Goal: Task Accomplishment & Management: Use online tool/utility

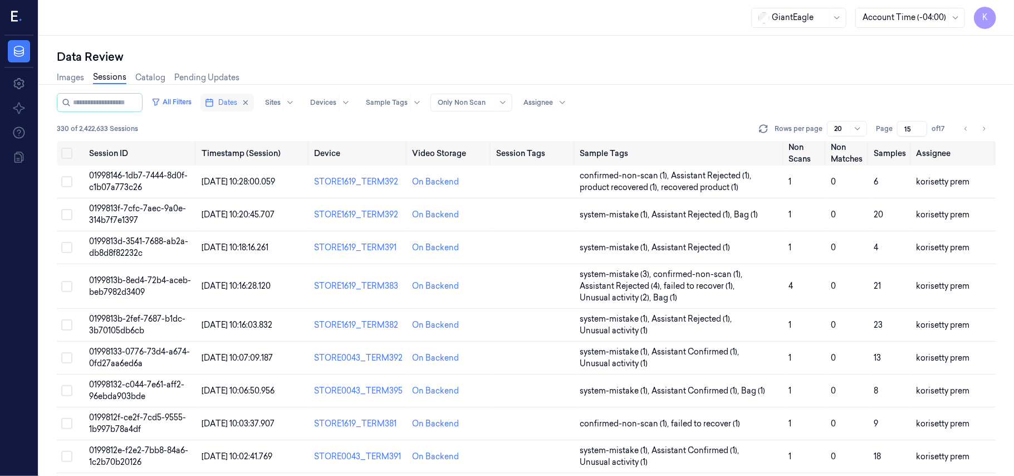
click at [237, 103] on span "Dates" at bounding box center [227, 102] width 19 height 10
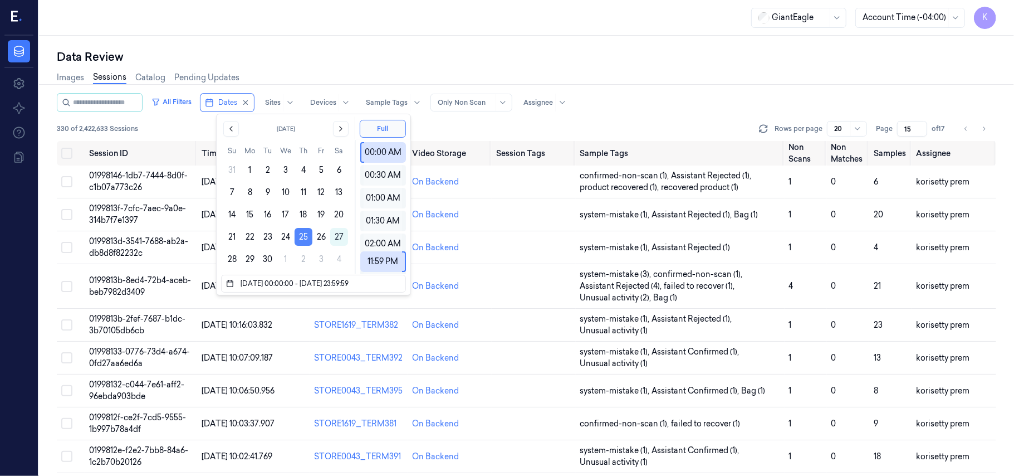
click at [305, 243] on button "25" at bounding box center [304, 237] width 18 height 18
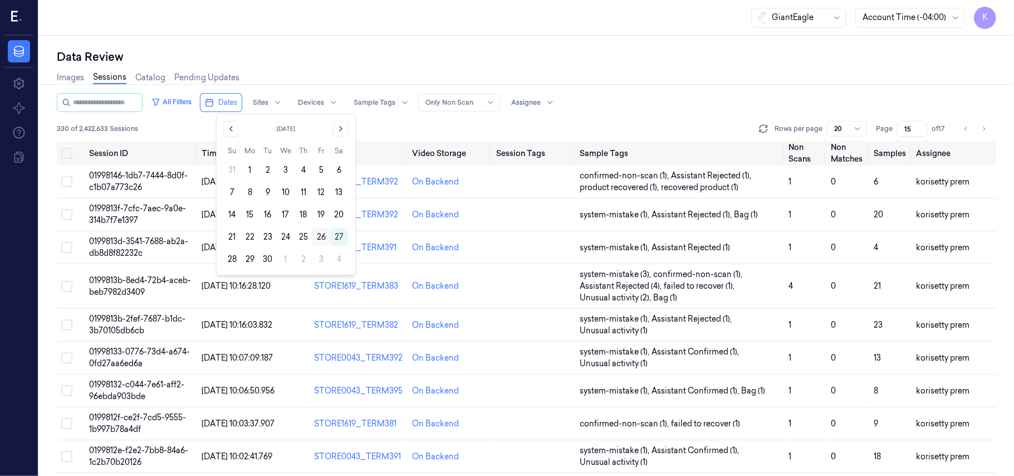
click at [317, 237] on button "26" at bounding box center [321, 237] width 18 height 18
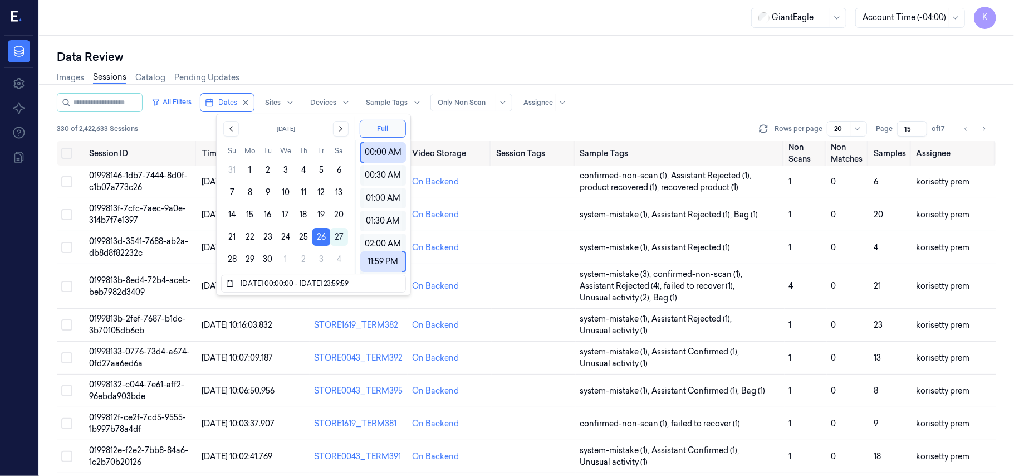
click at [649, 52] on div "Data Review" at bounding box center [527, 57] width 940 height 16
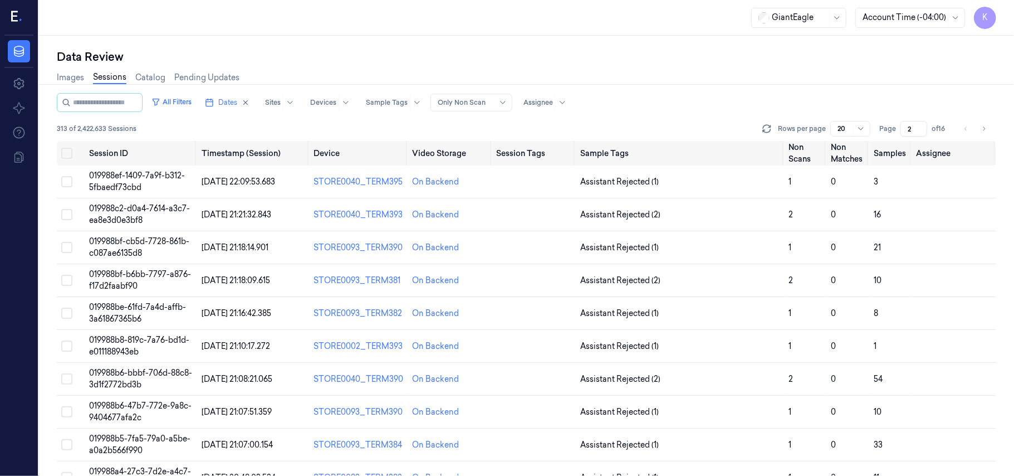
click at [922, 125] on input "2" at bounding box center [914, 129] width 27 height 16
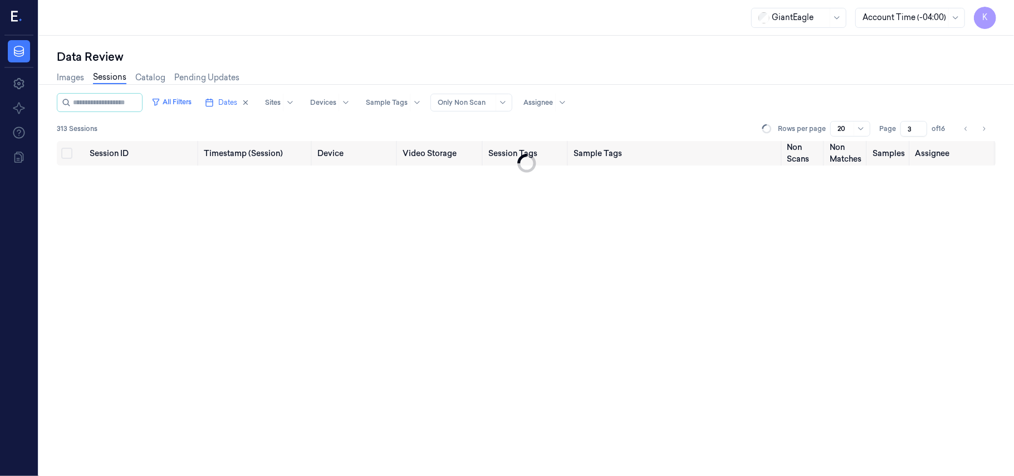
click at [921, 125] on input "3" at bounding box center [914, 129] width 27 height 16
click at [921, 125] on input "4" at bounding box center [914, 129] width 27 height 16
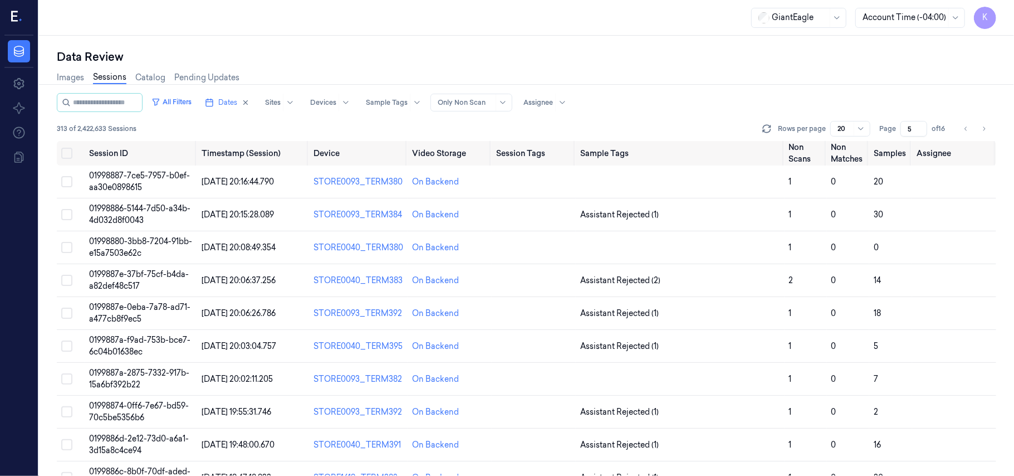
click at [921, 125] on input "5" at bounding box center [914, 129] width 27 height 16
click at [921, 125] on input "6" at bounding box center [914, 129] width 27 height 16
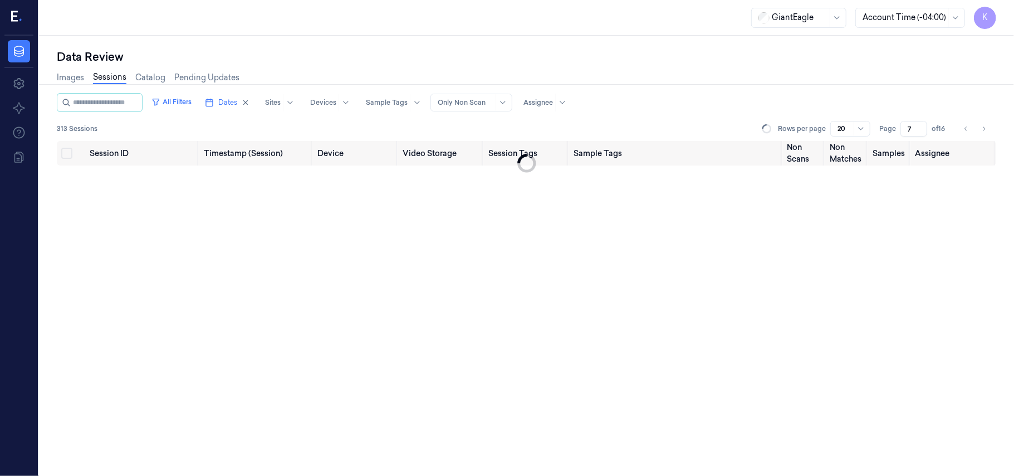
click at [921, 125] on input "7" at bounding box center [914, 129] width 27 height 16
click at [921, 125] on input "8" at bounding box center [914, 129] width 27 height 16
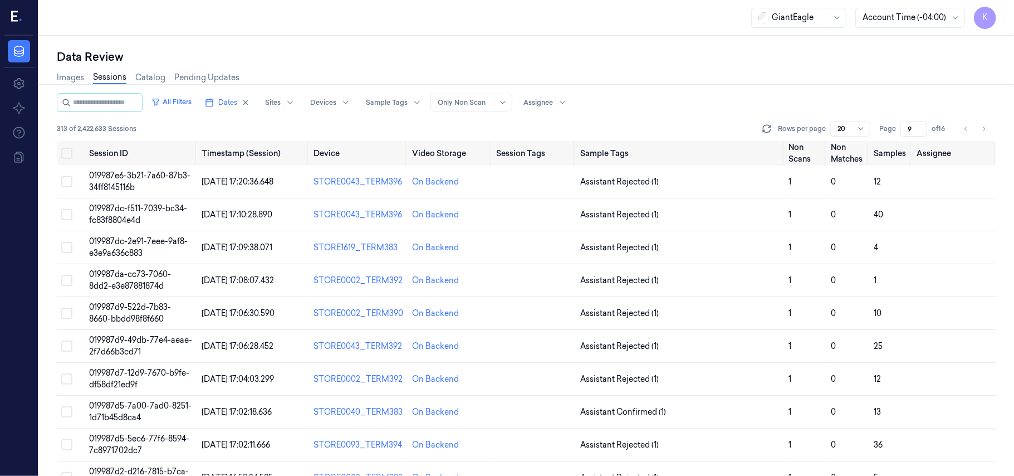
click at [921, 125] on input "9" at bounding box center [914, 129] width 27 height 16
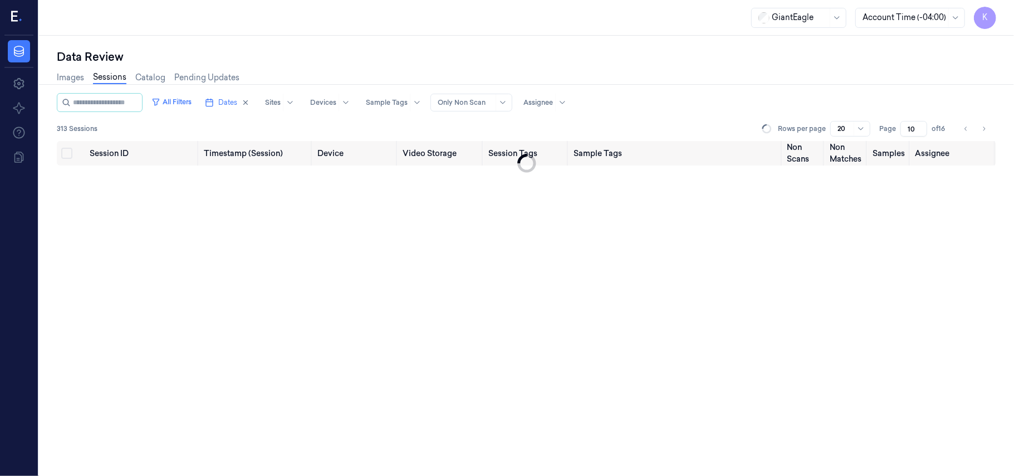
click at [921, 125] on input "10" at bounding box center [914, 129] width 27 height 16
click at [921, 125] on input "11" at bounding box center [912, 129] width 30 height 16
click at [921, 125] on input "12" at bounding box center [912, 129] width 30 height 16
click at [921, 125] on input "13" at bounding box center [912, 129] width 30 height 16
type input "14"
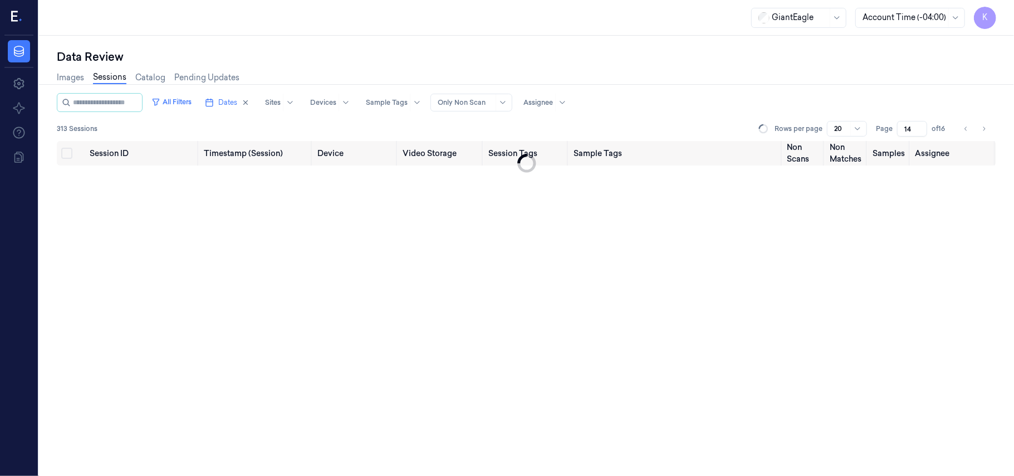
click at [921, 125] on input "14" at bounding box center [912, 129] width 30 height 16
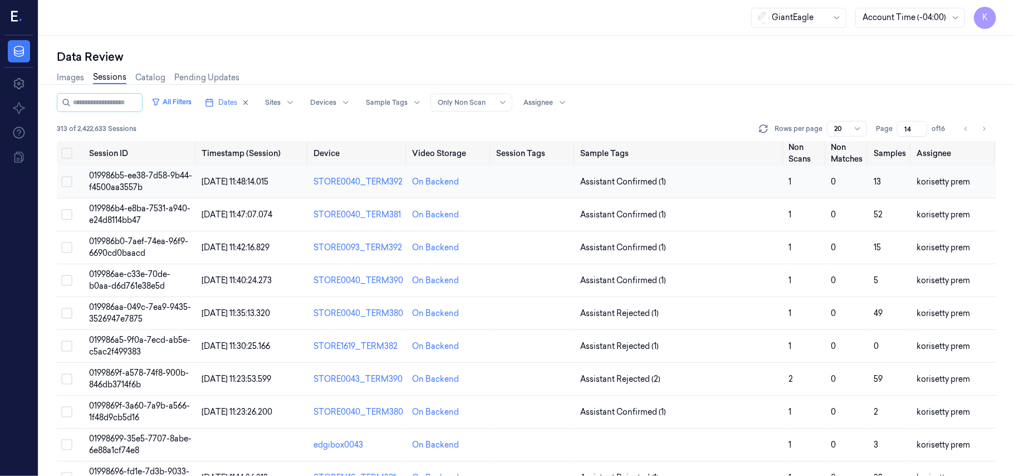
click at [136, 166] on td "019986b5-ee38-7d58-9b44-f4500aa3557b" at bounding box center [141, 181] width 113 height 33
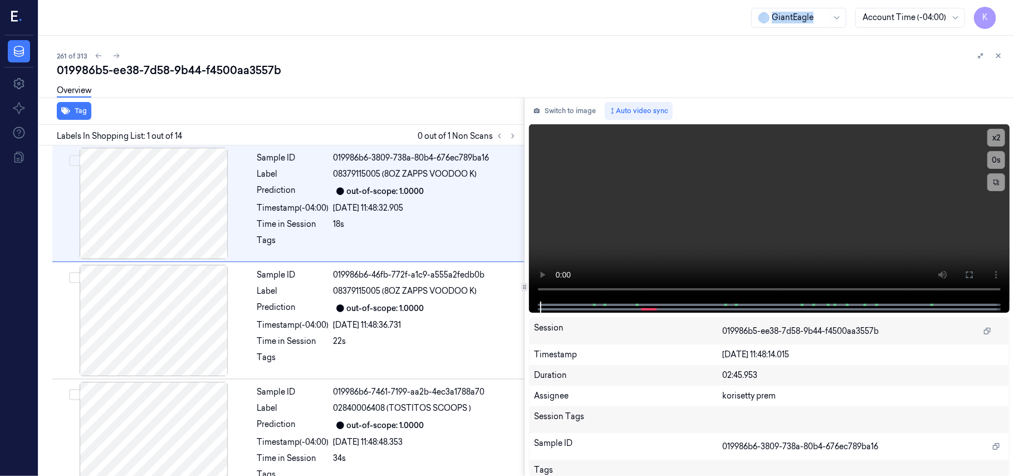
drag, startPoint x: 744, startPoint y: 23, endPoint x: 814, endPoint y: 27, distance: 69.7
click at [814, 27] on div "GiantEagle Account Time (-04:00) K" at bounding box center [526, 18] width 975 height 36
copy div "GiantEagle"
click at [516, 138] on icon at bounding box center [513, 136] width 8 height 8
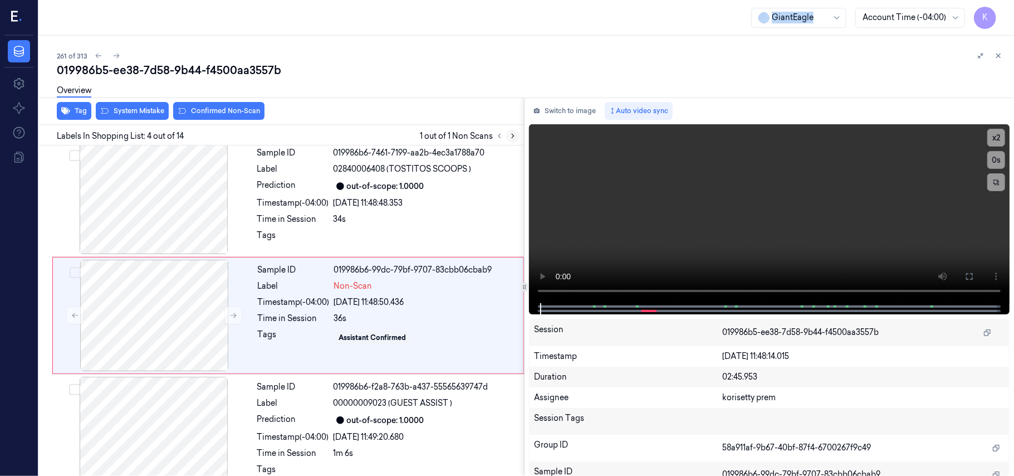
scroll to position [244, 0]
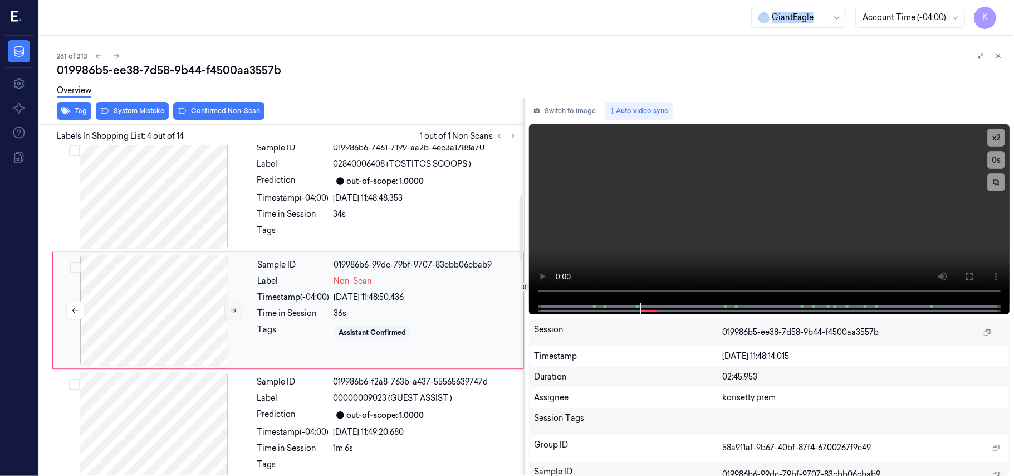
click at [229, 310] on icon at bounding box center [233, 310] width 8 height 8
click at [228, 310] on button at bounding box center [233, 310] width 18 height 18
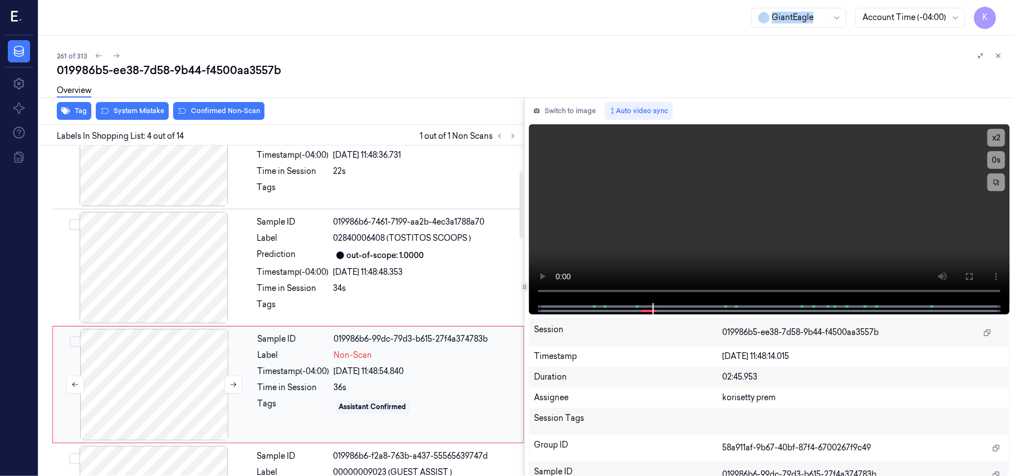
scroll to position [96, 0]
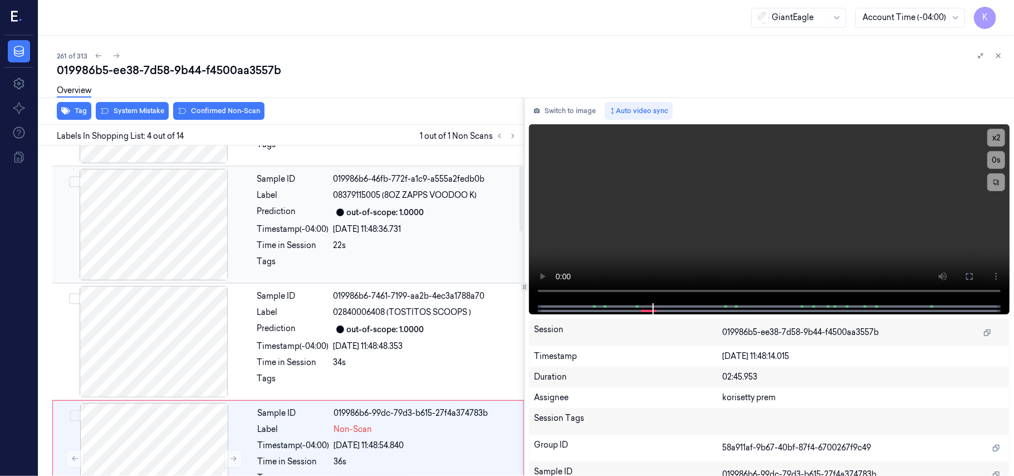
click at [397, 232] on div "[DATE] 11:48:36.731" at bounding box center [426, 229] width 184 height 12
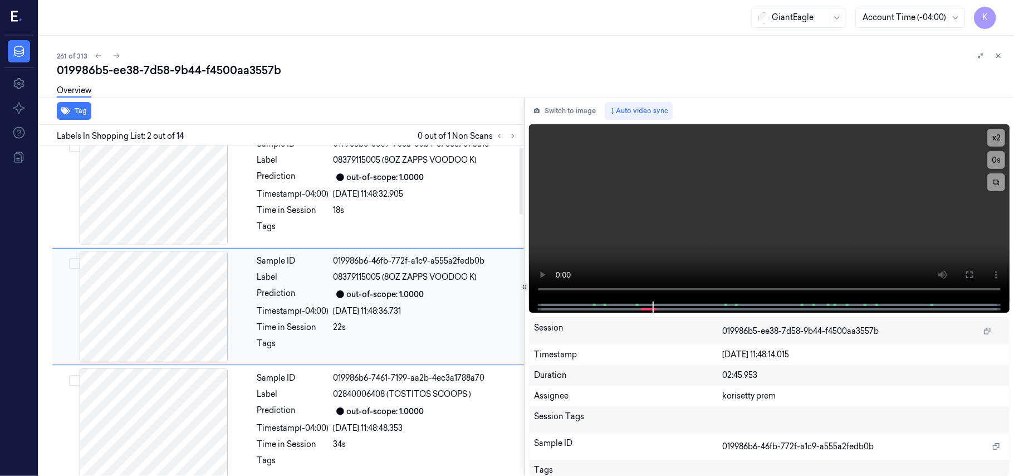
scroll to position [9, 0]
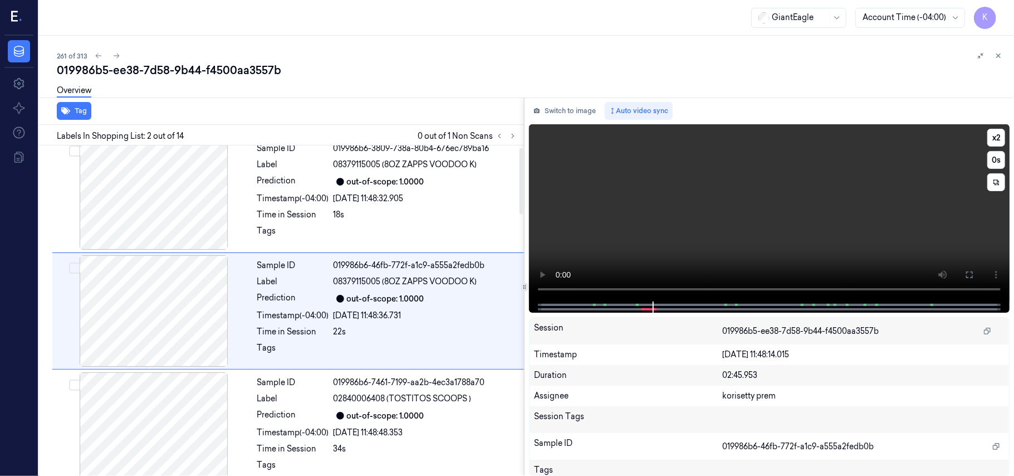
click at [852, 223] on video at bounding box center [769, 212] width 481 height 177
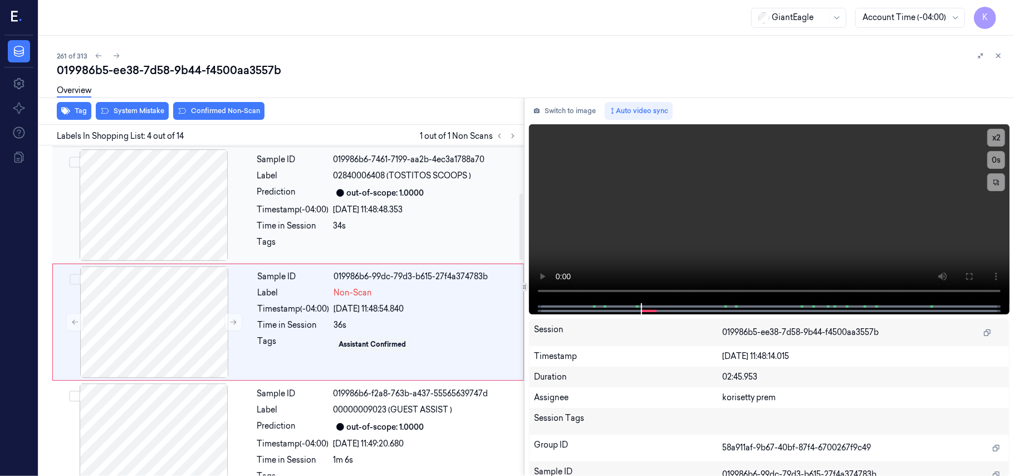
scroll to position [244, 0]
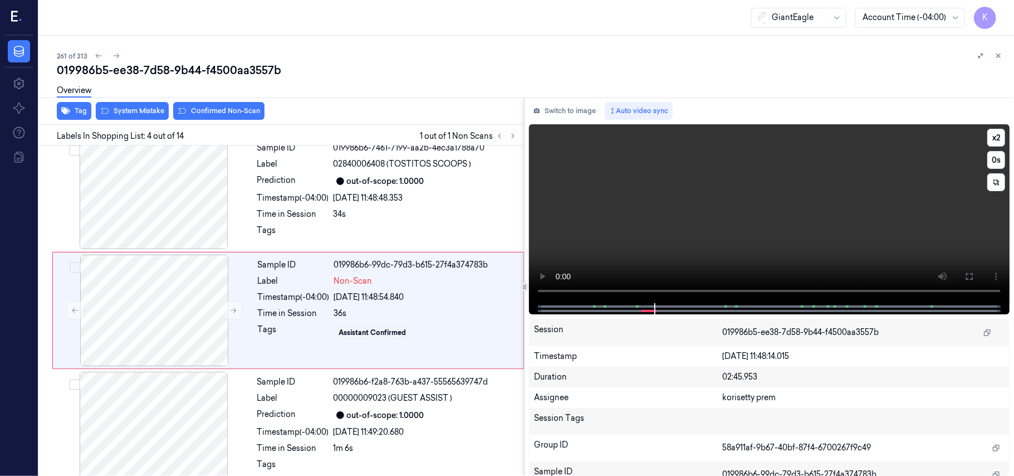
click at [683, 219] on video at bounding box center [769, 213] width 481 height 179
click at [163, 301] on div at bounding box center [154, 310] width 198 height 111
click at [729, 230] on video at bounding box center [769, 213] width 481 height 179
click at [382, 202] on div "[DATE] 11:48:48.353" at bounding box center [426, 198] width 184 height 12
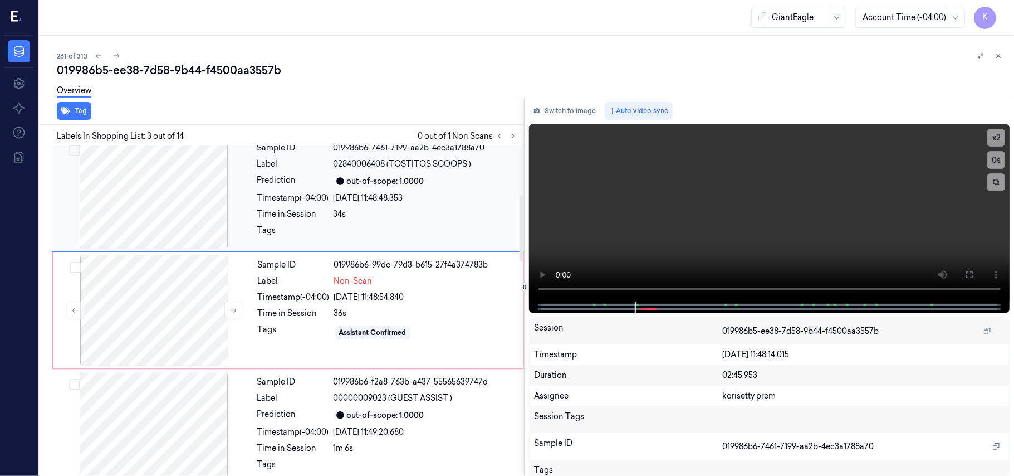
scroll to position [127, 0]
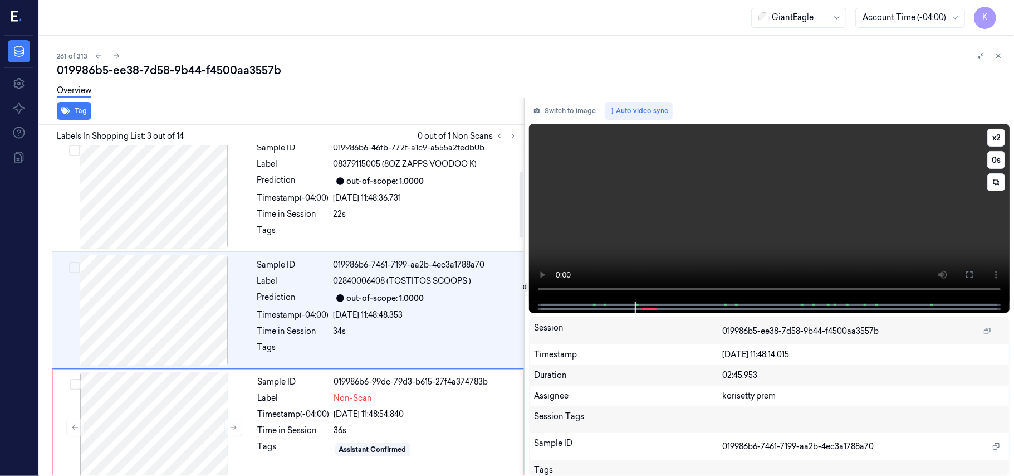
click at [767, 226] on video at bounding box center [769, 212] width 481 height 177
click at [998, 135] on button "x 2" at bounding box center [997, 138] width 18 height 18
click at [998, 135] on button "x 4" at bounding box center [997, 138] width 18 height 18
click at [395, 290] on div "Sample ID 019986b6-7461-7199-aa2b-4ec3a1788a70 Label 02840006408 (TOSTITOS SCOO…" at bounding box center [387, 310] width 269 height 111
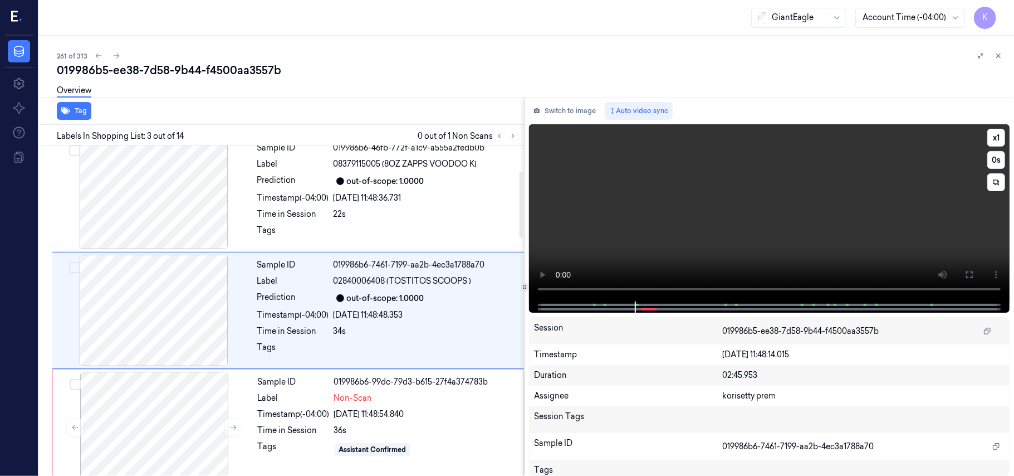
click at [730, 226] on video at bounding box center [769, 212] width 481 height 177
click at [845, 183] on video at bounding box center [769, 212] width 481 height 177
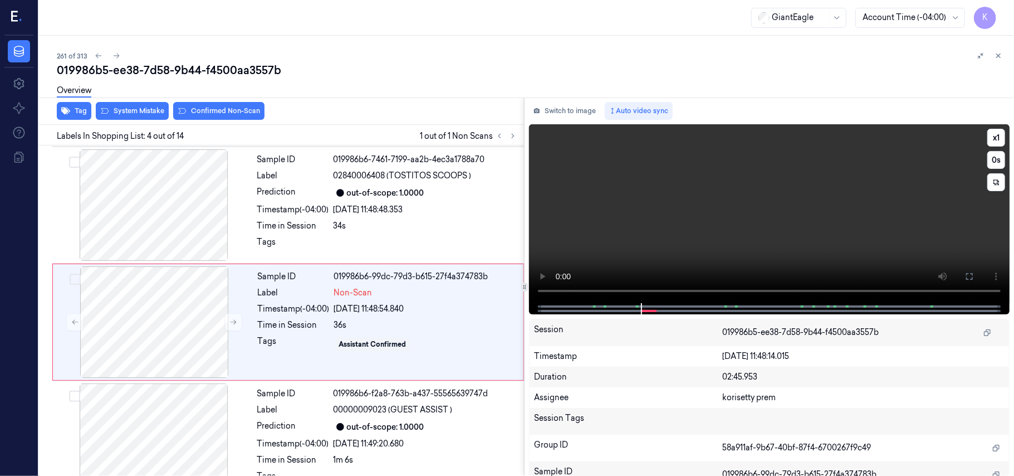
scroll to position [244, 0]
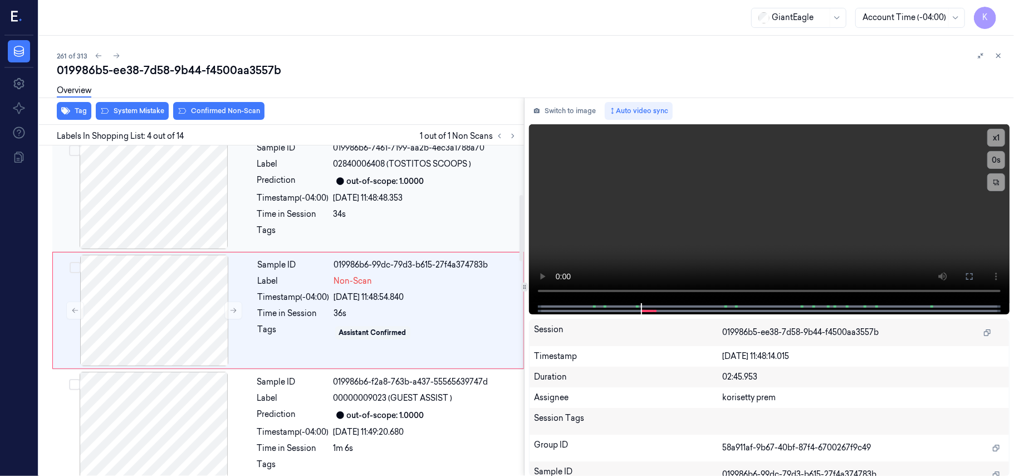
click at [379, 206] on div "Sample ID 019986b6-7461-7199-aa2b-4ec3a1788a70 Label 02840006408 (TOSTITOS SCOO…" at bounding box center [387, 193] width 269 height 111
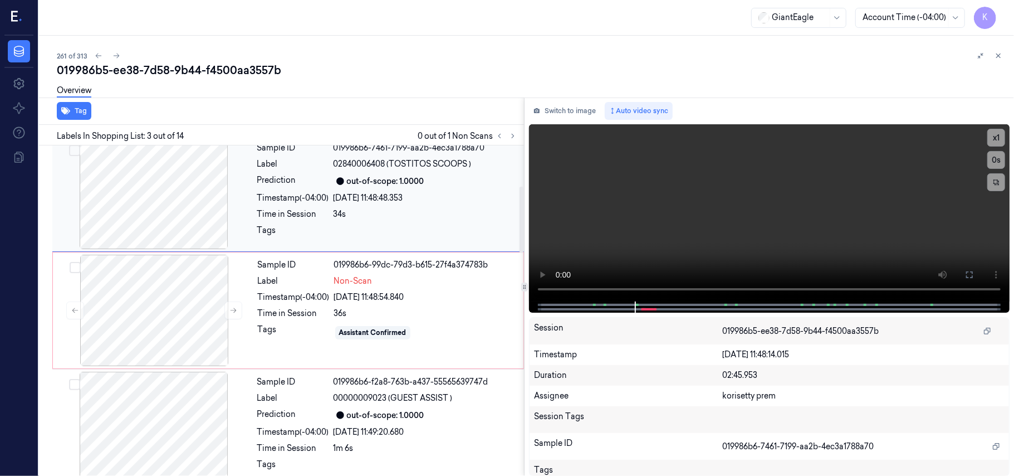
scroll to position [127, 0]
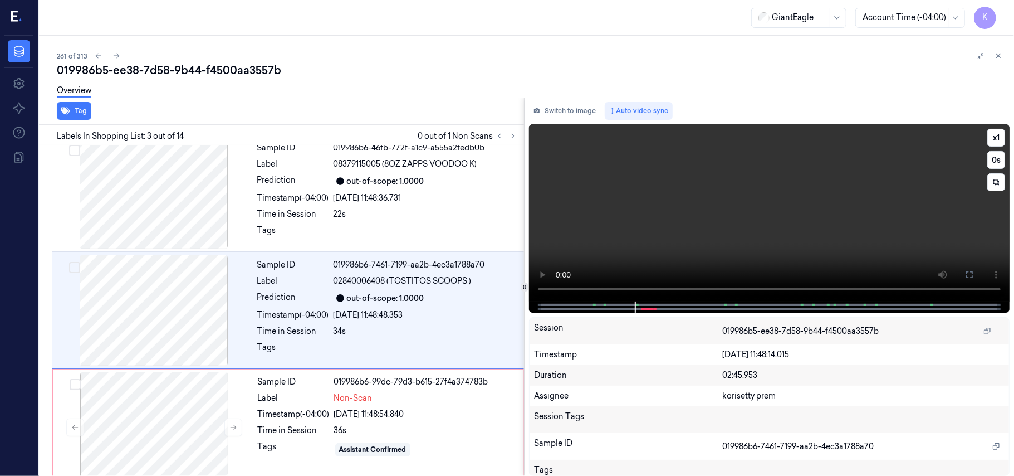
click at [785, 210] on video at bounding box center [769, 212] width 481 height 177
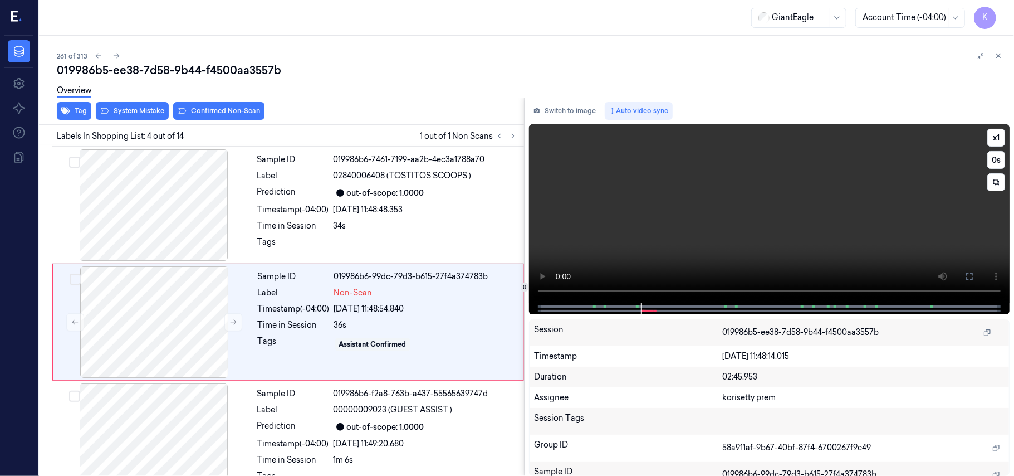
scroll to position [244, 0]
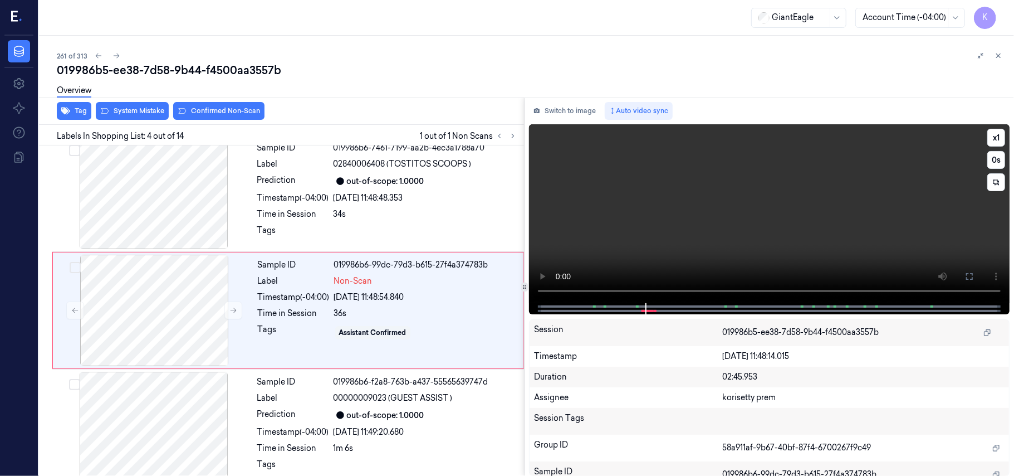
click at [792, 202] on video at bounding box center [769, 213] width 481 height 179
click at [236, 309] on icon at bounding box center [233, 310] width 8 height 8
click at [694, 196] on video at bounding box center [769, 213] width 481 height 179
click at [991, 132] on button "x 1" at bounding box center [997, 138] width 18 height 18
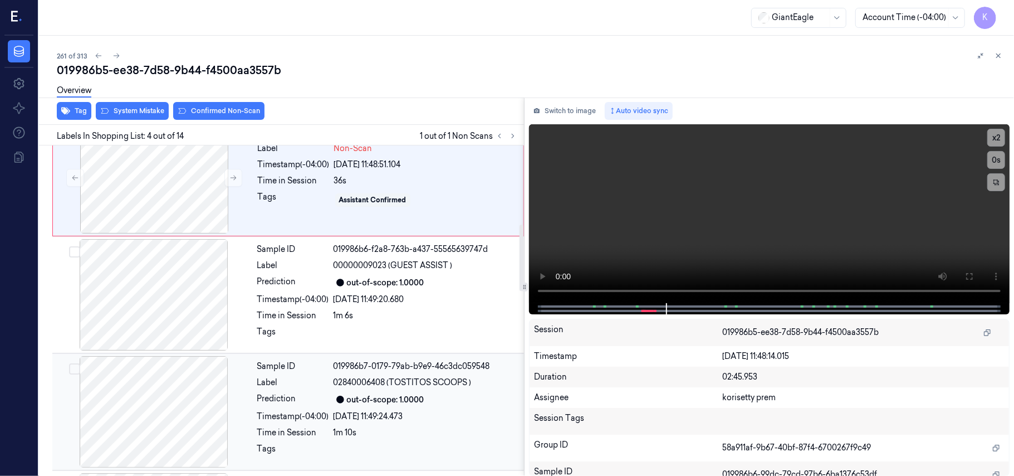
scroll to position [393, 0]
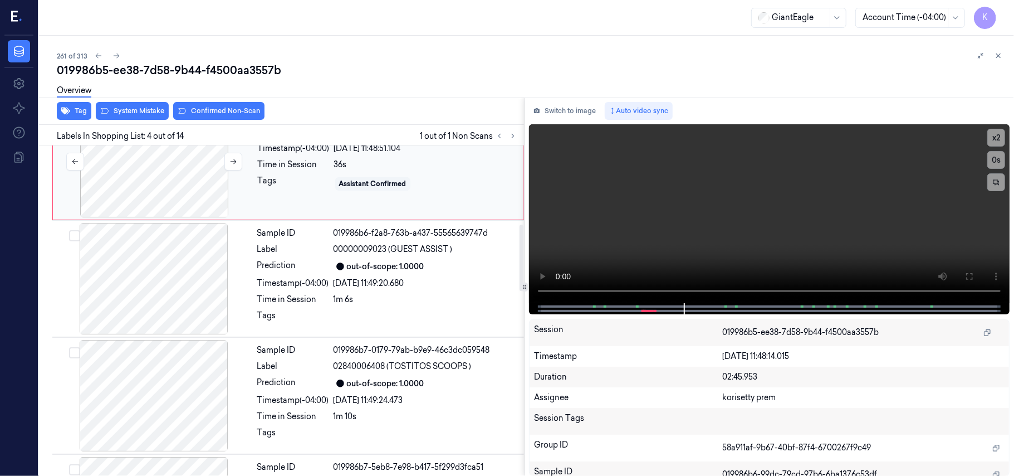
click at [185, 198] on div at bounding box center [154, 161] width 198 height 111
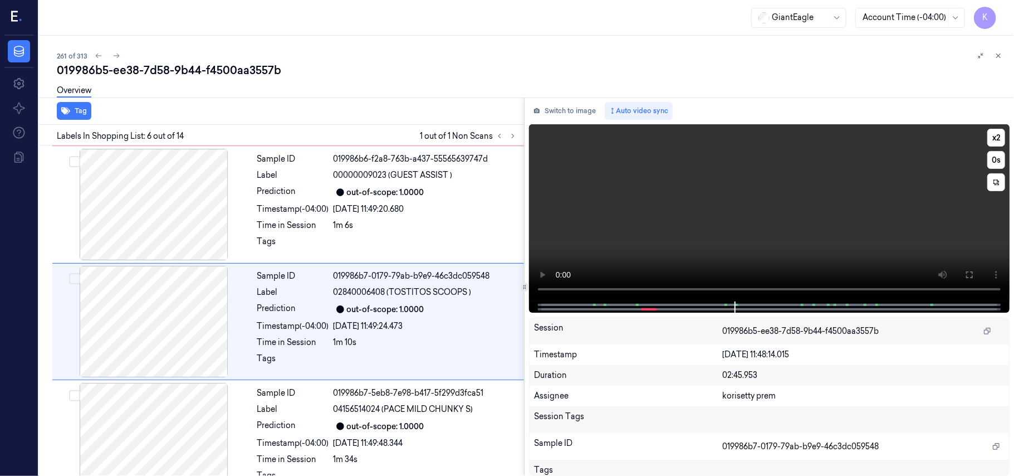
scroll to position [479, 0]
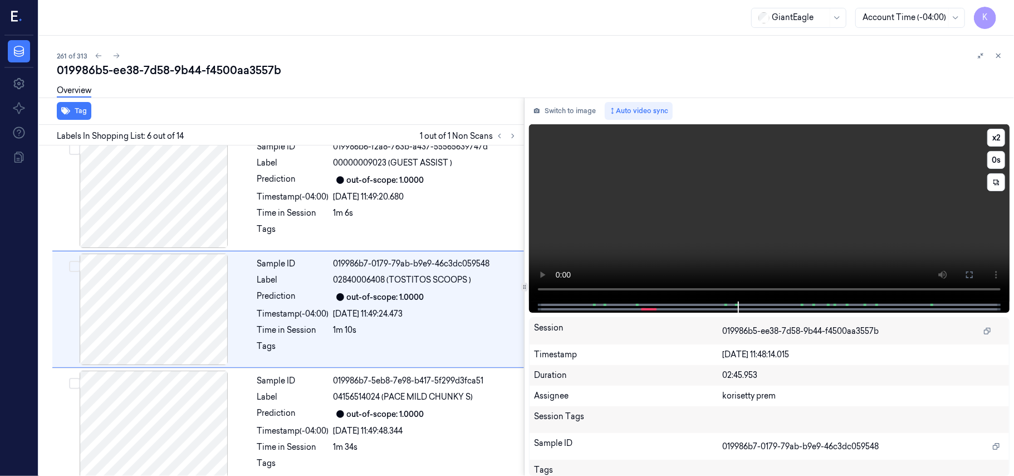
click at [689, 208] on video at bounding box center [769, 212] width 481 height 177
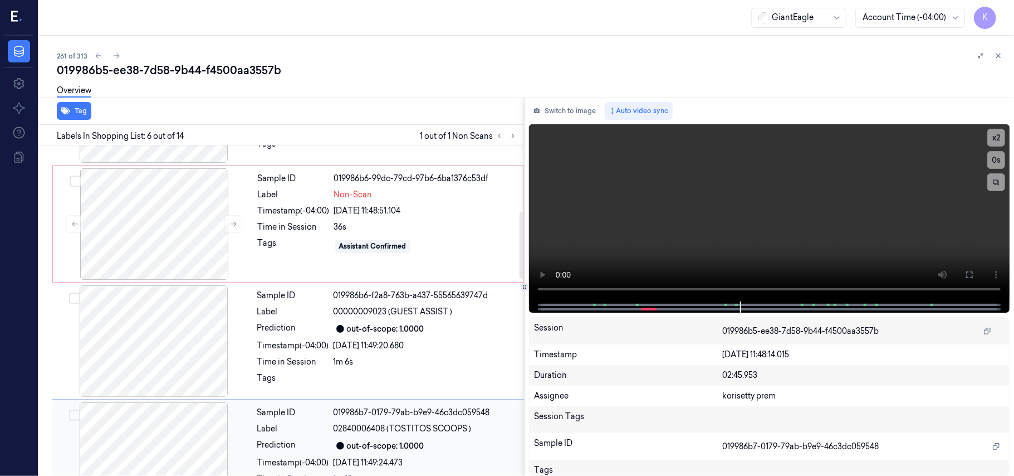
click at [341, 418] on div "019986b7-0179-79ab-b9e9-46c3dc059548" at bounding box center [426, 413] width 184 height 12
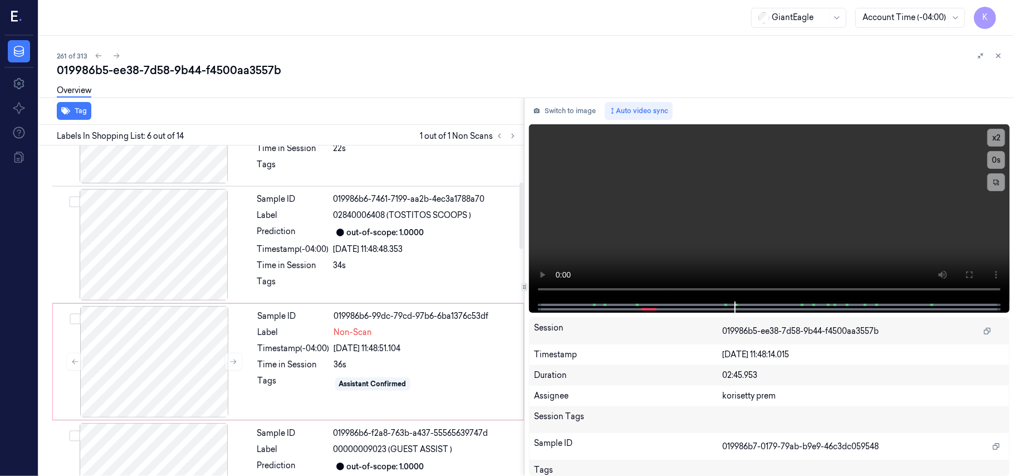
scroll to position [182, 0]
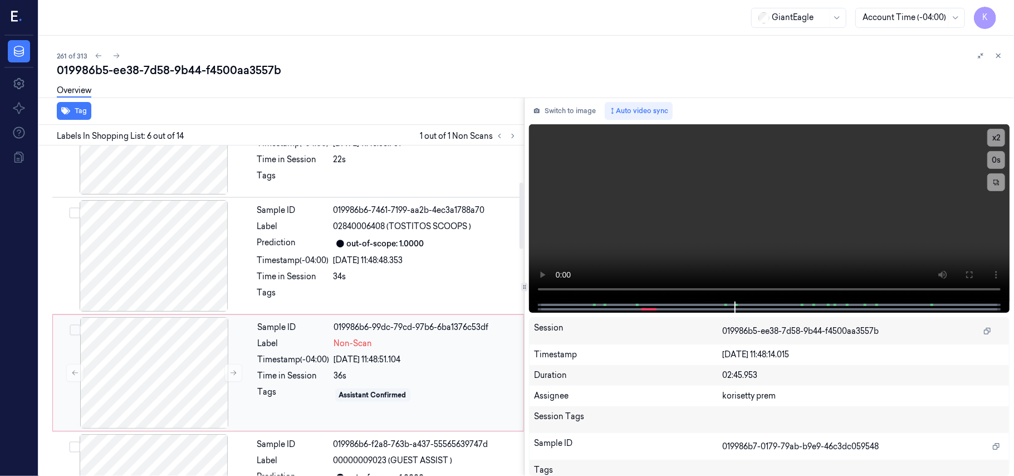
click at [377, 350] on div "Sample ID 019986b6-99dc-79cd-97b6-6ba1376c53df Label Non-Scan Timestamp (-04:00…" at bounding box center [387, 372] width 268 height 111
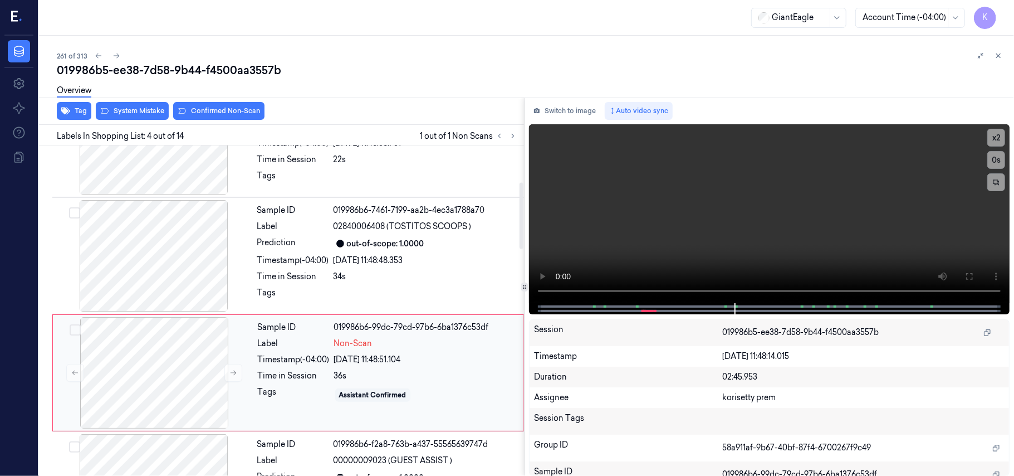
scroll to position [244, 0]
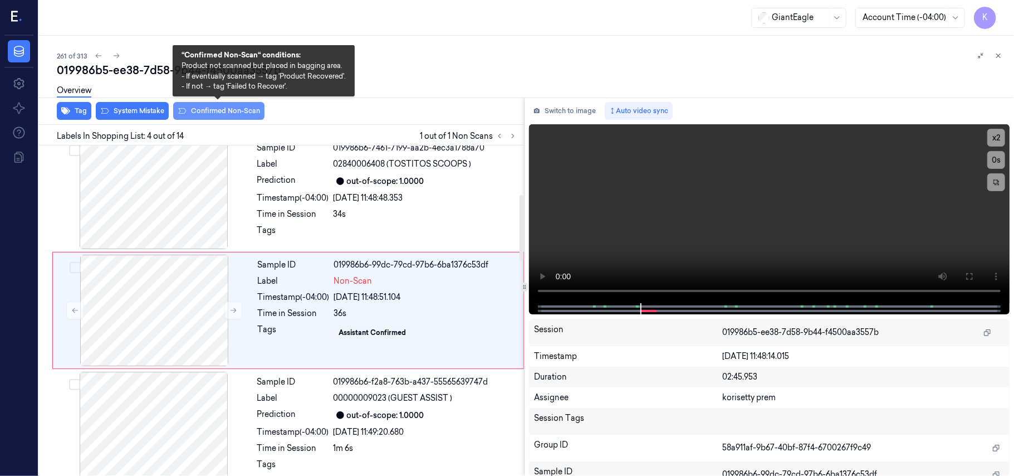
click at [217, 116] on button "Confirmed Non-Scan" at bounding box center [218, 111] width 91 height 18
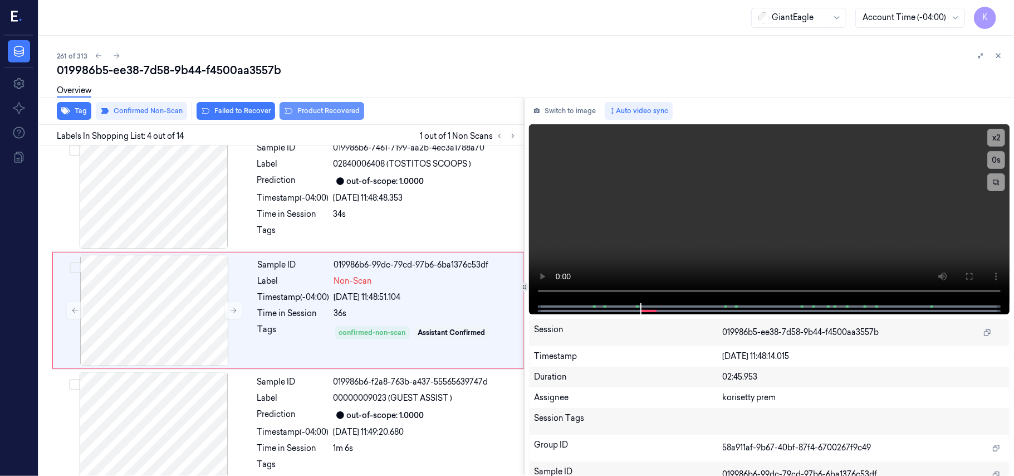
click at [314, 110] on button "Product Recovered" at bounding box center [322, 111] width 85 height 18
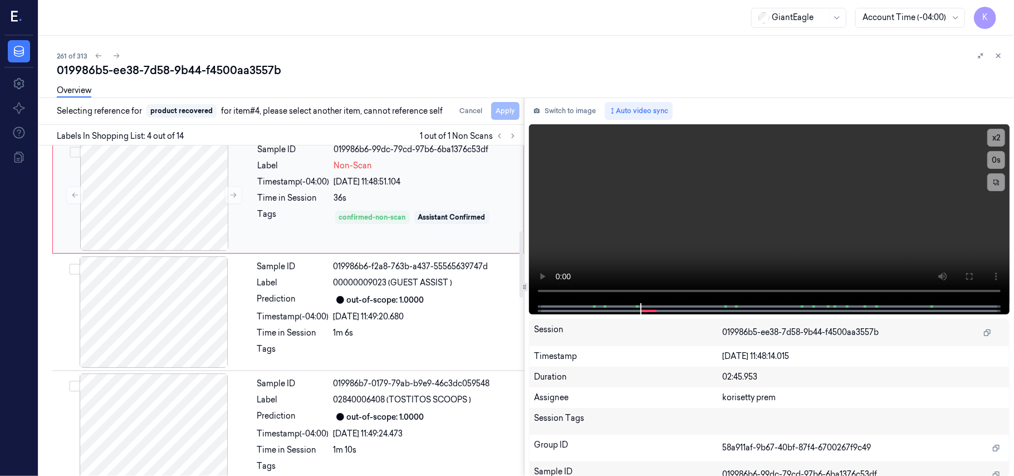
scroll to position [541, 0]
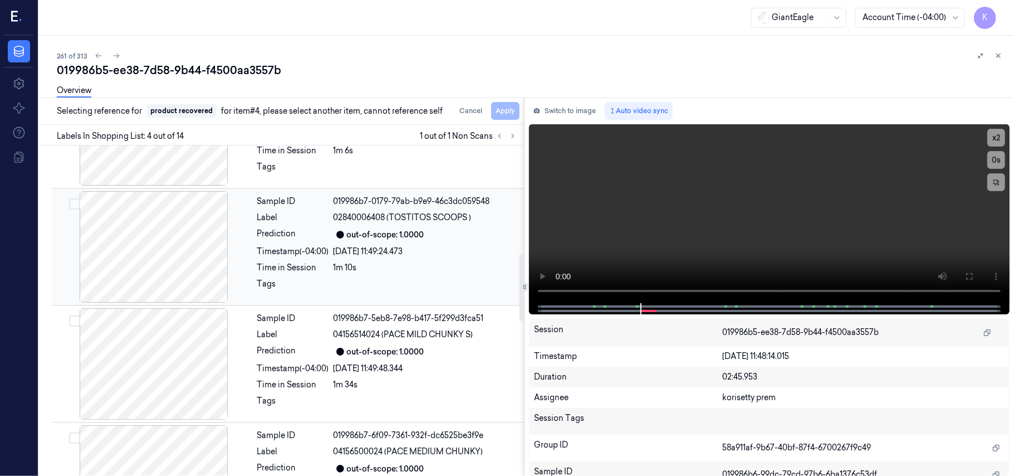
click at [408, 266] on div "1m 10s" at bounding box center [426, 268] width 184 height 12
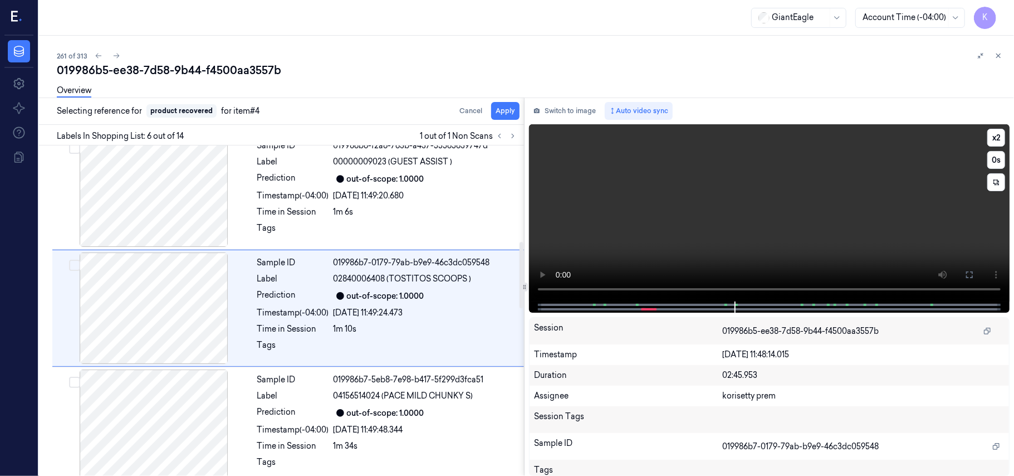
scroll to position [479, 0]
click at [514, 105] on div "Overview" at bounding box center [531, 92] width 949 height 28
click at [510, 111] on button "Apply" at bounding box center [505, 111] width 28 height 18
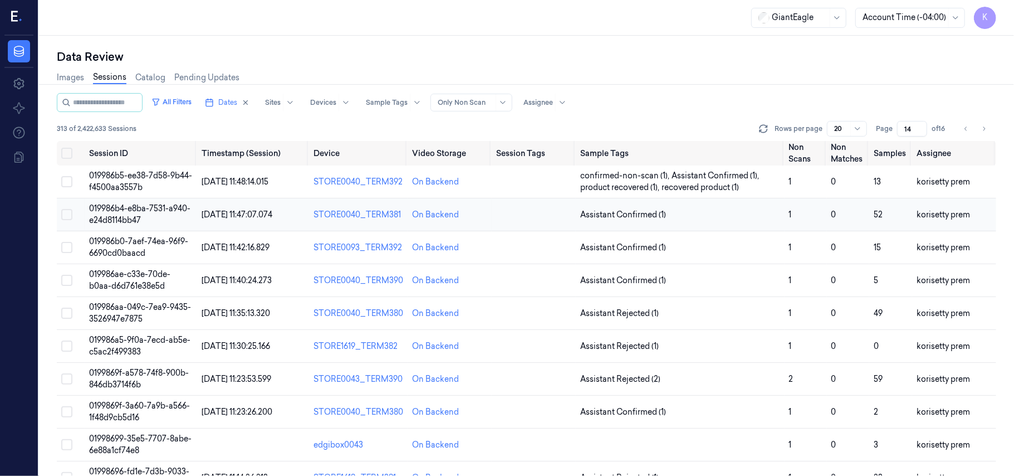
click at [119, 213] on span "019986b4-e8ba-7531-a940-e24d8114bb47" at bounding box center [139, 214] width 101 height 22
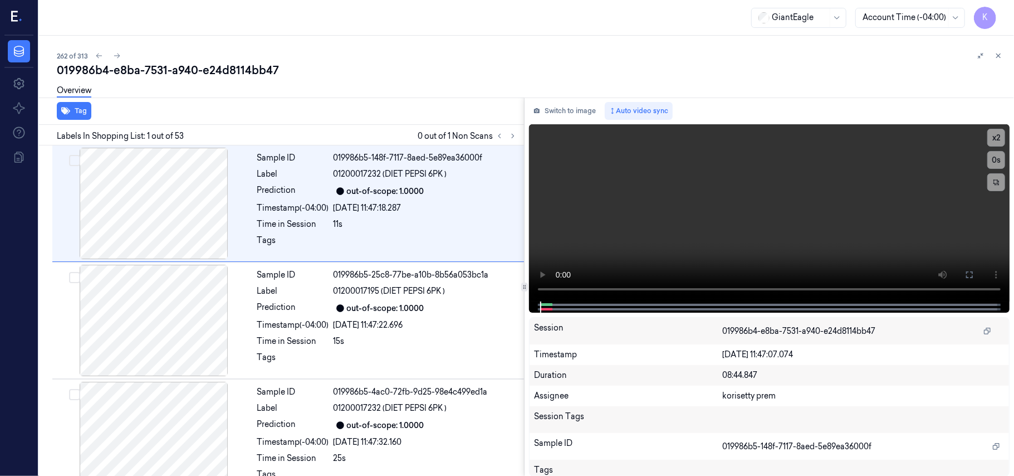
click at [397, 58] on div "262 of 313" at bounding box center [531, 55] width 949 height 13
click at [509, 136] on icon at bounding box center [513, 136] width 8 height 8
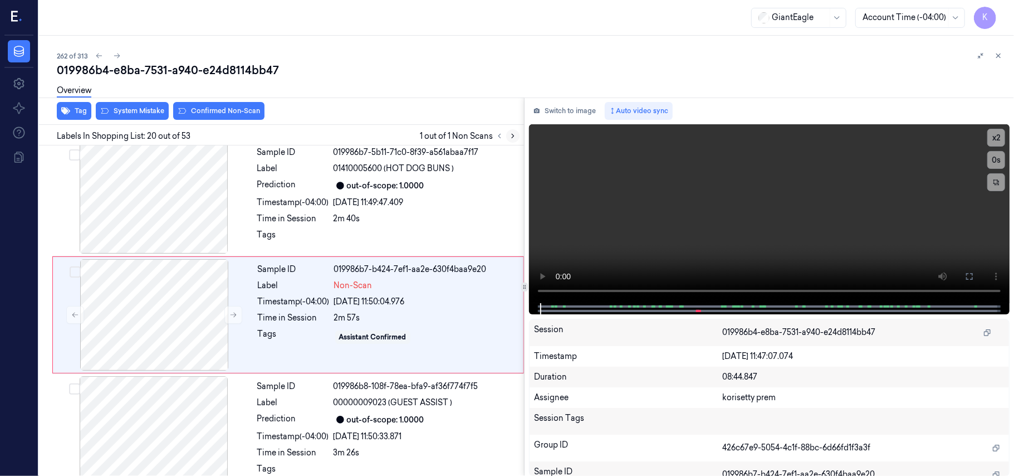
scroll to position [2122, 0]
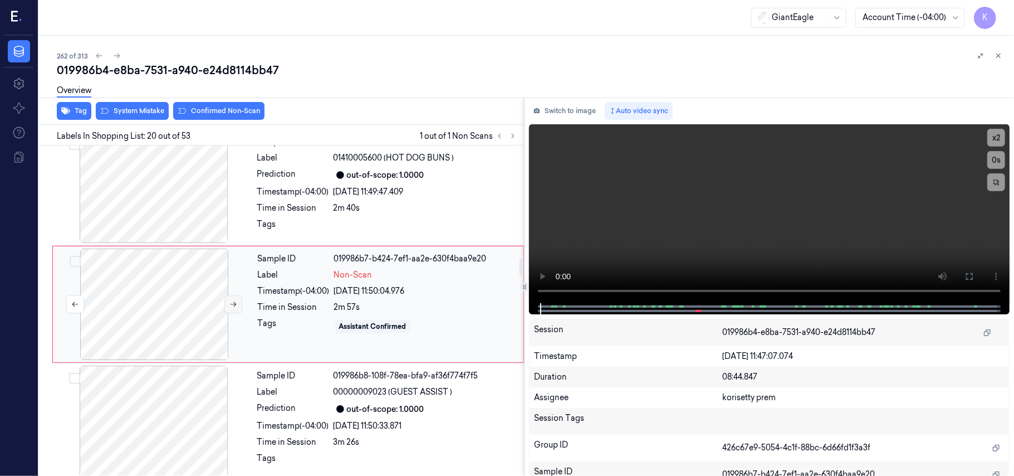
click at [232, 308] on icon at bounding box center [233, 304] width 8 height 8
click at [233, 308] on icon at bounding box center [233, 304] width 8 height 8
click at [403, 172] on div "Sample ID 019986b7-5b11-71c0-8f39-a561abaa7f17 Label 01410005600 (HOT DOG BUNS …" at bounding box center [387, 186] width 269 height 111
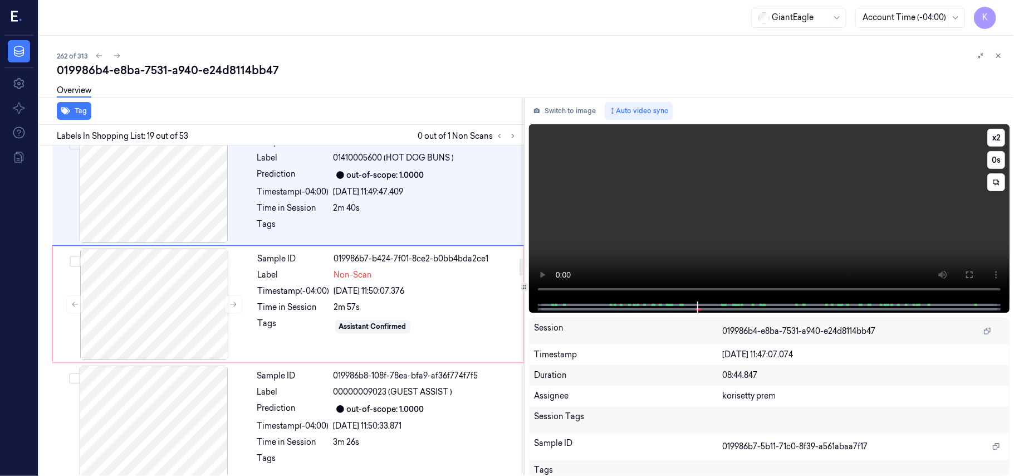
scroll to position [2004, 0]
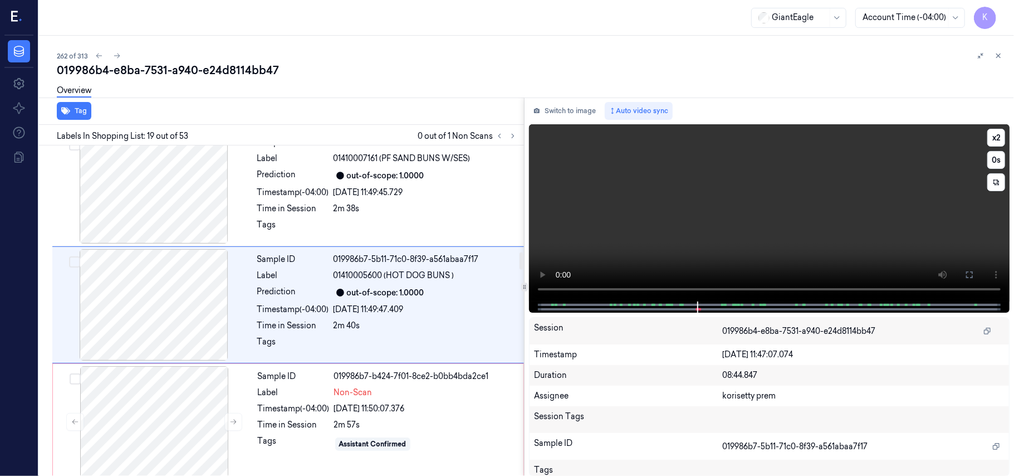
click at [843, 203] on video at bounding box center [769, 212] width 481 height 177
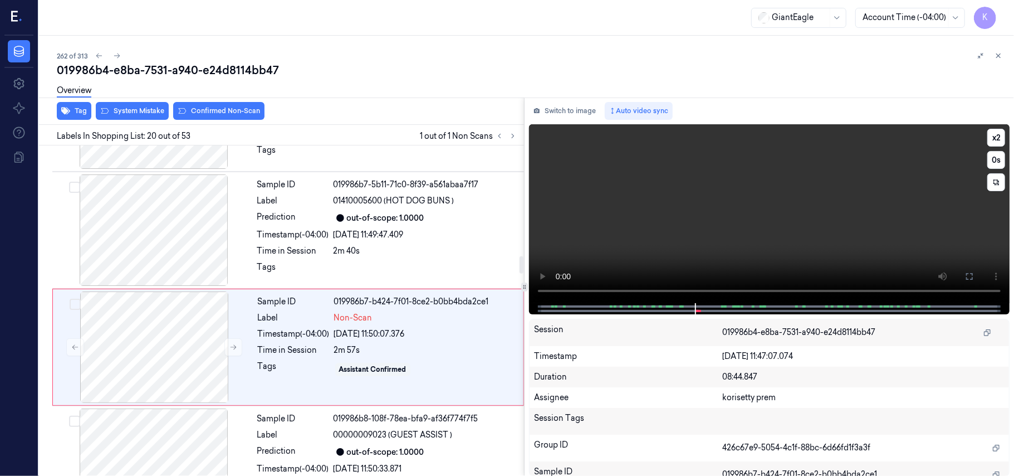
scroll to position [2122, 0]
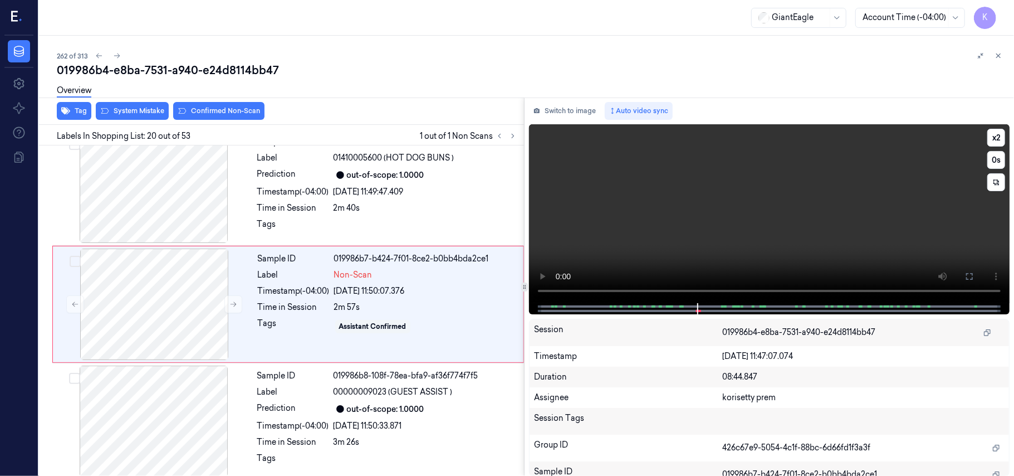
click at [716, 212] on video at bounding box center [769, 213] width 481 height 179
click at [139, 321] on div at bounding box center [154, 303] width 198 height 111
click at [322, 397] on div "Label" at bounding box center [293, 392] width 72 height 12
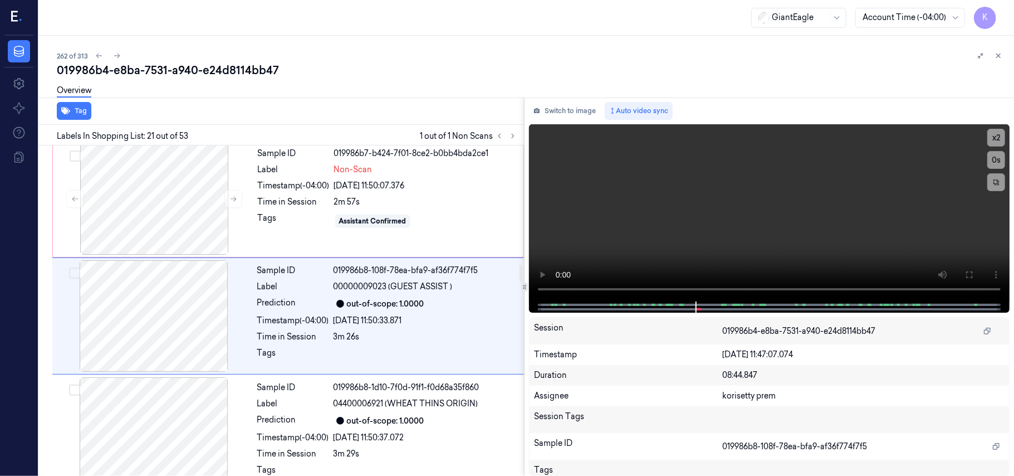
scroll to position [2239, 0]
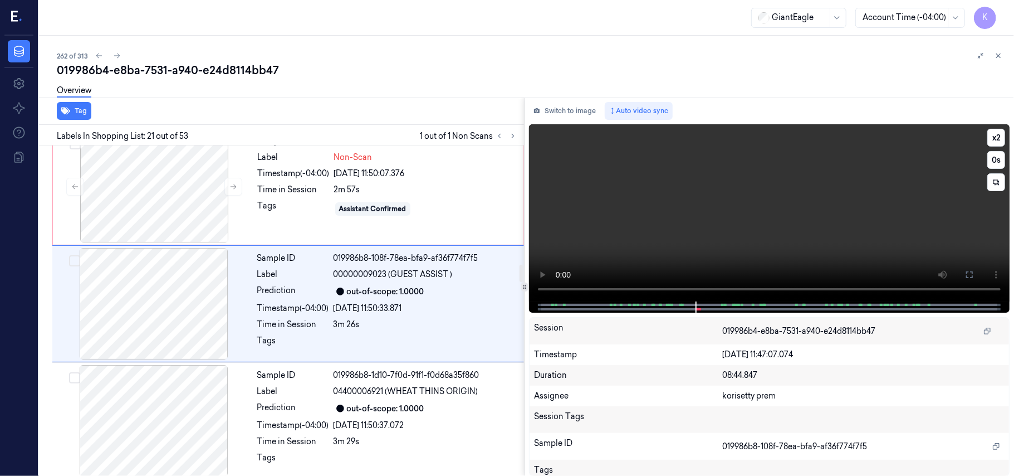
click at [869, 176] on video at bounding box center [769, 212] width 481 height 177
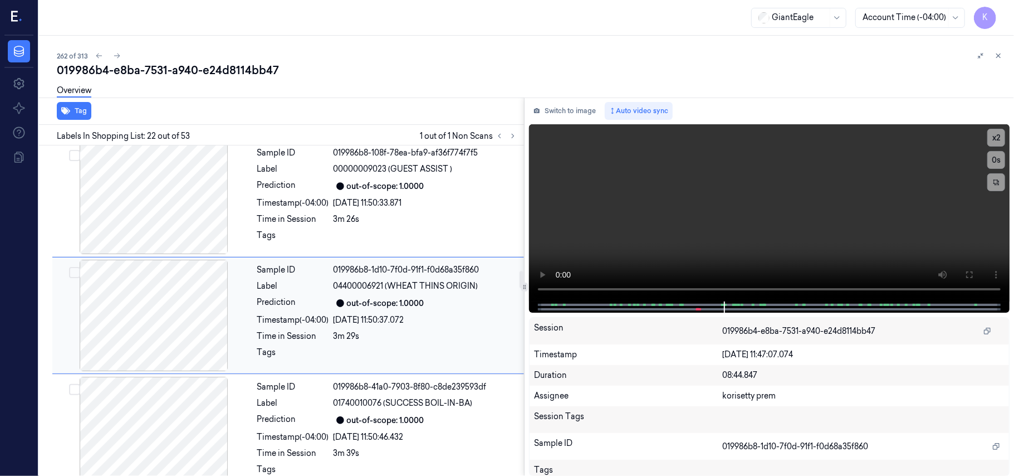
scroll to position [2356, 0]
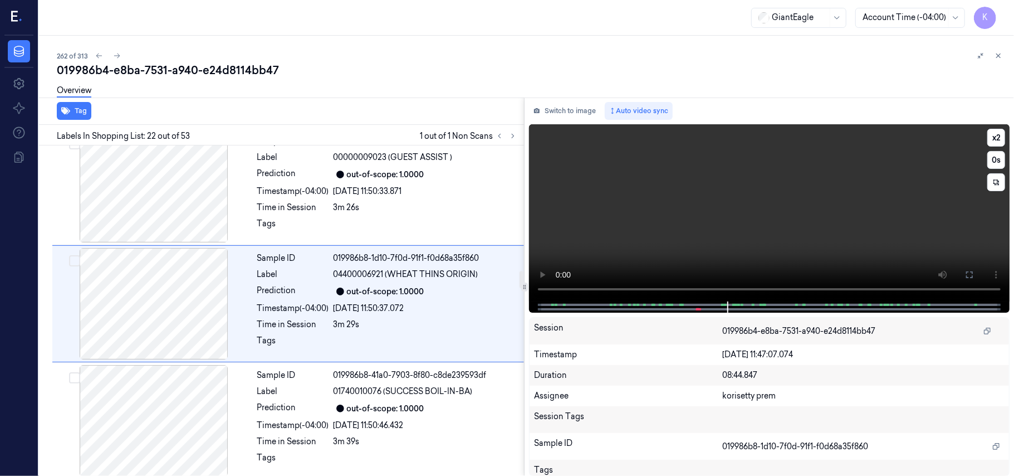
click at [745, 212] on video at bounding box center [769, 212] width 481 height 177
click at [163, 208] on div at bounding box center [154, 186] width 198 height 111
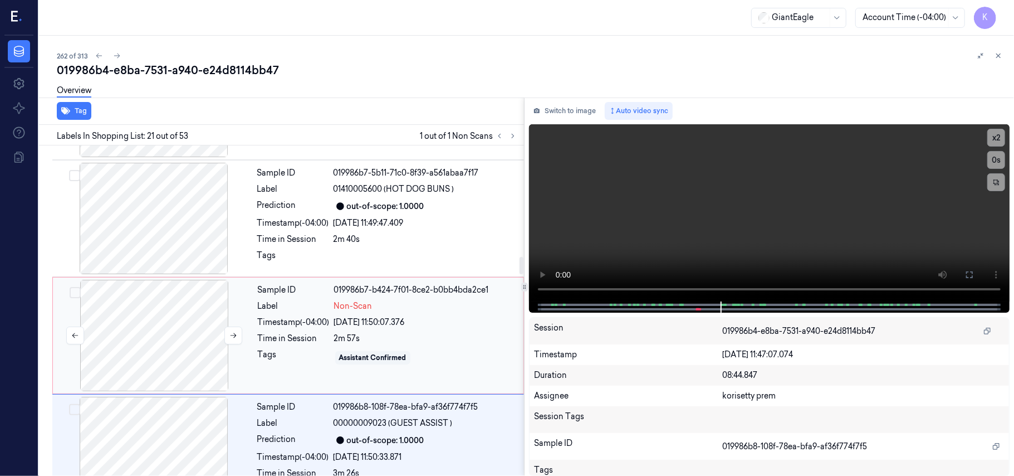
click at [167, 310] on div at bounding box center [154, 335] width 198 height 111
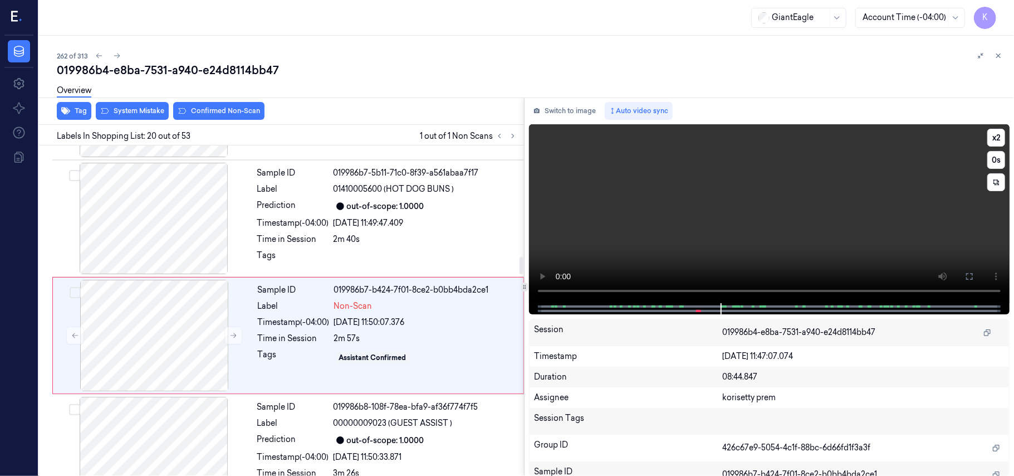
scroll to position [2122, 0]
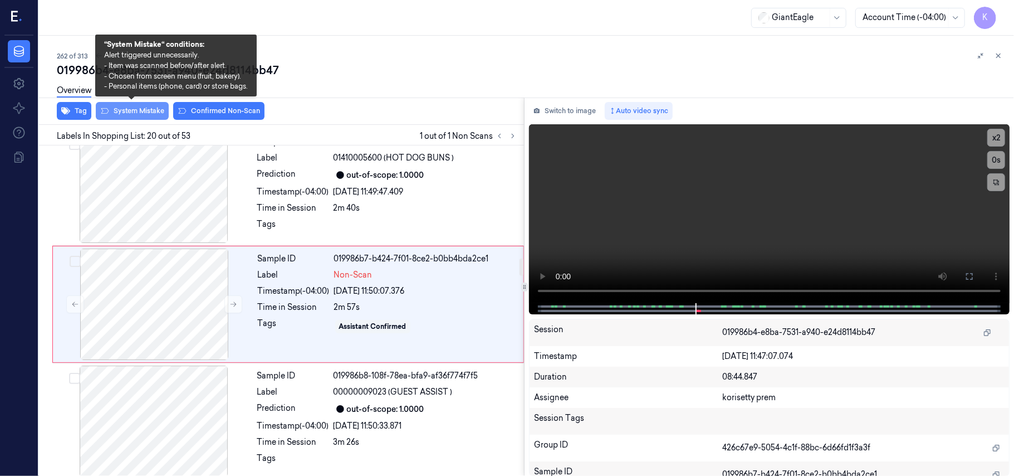
click at [119, 116] on button "System Mistake" at bounding box center [132, 111] width 73 height 18
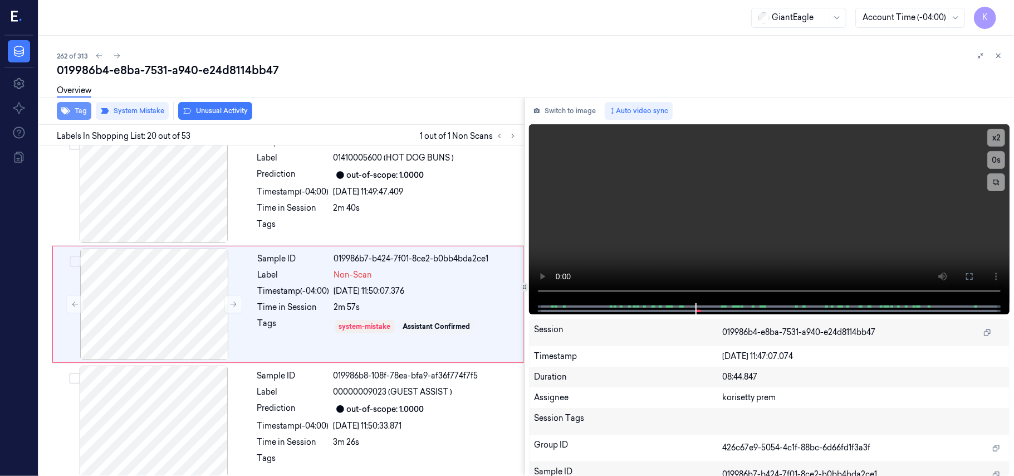
click at [72, 111] on button "Tag" at bounding box center [74, 111] width 35 height 18
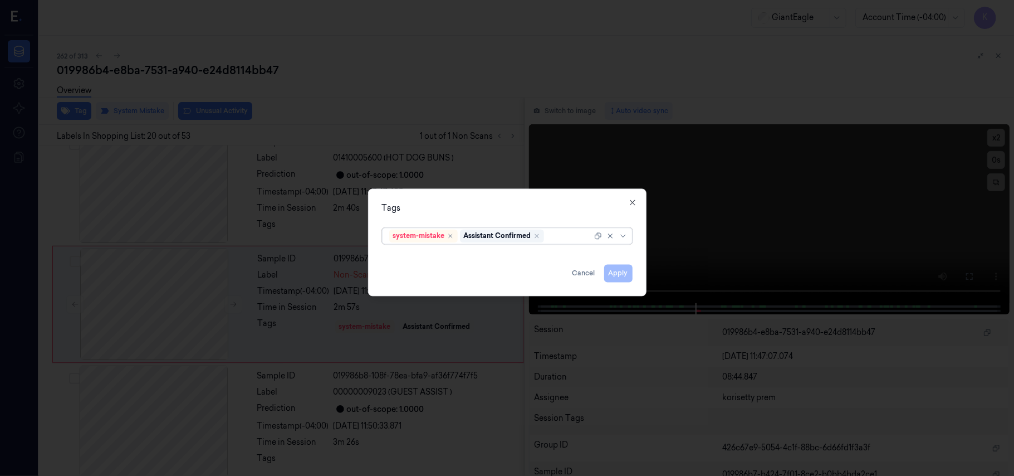
click at [564, 245] on div "options system-mistake,Assistant Confirmed, selected. Select is focused ,type t…" at bounding box center [507, 234] width 268 height 23
click at [555, 229] on div "system-mistake Assistant Confirmed" at bounding box center [496, 236] width 214 height 16
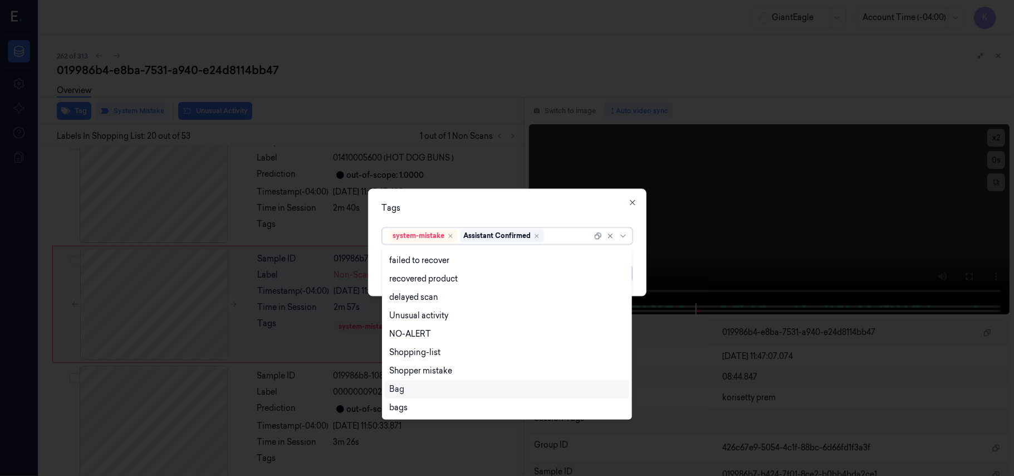
click at [416, 388] on div "Bag" at bounding box center [507, 389] width 236 height 12
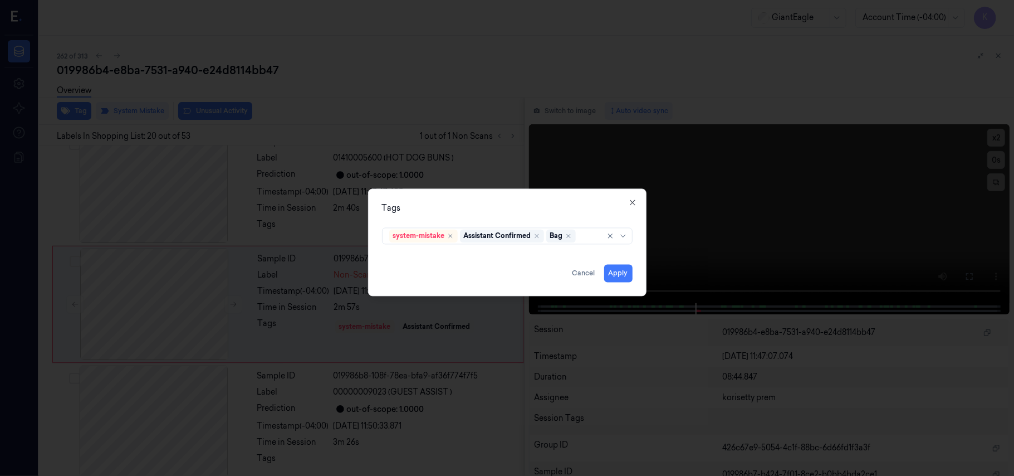
click at [527, 208] on div "Tags" at bounding box center [507, 209] width 251 height 12
click at [608, 275] on button "Apply" at bounding box center [618, 274] width 28 height 18
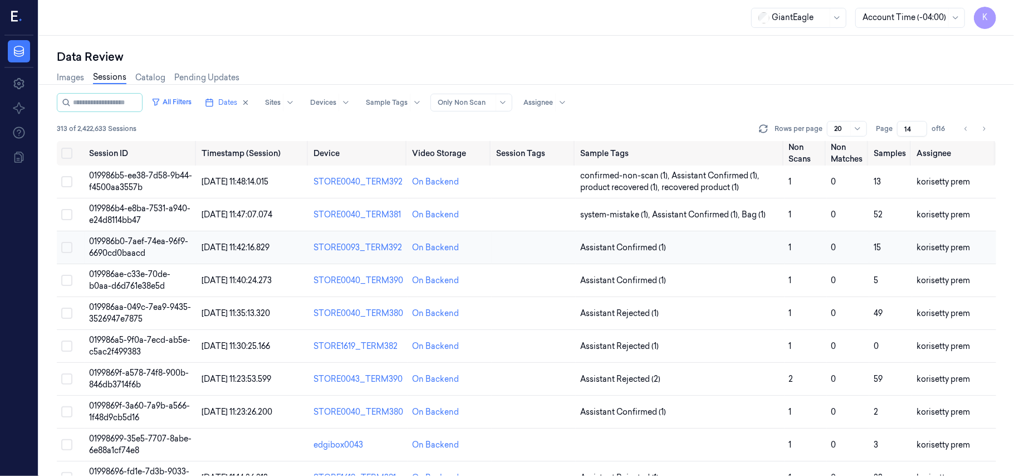
click at [138, 246] on td "019986b0-7aef-74ea-96f9-6690cd0baacd" at bounding box center [141, 247] width 113 height 33
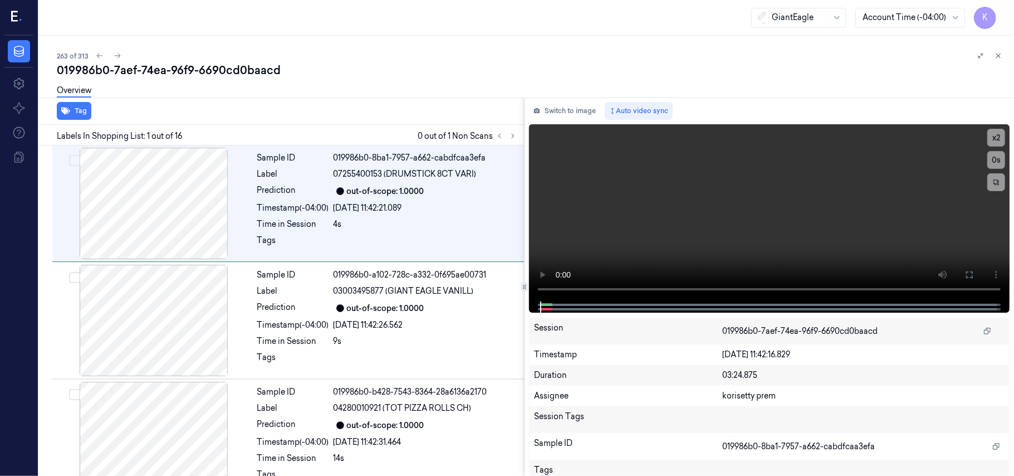
click at [320, 77] on div "019986b0-7aef-74ea-96f9-6690cd0baacd" at bounding box center [531, 70] width 949 height 16
click at [508, 137] on button at bounding box center [512, 135] width 13 height 13
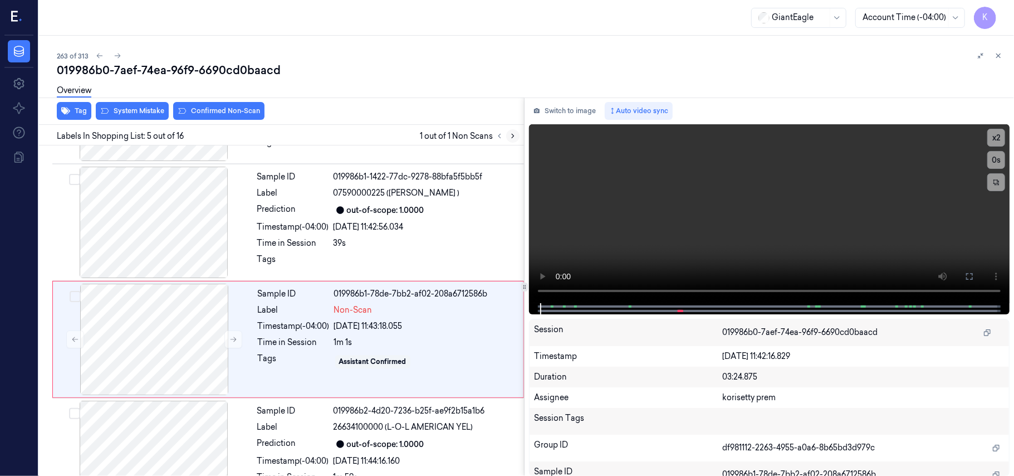
scroll to position [361, 0]
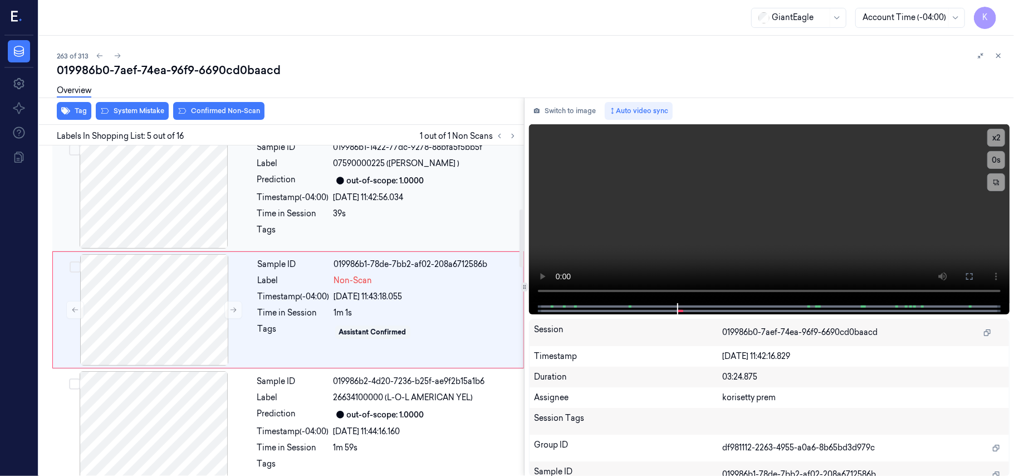
click at [411, 219] on div "39s" at bounding box center [426, 214] width 184 height 12
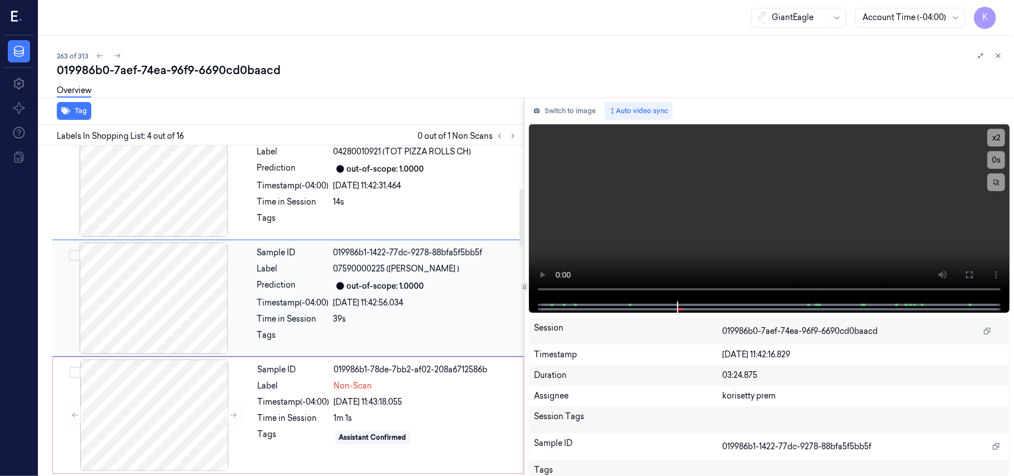
scroll to position [244, 0]
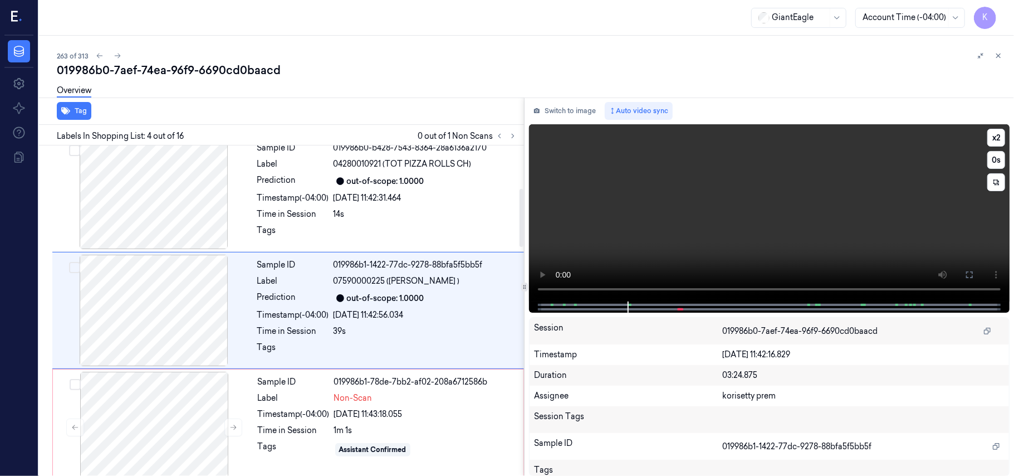
click at [905, 245] on video at bounding box center [769, 212] width 481 height 177
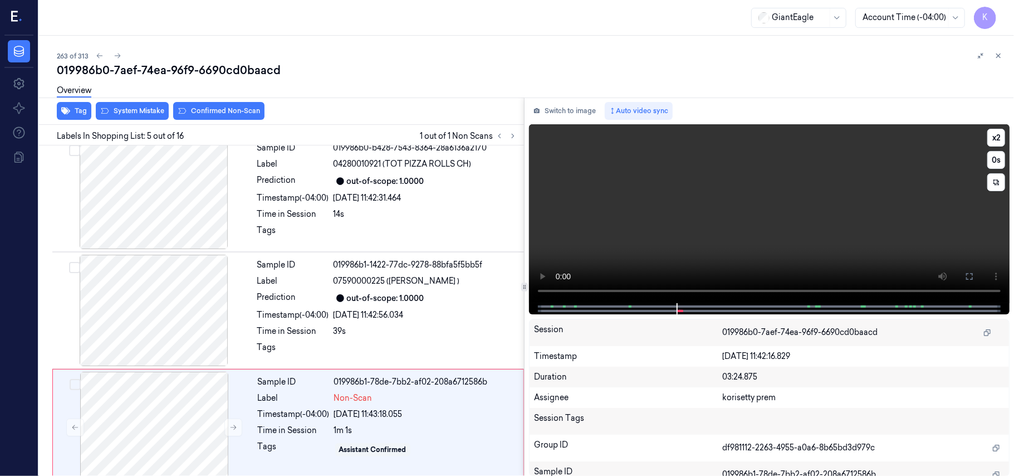
scroll to position [361, 0]
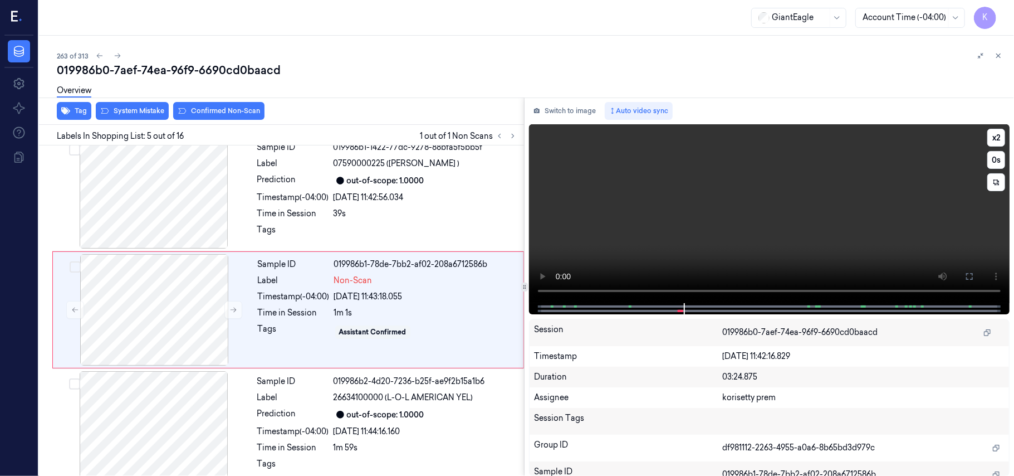
click at [687, 214] on video at bounding box center [769, 213] width 481 height 179
click at [745, 234] on video at bounding box center [769, 213] width 481 height 179
click at [996, 136] on button "x 2" at bounding box center [997, 138] width 18 height 18
click at [834, 225] on video at bounding box center [769, 213] width 481 height 179
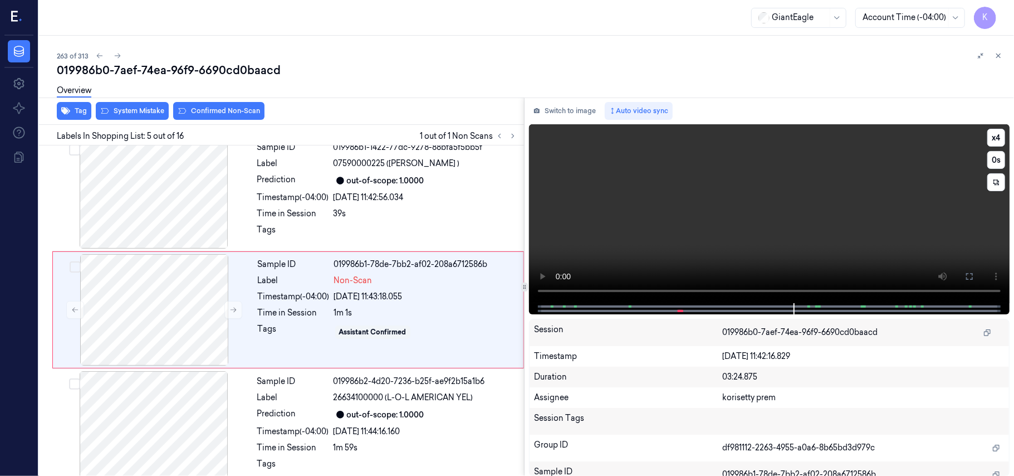
click at [891, 174] on video at bounding box center [769, 213] width 481 height 179
click at [345, 382] on div "019986b2-4d20-7236-b25f-ae9f2b15a1b6" at bounding box center [426, 381] width 184 height 12
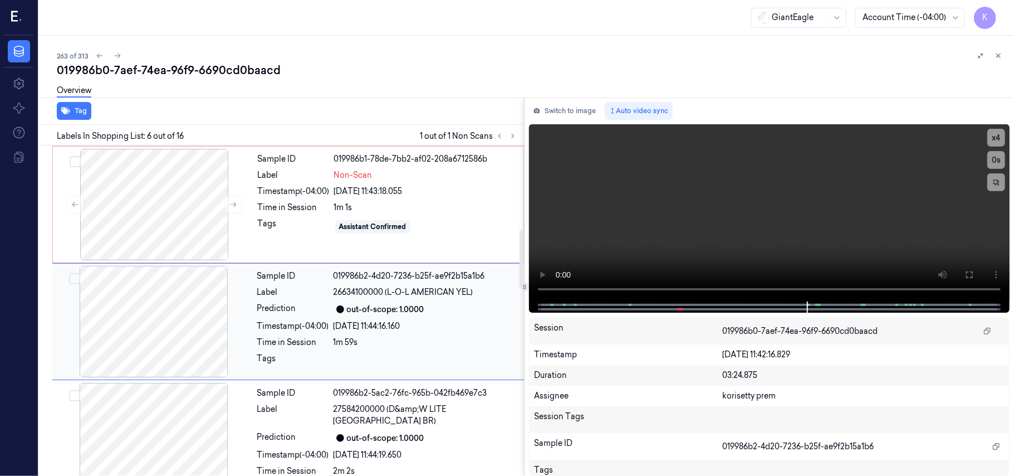
scroll to position [479, 0]
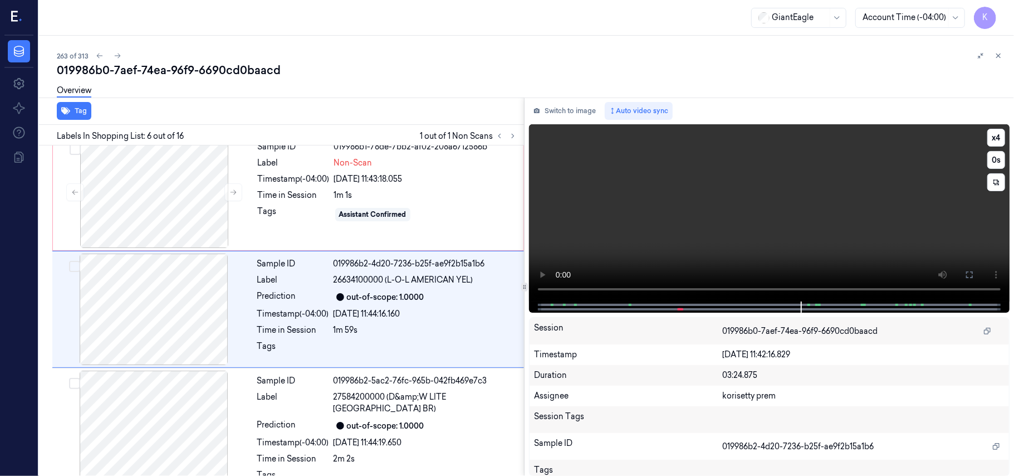
click at [910, 252] on video at bounding box center [769, 212] width 481 height 177
click at [993, 141] on button "x 4" at bounding box center [997, 138] width 18 height 18
click at [818, 219] on video at bounding box center [769, 212] width 481 height 177
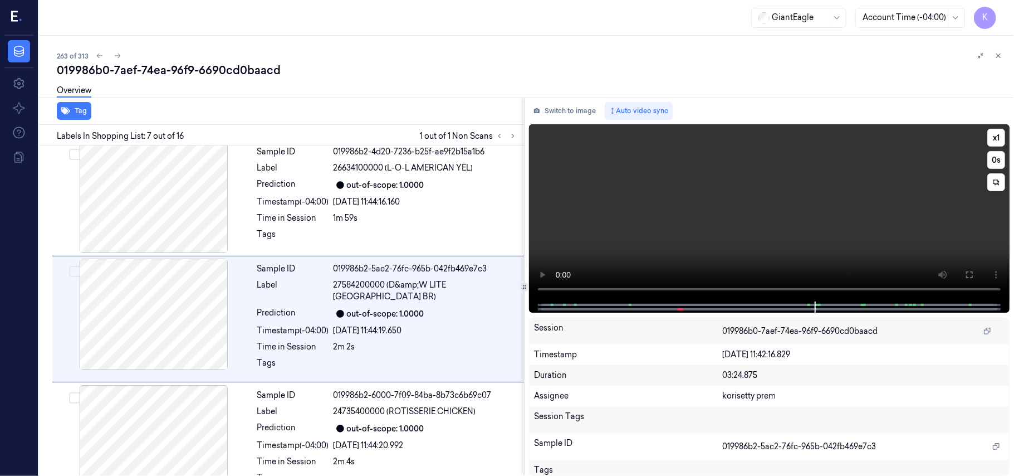
click at [776, 181] on video at bounding box center [769, 212] width 481 height 177
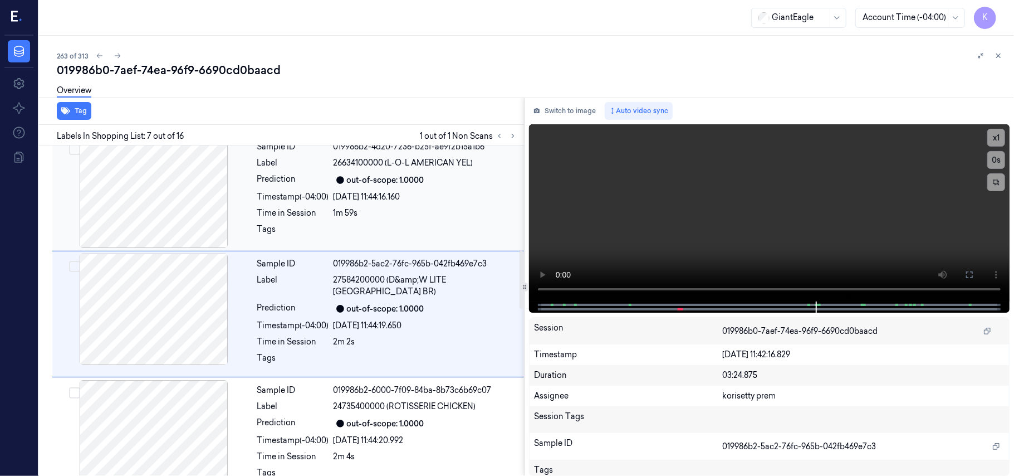
click at [362, 214] on div "1m 59s" at bounding box center [426, 213] width 184 height 12
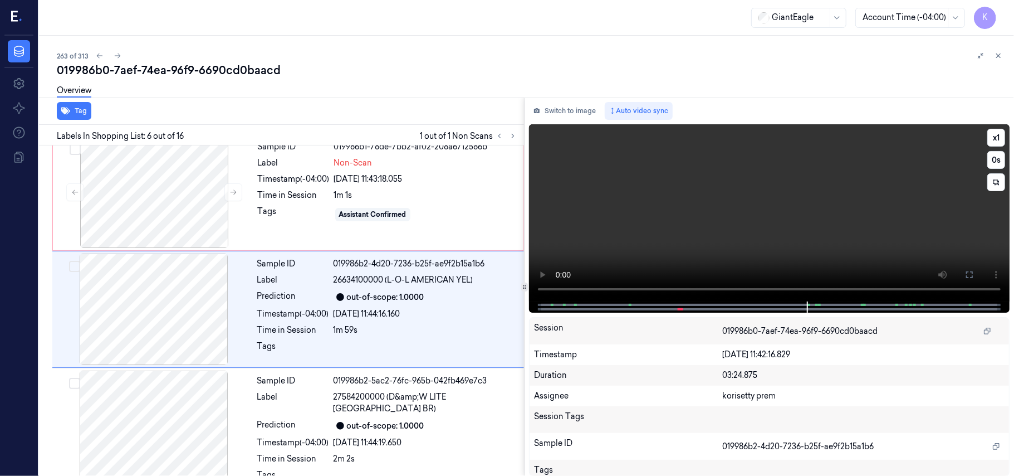
click at [790, 219] on video at bounding box center [769, 212] width 481 height 177
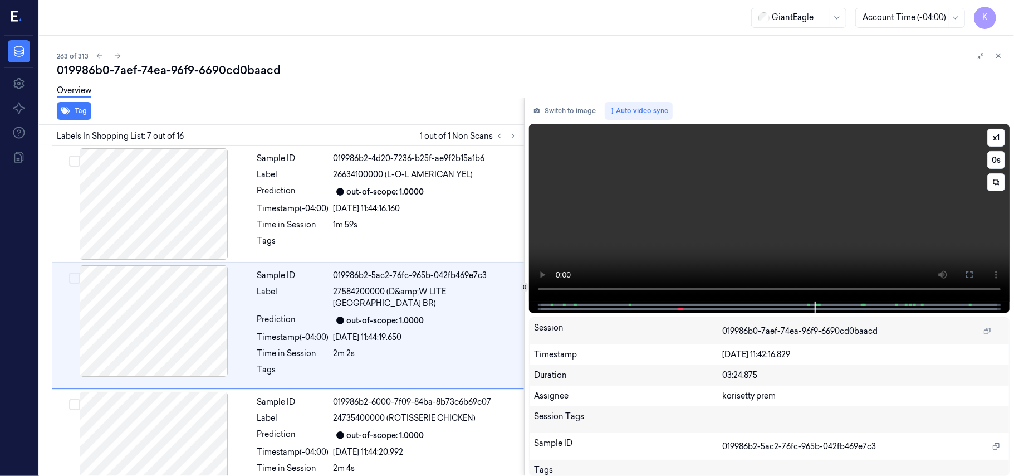
scroll to position [596, 0]
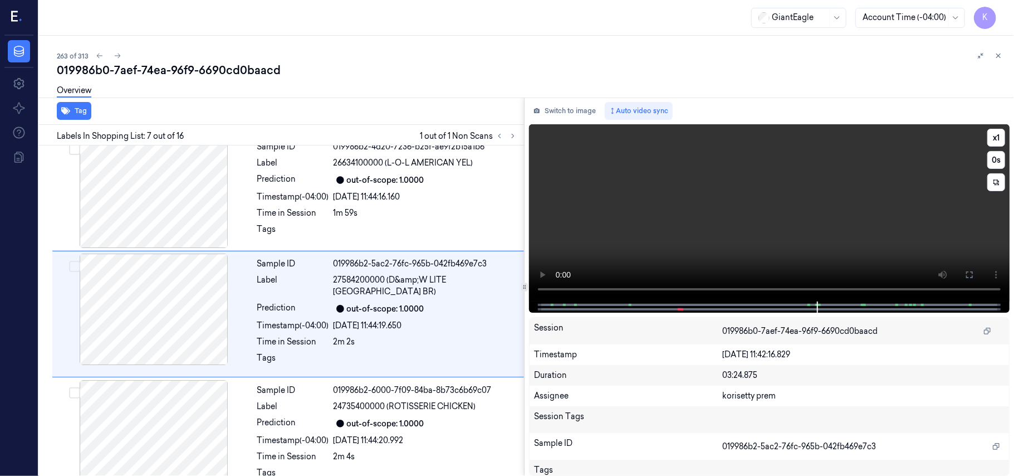
click at [761, 223] on video at bounding box center [769, 212] width 481 height 177
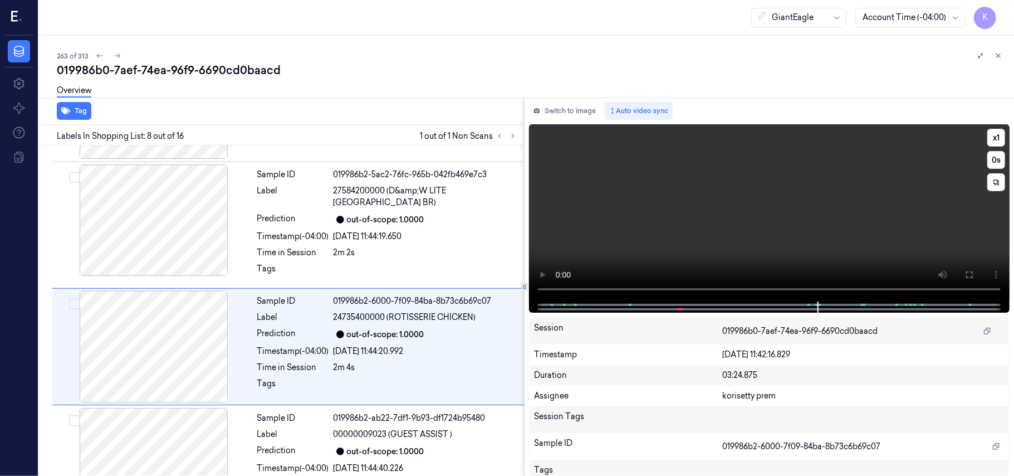
scroll to position [713, 0]
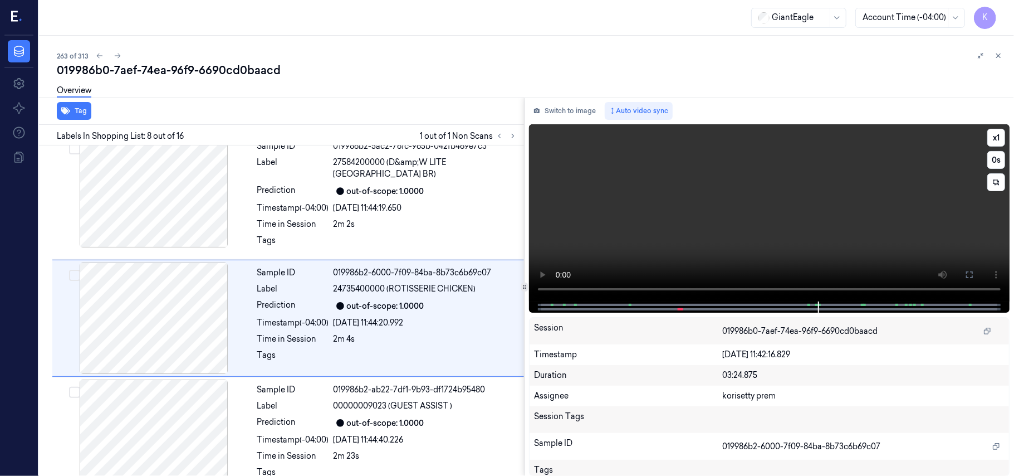
click at [761, 223] on video at bounding box center [769, 212] width 481 height 177
click at [791, 224] on video at bounding box center [769, 212] width 481 height 177
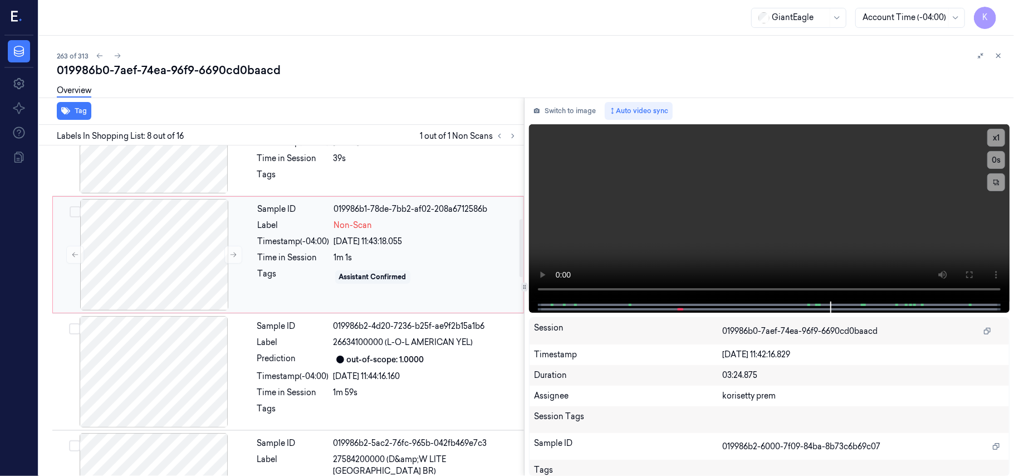
click at [365, 246] on div "[DATE] 11:43:18.055" at bounding box center [425, 242] width 183 height 12
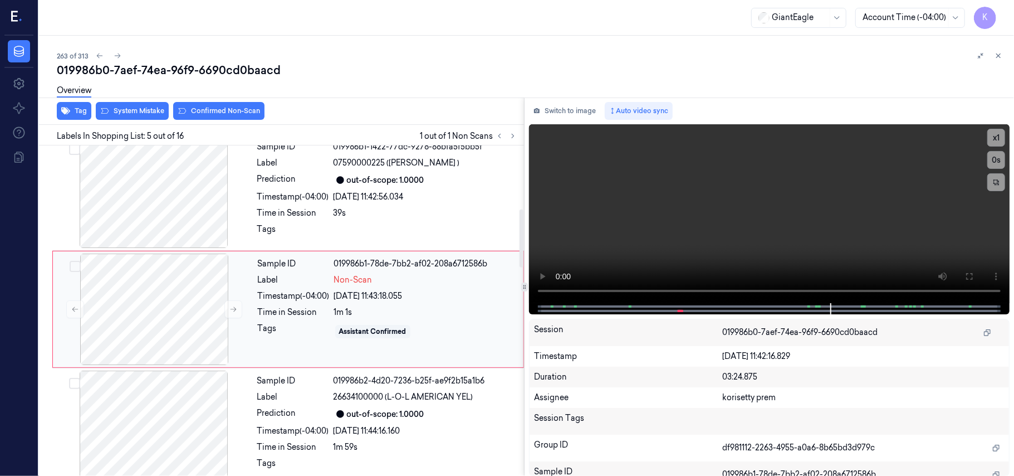
scroll to position [361, 0]
click at [226, 101] on div "Overview" at bounding box center [531, 92] width 949 height 28
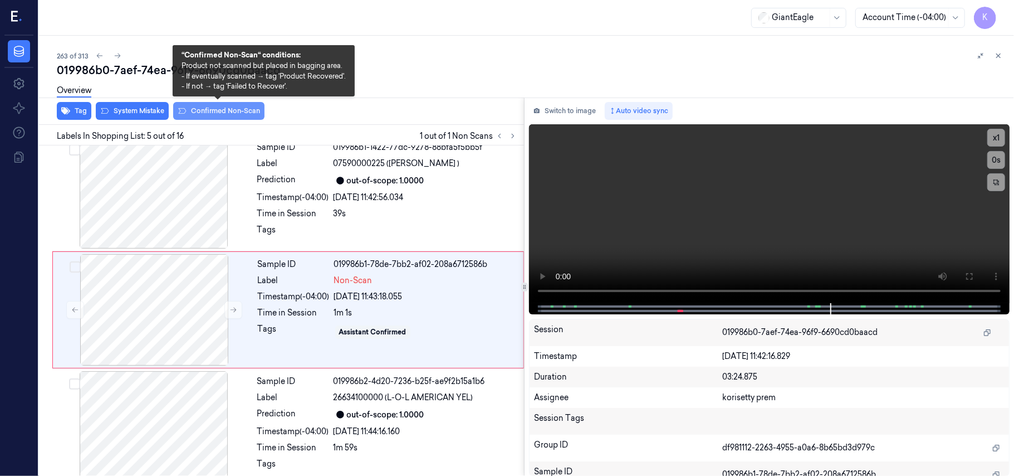
click at [226, 114] on button "Confirmed Non-Scan" at bounding box center [218, 111] width 91 height 18
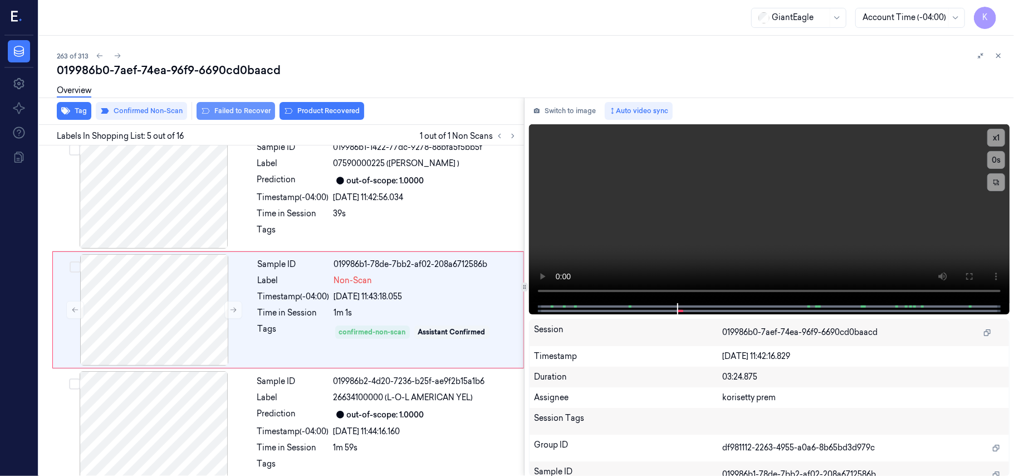
click at [252, 117] on button "Failed to Recover" at bounding box center [236, 111] width 79 height 18
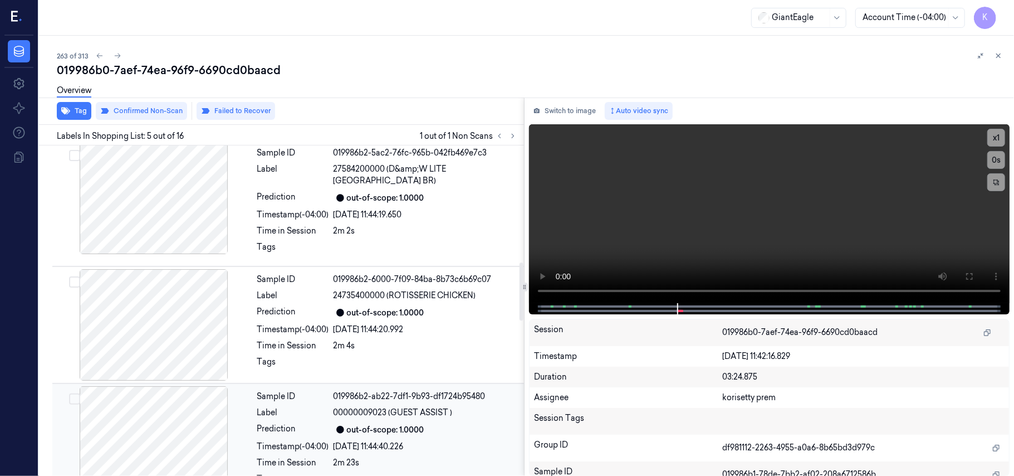
scroll to position [658, 0]
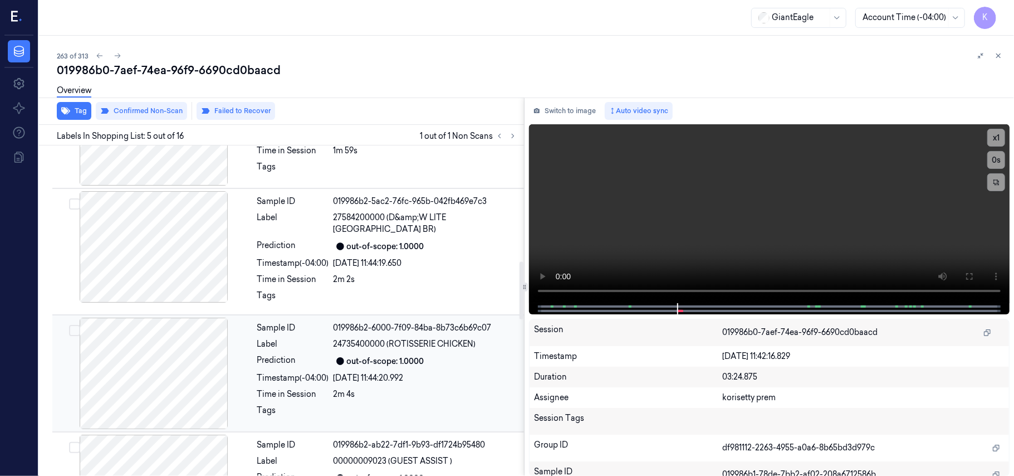
click at [411, 338] on span "24735400000 (ROTISSERIE CHICKEN)" at bounding box center [405, 344] width 143 height 12
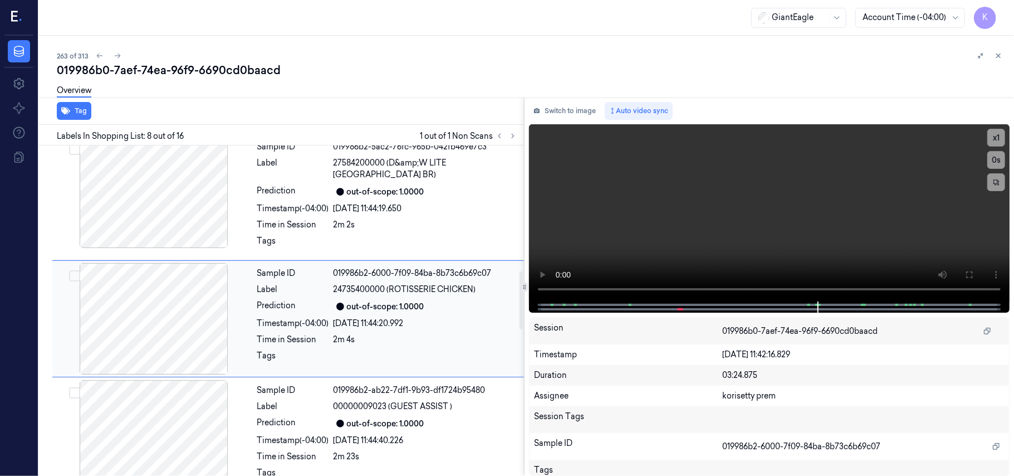
scroll to position [713, 0]
click at [804, 197] on video at bounding box center [769, 212] width 481 height 177
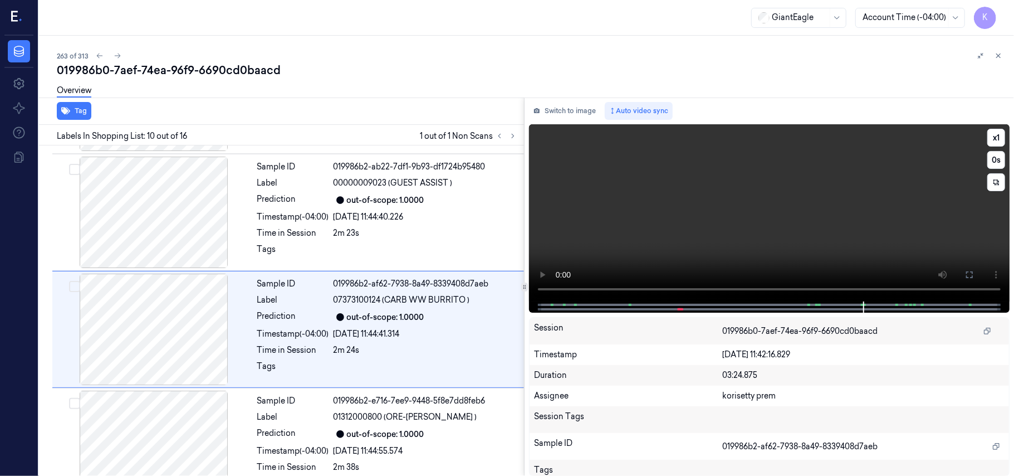
scroll to position [948, 0]
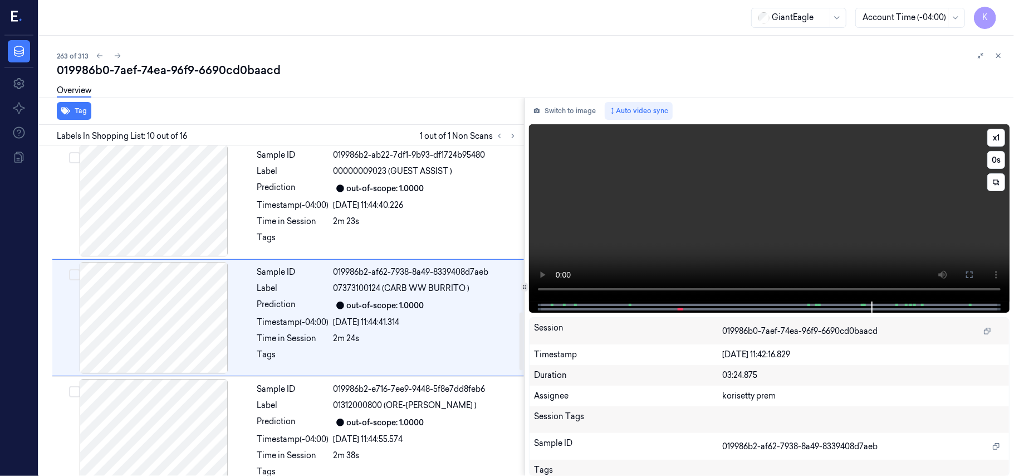
click at [771, 208] on video at bounding box center [769, 212] width 481 height 177
click at [420, 300] on div "out-of-scope: 1.0000" at bounding box center [385, 306] width 77 height 12
click at [702, 217] on video at bounding box center [769, 212] width 481 height 177
click at [667, 203] on video at bounding box center [769, 212] width 481 height 177
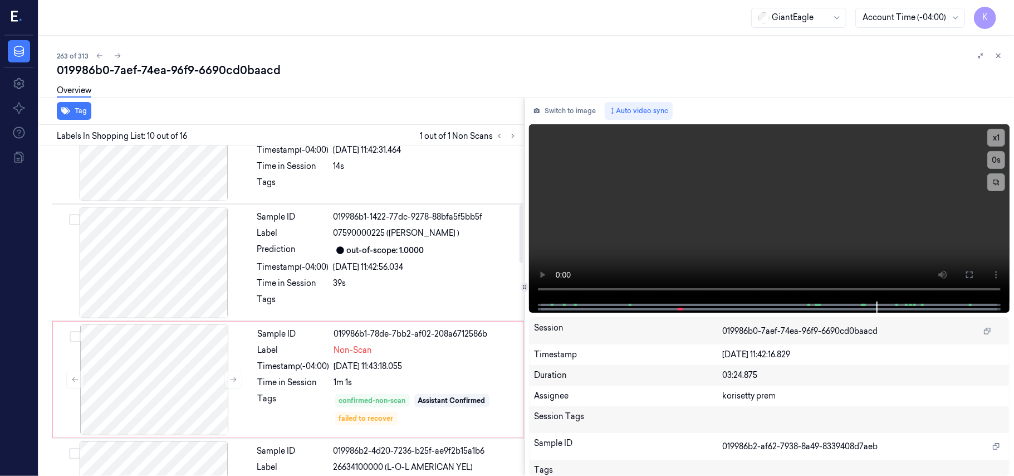
scroll to position [280, 0]
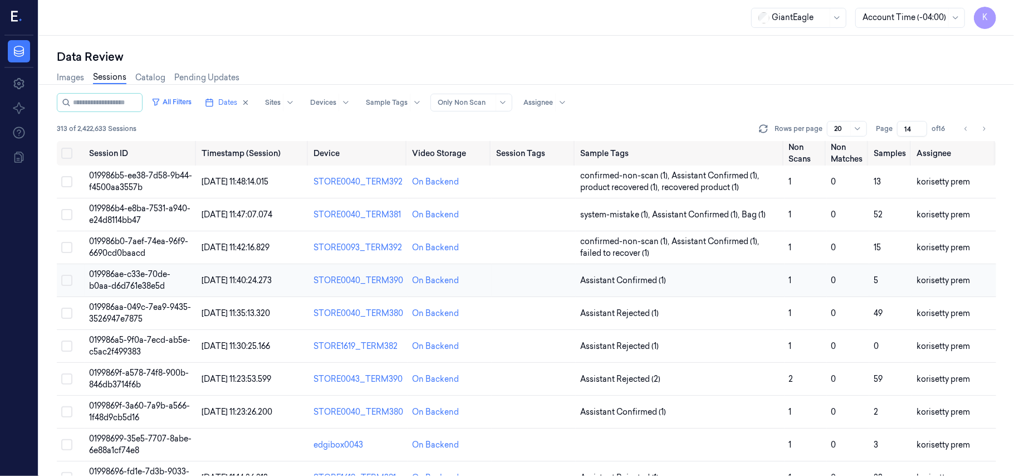
click at [117, 279] on span "019986ae-c33e-70de-b0aa-d6d761e38e5d" at bounding box center [129, 280] width 81 height 22
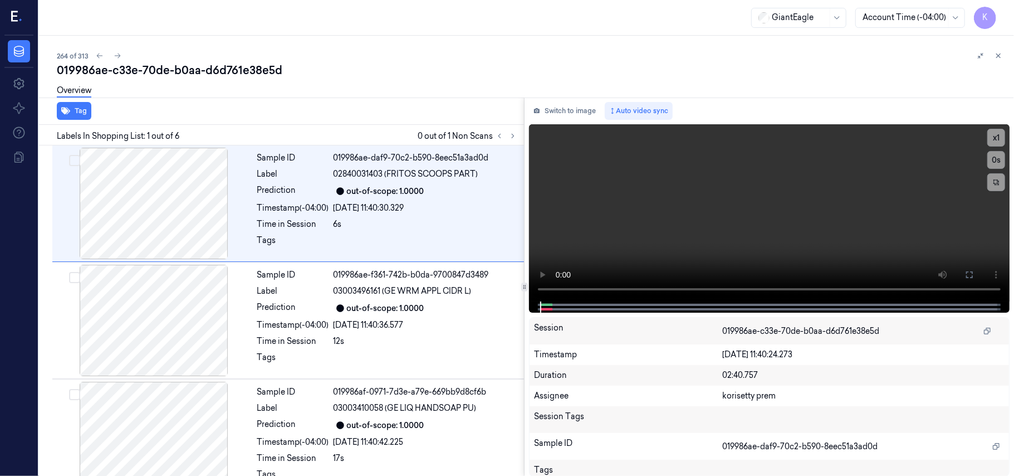
click at [470, 69] on div "019986ae-c33e-70de-b0aa-d6d761e38e5d" at bounding box center [531, 70] width 949 height 16
click at [515, 136] on icon at bounding box center [513, 136] width 8 height 8
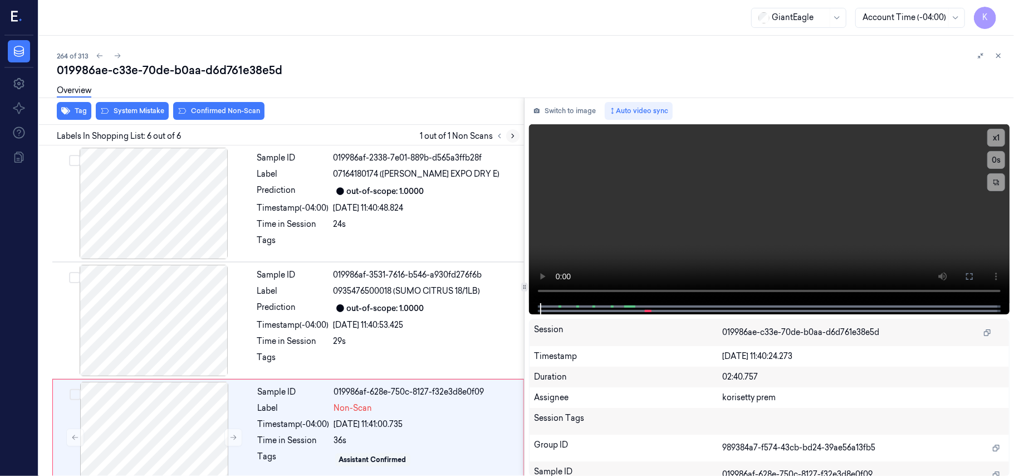
scroll to position [377, 0]
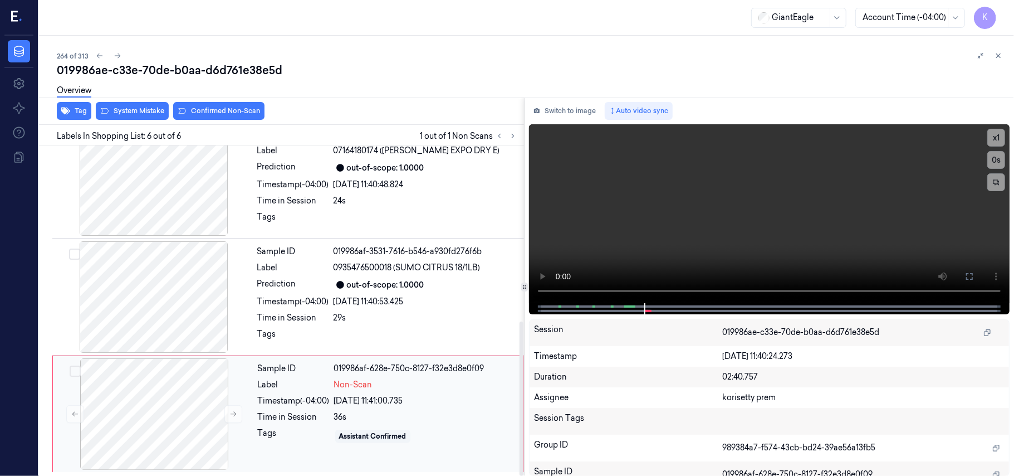
click at [296, 388] on div "Label" at bounding box center [294, 385] width 72 height 12
click at [235, 416] on icon at bounding box center [233, 414] width 8 height 8
click at [433, 193] on div "Sample ID 019986af-2338-7e01-889b-d565a3ffb28f Label 07164180174 ([PERSON_NAME]…" at bounding box center [387, 179] width 269 height 111
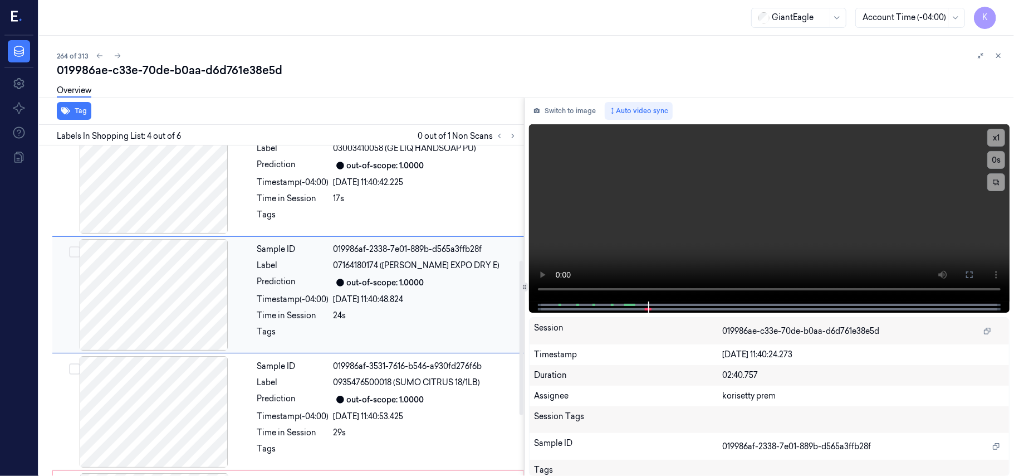
scroll to position [244, 0]
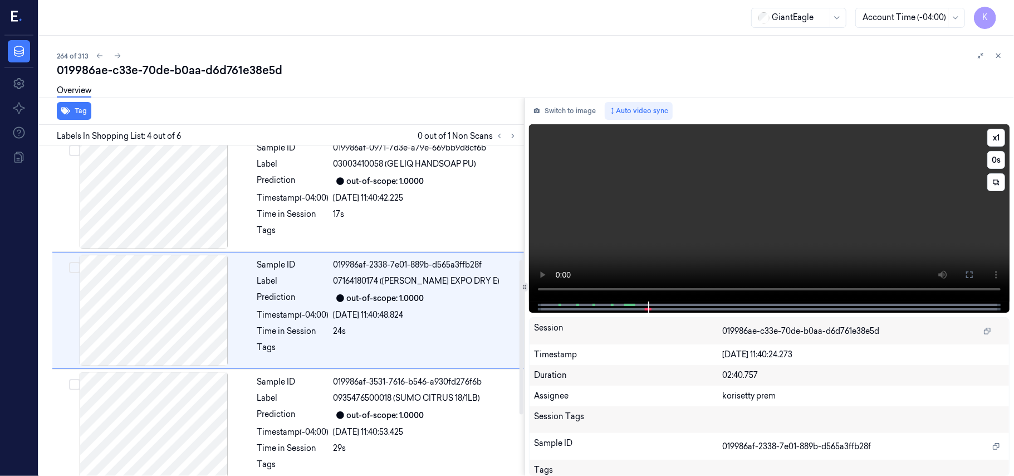
click at [743, 219] on video at bounding box center [769, 212] width 481 height 177
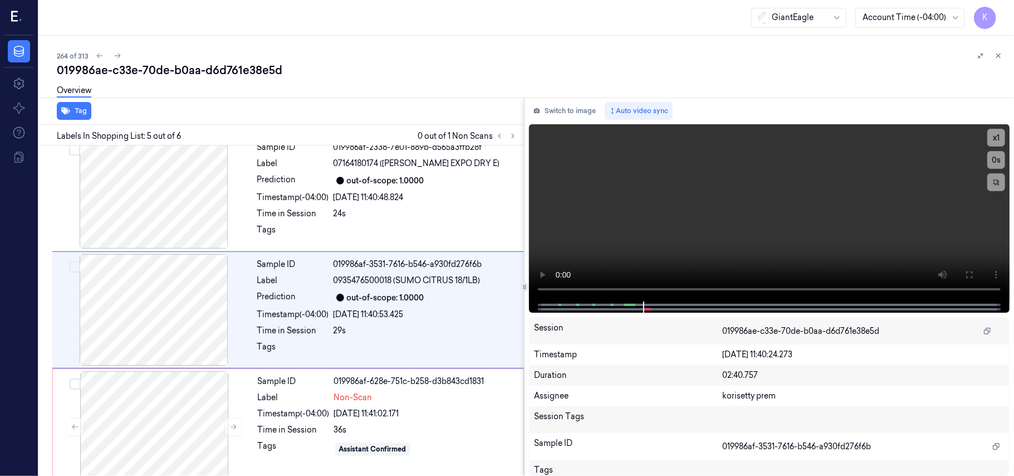
scroll to position [377, 0]
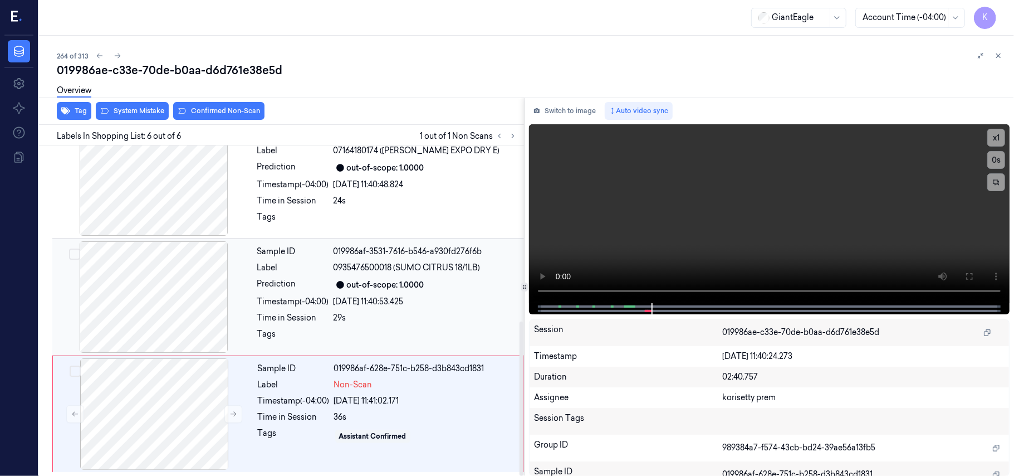
click at [375, 296] on div "[DATE] 11:40:53.425" at bounding box center [426, 302] width 184 height 12
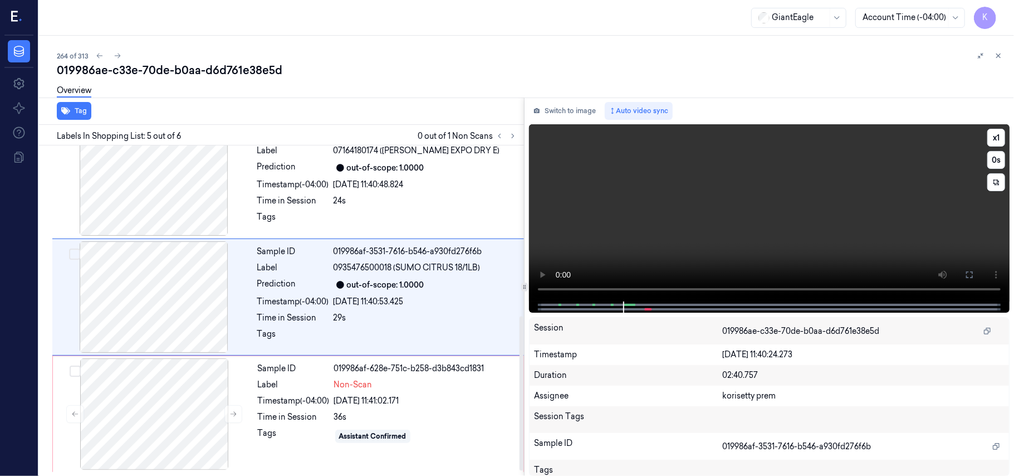
scroll to position [361, 0]
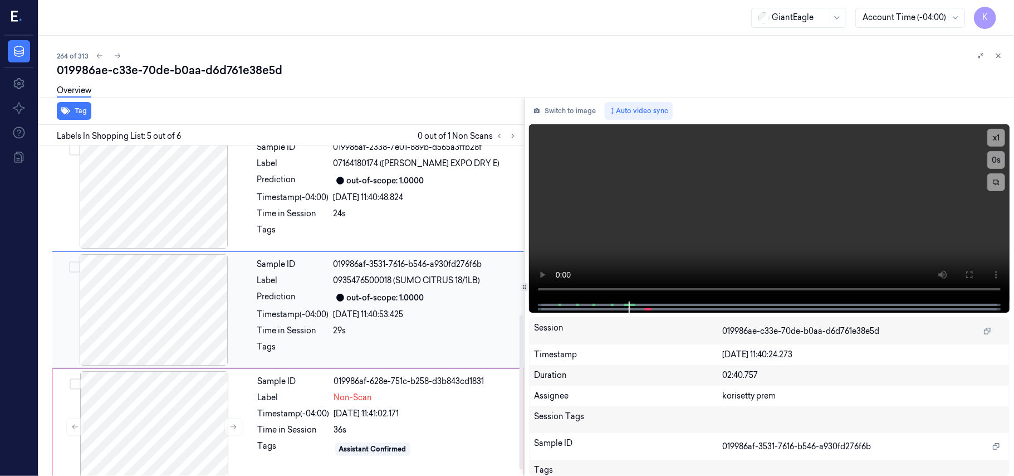
click at [470, 364] on div "Sample ID 019986af-3531-7616-b546-a930fd276f6b Label 0935476500018 (SUMO CITRUS…" at bounding box center [387, 309] width 269 height 111
click at [418, 419] on div "[DATE] 11:41:02.171" at bounding box center [425, 414] width 183 height 12
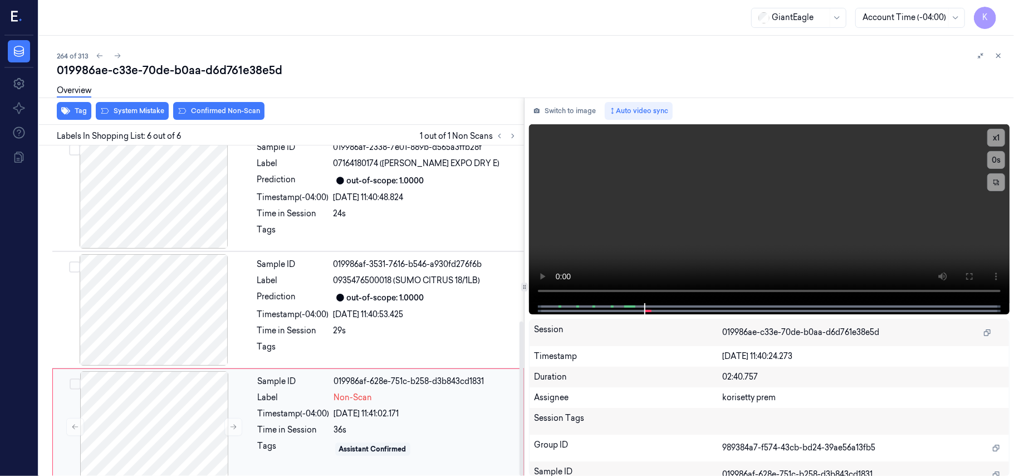
scroll to position [377, 0]
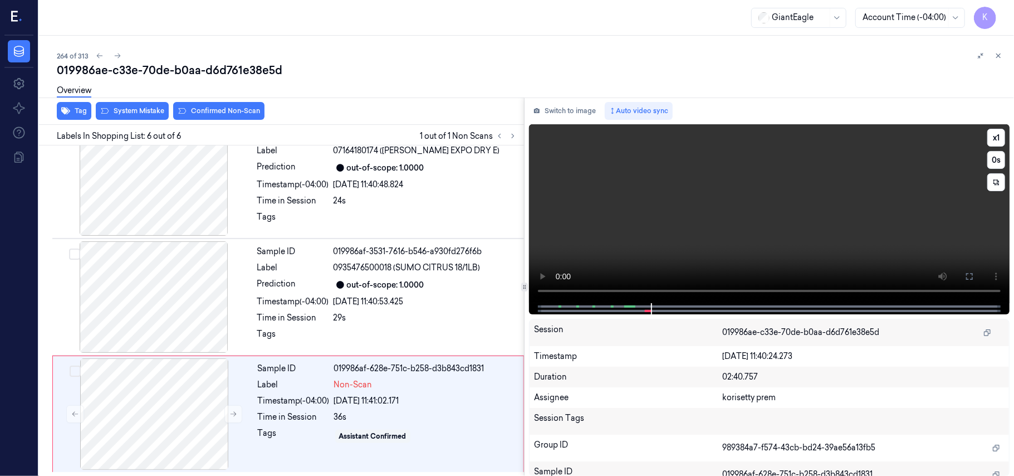
click at [793, 188] on video at bounding box center [769, 213] width 481 height 179
click at [130, 421] on div at bounding box center [154, 413] width 198 height 111
click at [764, 223] on video at bounding box center [769, 213] width 481 height 179
click at [1000, 136] on button "x 1" at bounding box center [997, 138] width 18 height 18
click at [1000, 136] on button "x 2" at bounding box center [997, 138] width 18 height 18
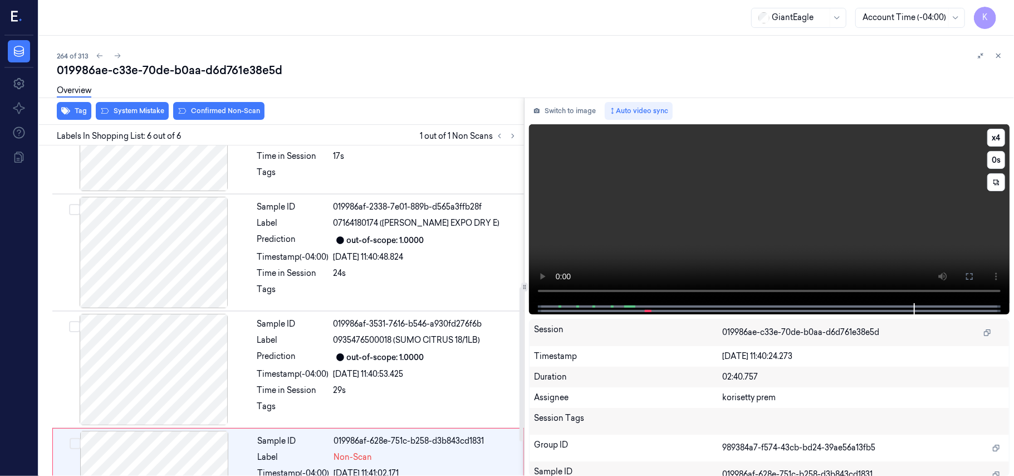
click at [744, 197] on video at bounding box center [769, 213] width 481 height 179
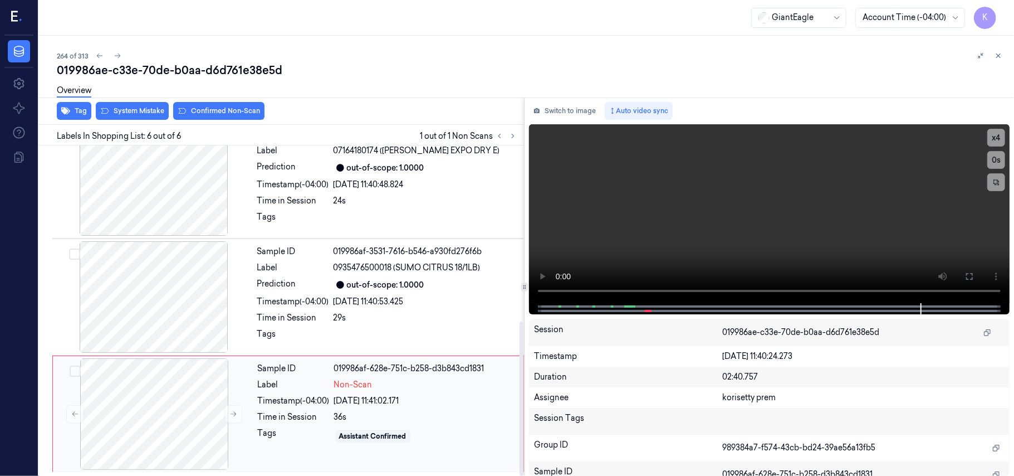
click at [340, 365] on div "019986af-628e-751c-b258-d3b843cd1831" at bounding box center [425, 369] width 183 height 12
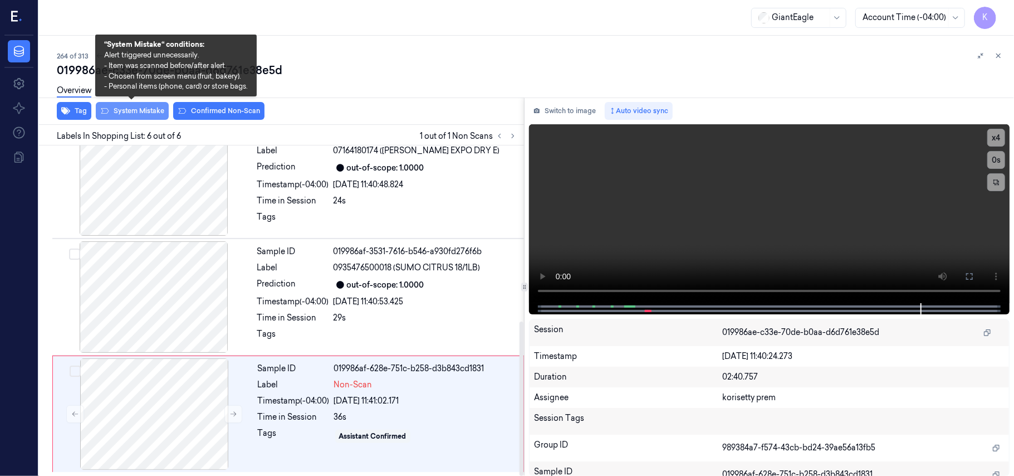
click at [153, 110] on button "System Mistake" at bounding box center [132, 111] width 73 height 18
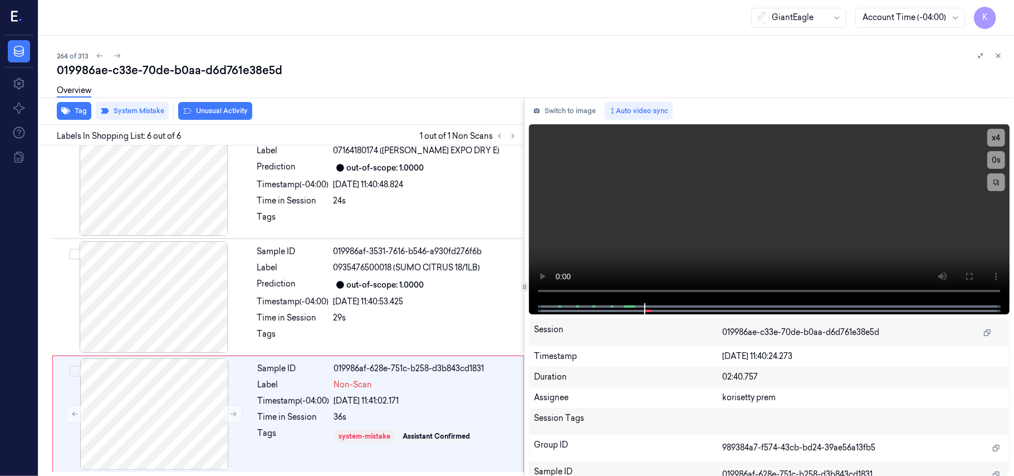
click at [219, 106] on button "Unusual Activity" at bounding box center [215, 111] width 74 height 18
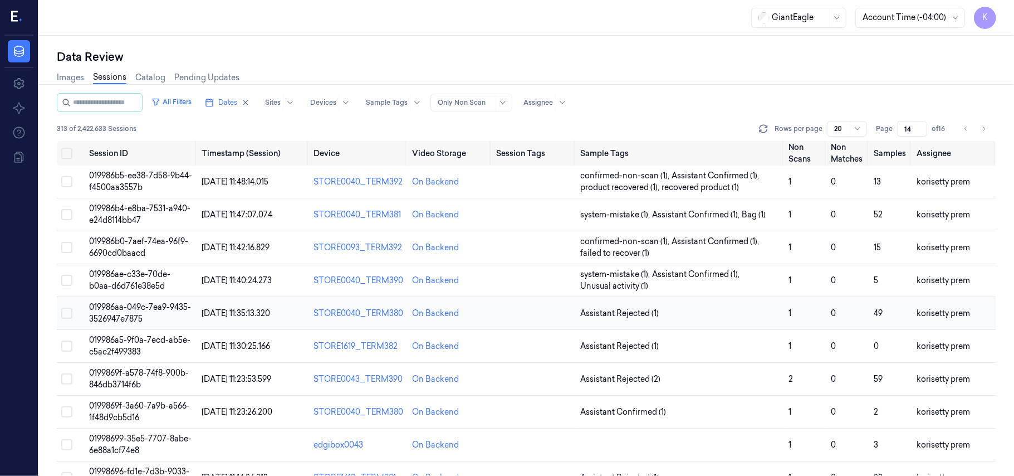
click at [139, 304] on span "019986aa-049c-7ea9-9435-3526947e7875" at bounding box center [140, 313] width 102 height 22
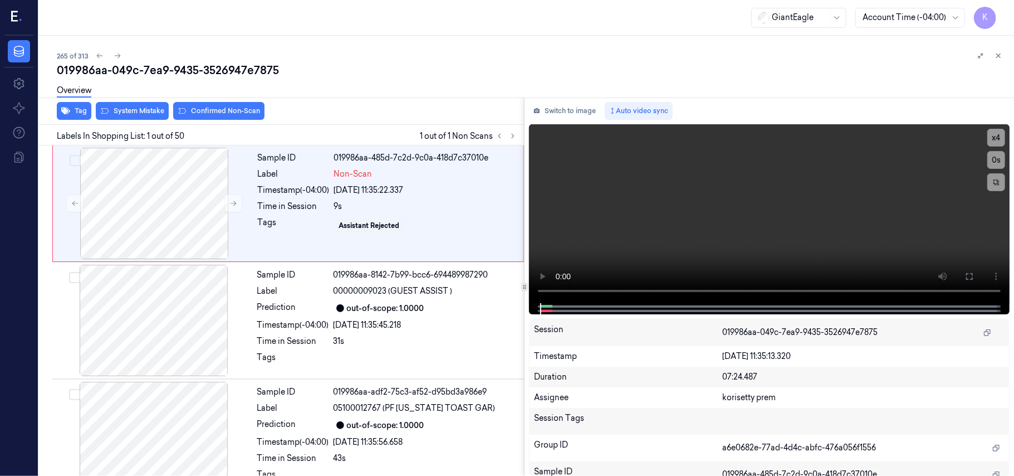
click at [366, 58] on div "265 of 313" at bounding box center [531, 55] width 949 height 13
click at [703, 165] on video at bounding box center [769, 213] width 481 height 179
click at [876, 190] on video at bounding box center [769, 213] width 481 height 179
click at [197, 195] on div at bounding box center [154, 203] width 198 height 111
click at [226, 205] on button at bounding box center [233, 203] width 18 height 18
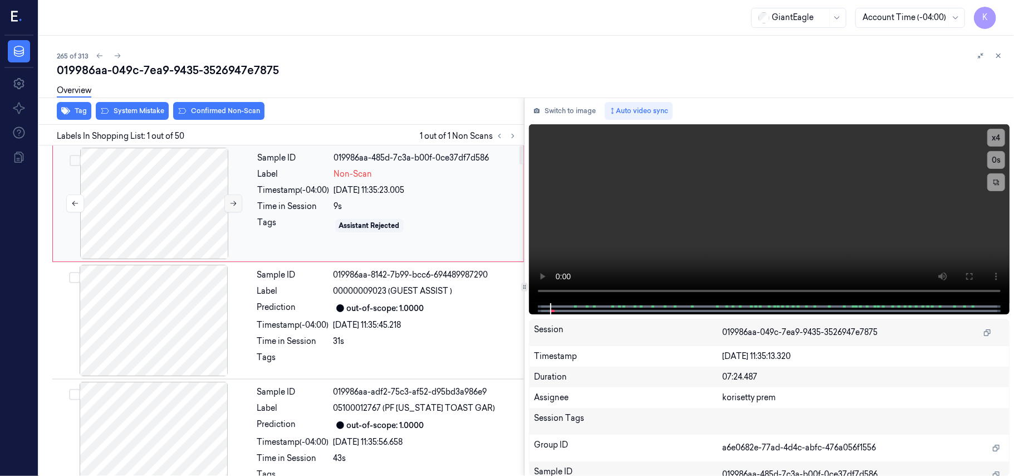
click at [226, 205] on button at bounding box center [233, 203] width 18 height 18
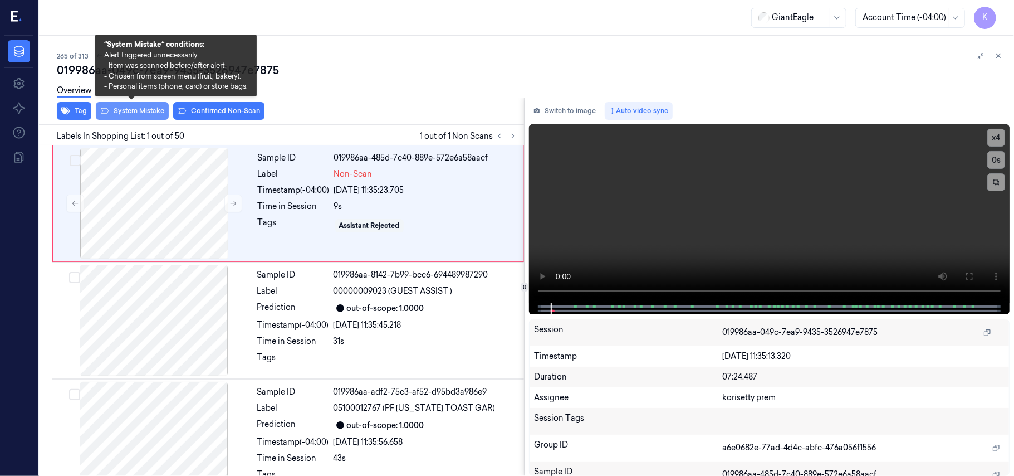
click at [148, 111] on button "System Mistake" at bounding box center [132, 111] width 73 height 18
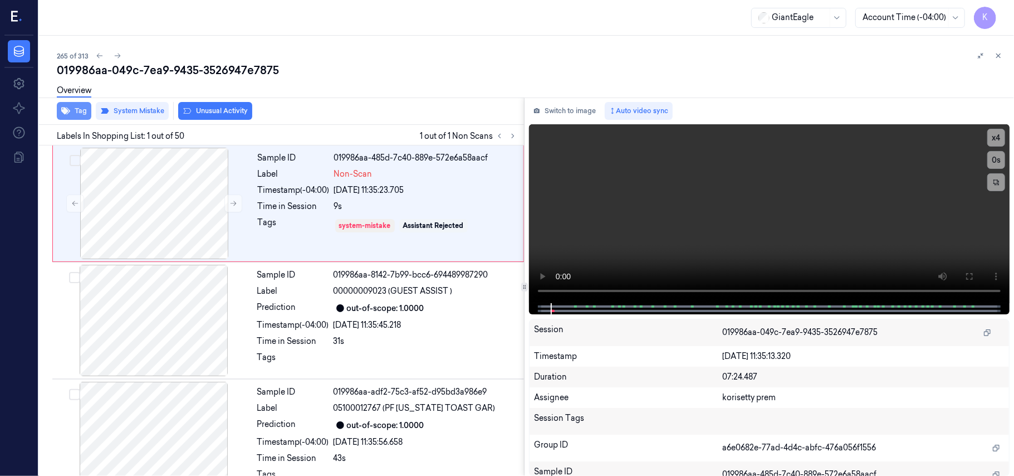
click at [74, 110] on button "Tag" at bounding box center [74, 111] width 35 height 18
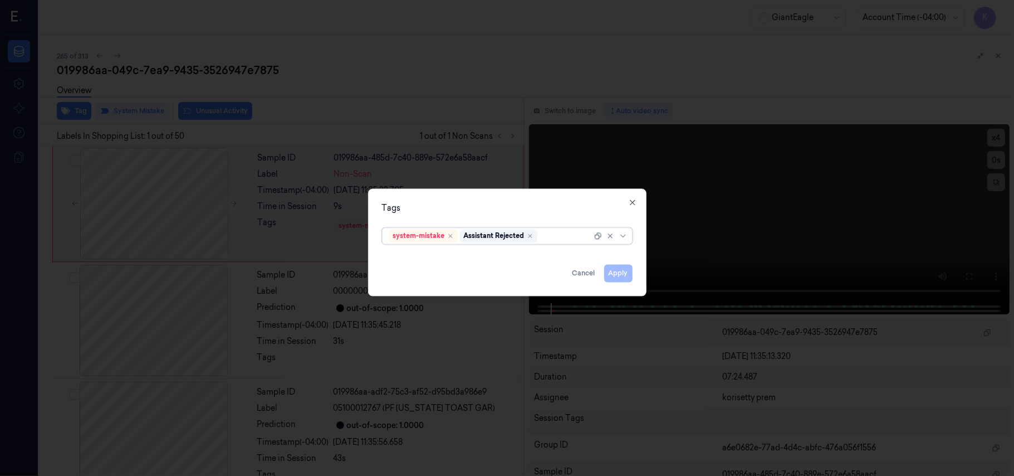
click at [556, 237] on div at bounding box center [566, 236] width 52 height 12
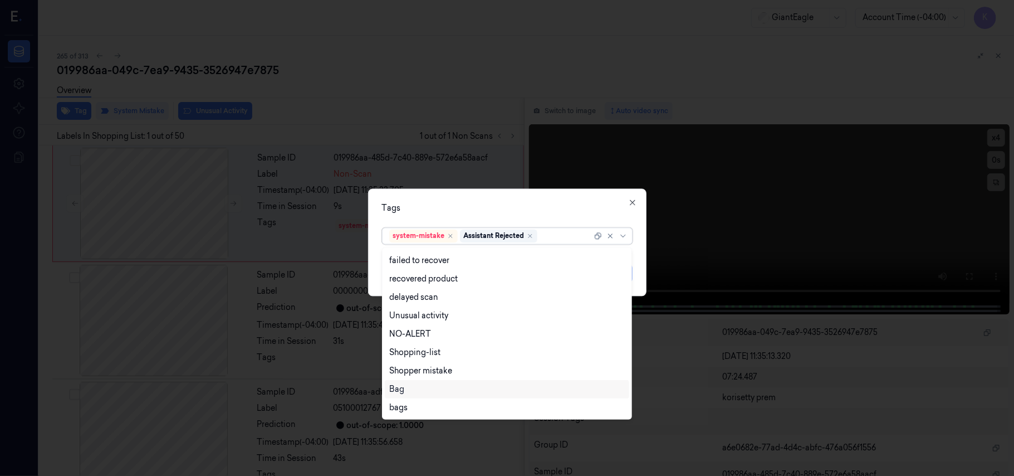
click at [437, 392] on div "Bag" at bounding box center [507, 389] width 236 height 12
click at [537, 213] on div "Tags" at bounding box center [507, 209] width 251 height 12
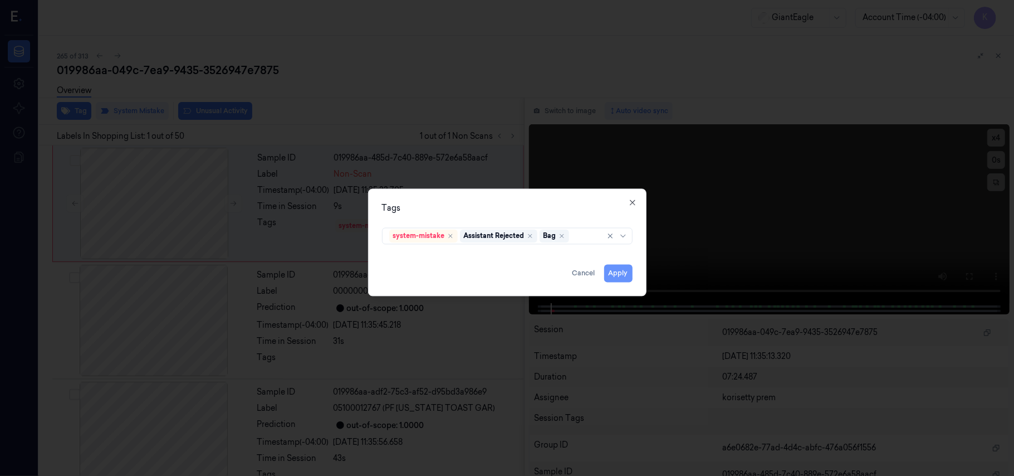
click at [615, 278] on button "Apply" at bounding box center [618, 274] width 28 height 18
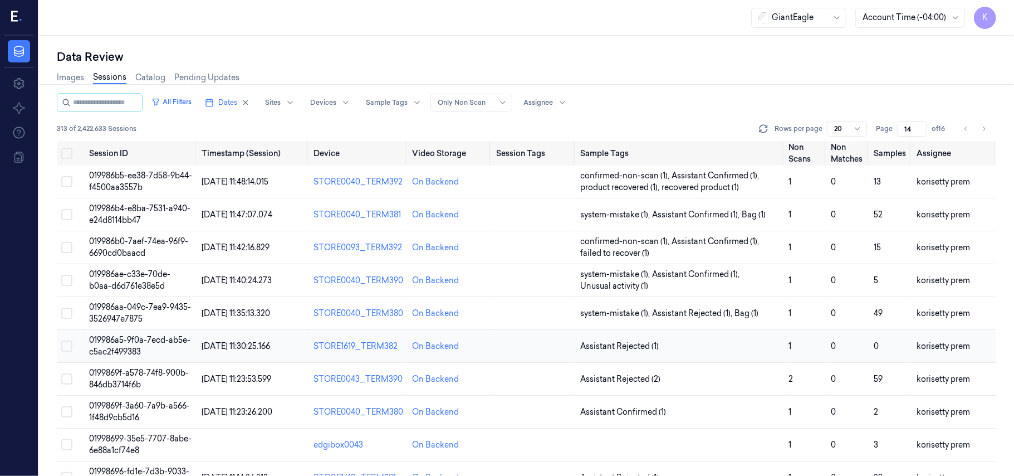
click at [141, 345] on span "019986a5-9f0a-7ecd-ab5e-c5ac2f499383" at bounding box center [139, 346] width 101 height 22
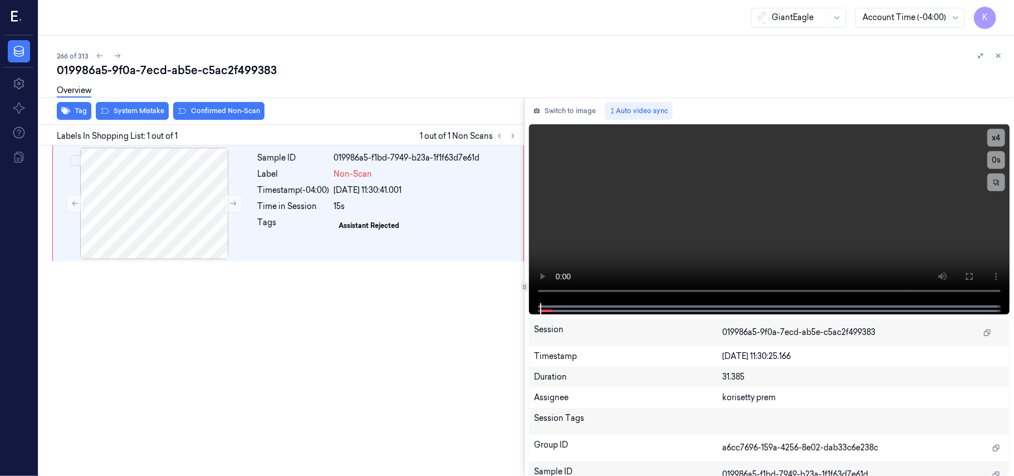
click at [364, 276] on div "Sample ID 019986a5-f1bd-7949-b23a-1f1f63d7e61d Label Non-Scan Timestamp (-04:00…" at bounding box center [280, 310] width 490 height 331
click at [686, 214] on video at bounding box center [769, 213] width 481 height 179
click at [694, 230] on video at bounding box center [769, 213] width 481 height 179
click at [634, 218] on video at bounding box center [769, 213] width 481 height 179
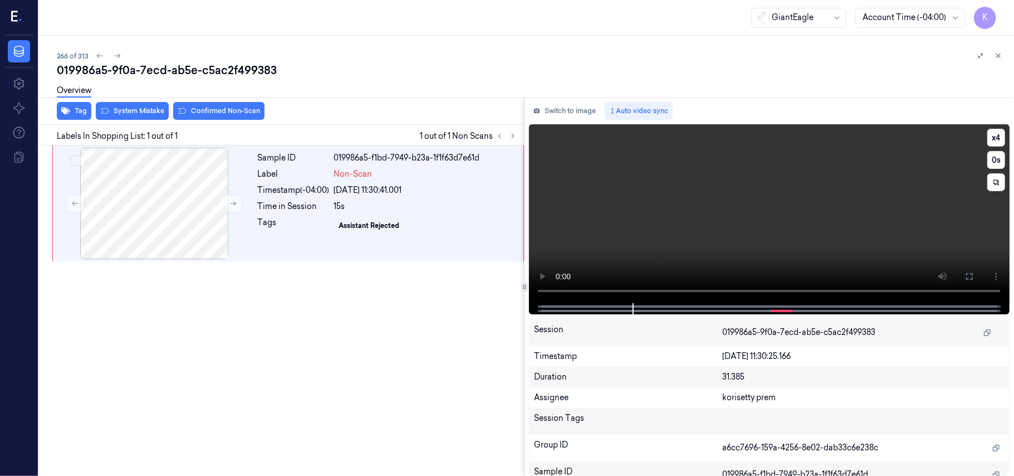
click at [702, 205] on video at bounding box center [769, 213] width 481 height 179
click at [190, 218] on div at bounding box center [154, 203] width 198 height 111
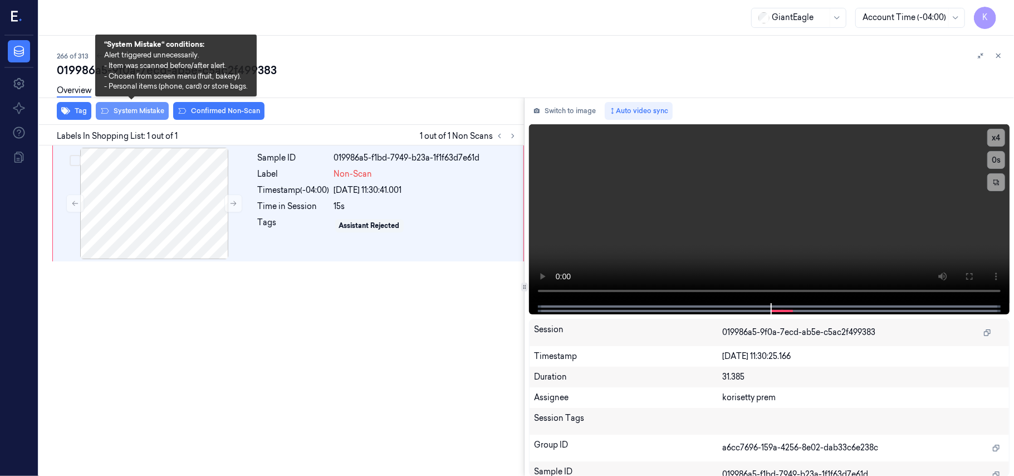
click at [143, 110] on button "System Mistake" at bounding box center [132, 111] width 73 height 18
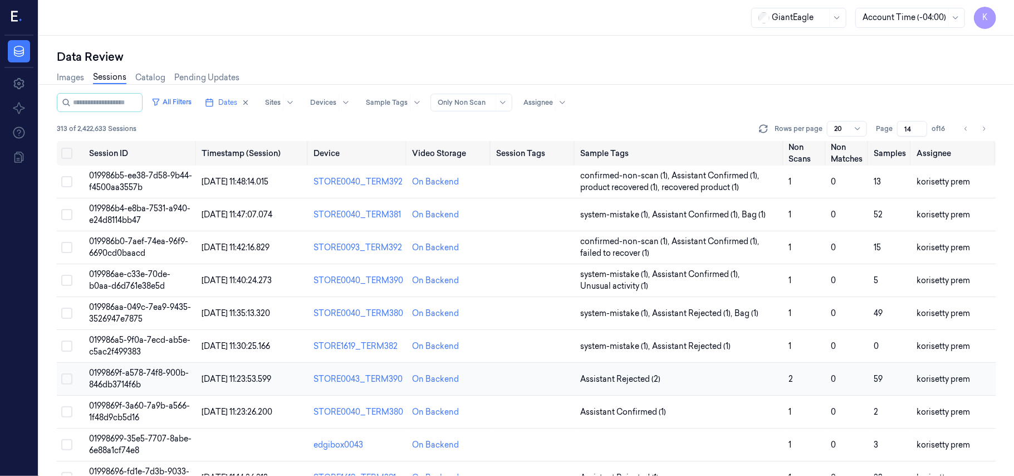
click at [127, 380] on span "0199869f-a578-74f8-900b-846db3714f6b" at bounding box center [139, 379] width 100 height 22
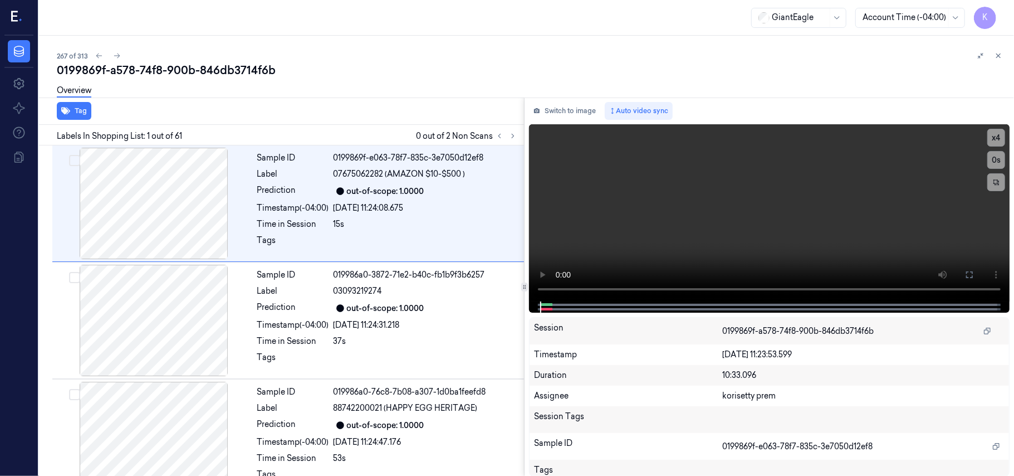
click at [511, 55] on div "267 of 313" at bounding box center [531, 55] width 949 height 13
click at [513, 138] on icon at bounding box center [513, 136] width 8 height 8
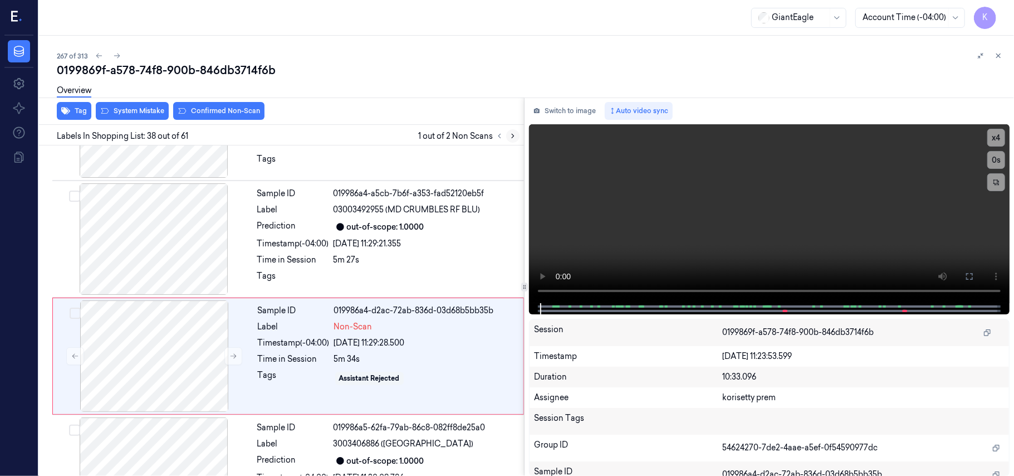
scroll to position [4234, 0]
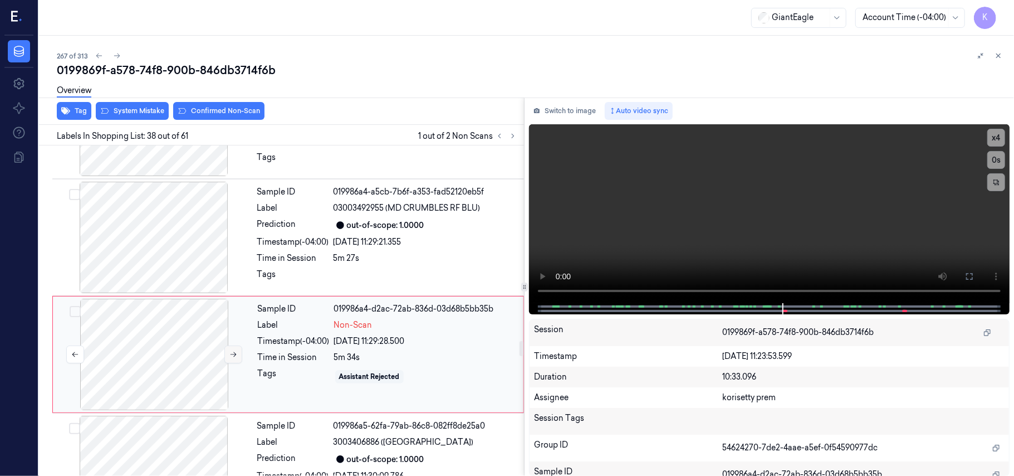
click at [229, 350] on icon at bounding box center [233, 354] width 8 height 8
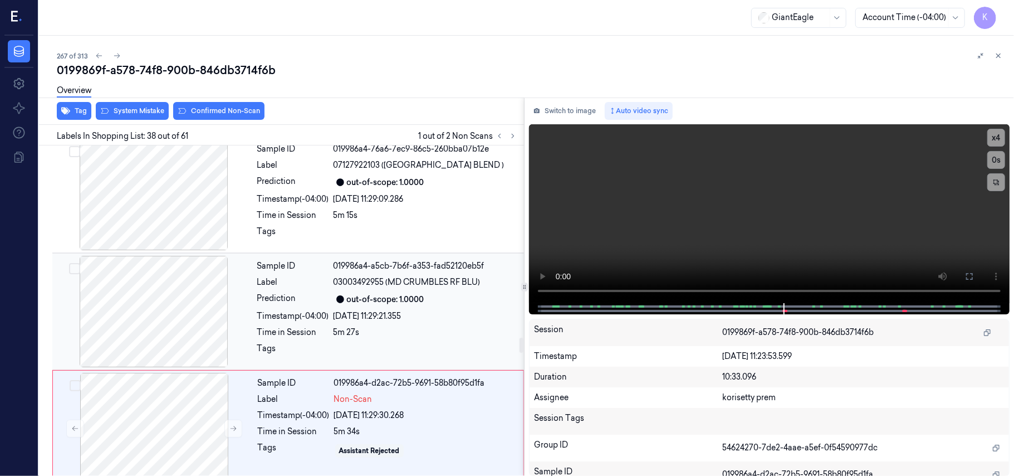
click at [381, 294] on div "out-of-scope: 1.0000" at bounding box center [385, 300] width 77 height 12
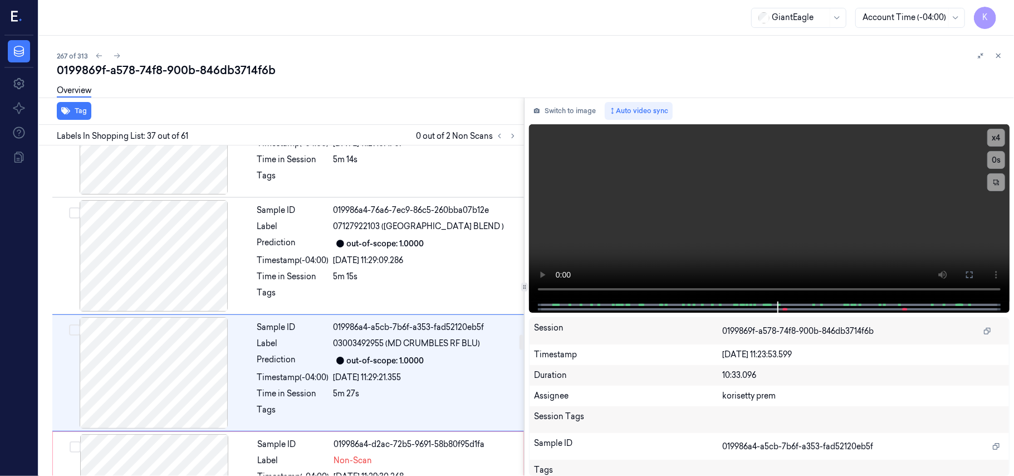
scroll to position [3968, 0]
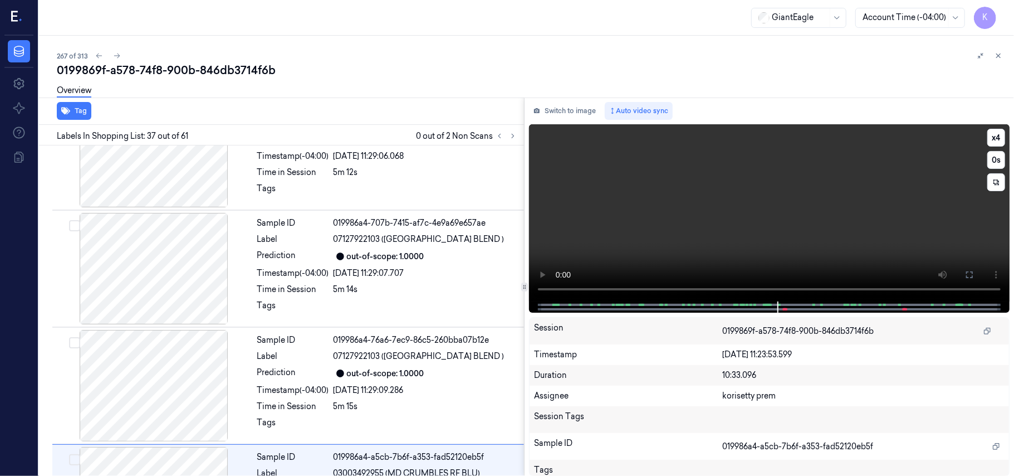
click at [796, 229] on video at bounding box center [769, 212] width 481 height 177
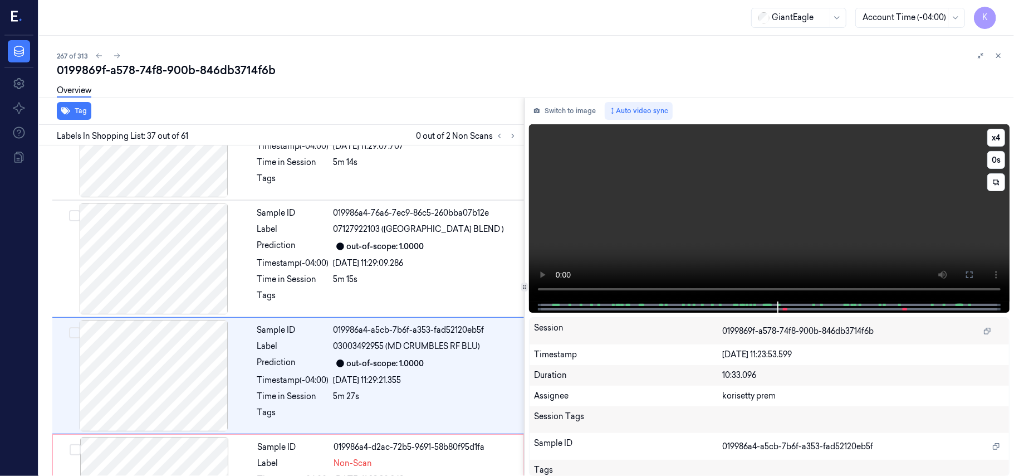
scroll to position [4116, 0]
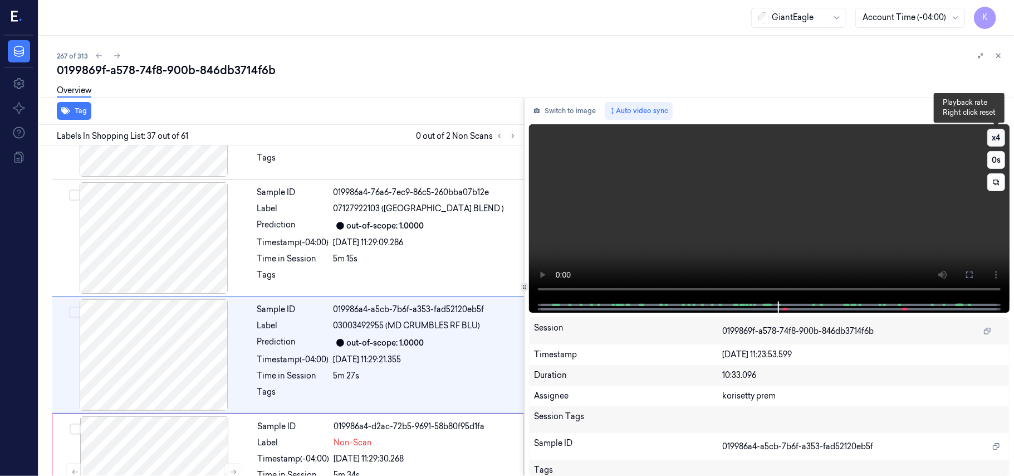
click at [1001, 138] on button "x 4" at bounding box center [997, 138] width 18 height 18
click at [313, 354] on div "Timestamp (-04:00)" at bounding box center [293, 360] width 72 height 12
click at [673, 222] on video at bounding box center [769, 212] width 481 height 177
click at [373, 237] on div "[DATE] 11:29:09.286" at bounding box center [426, 243] width 184 height 12
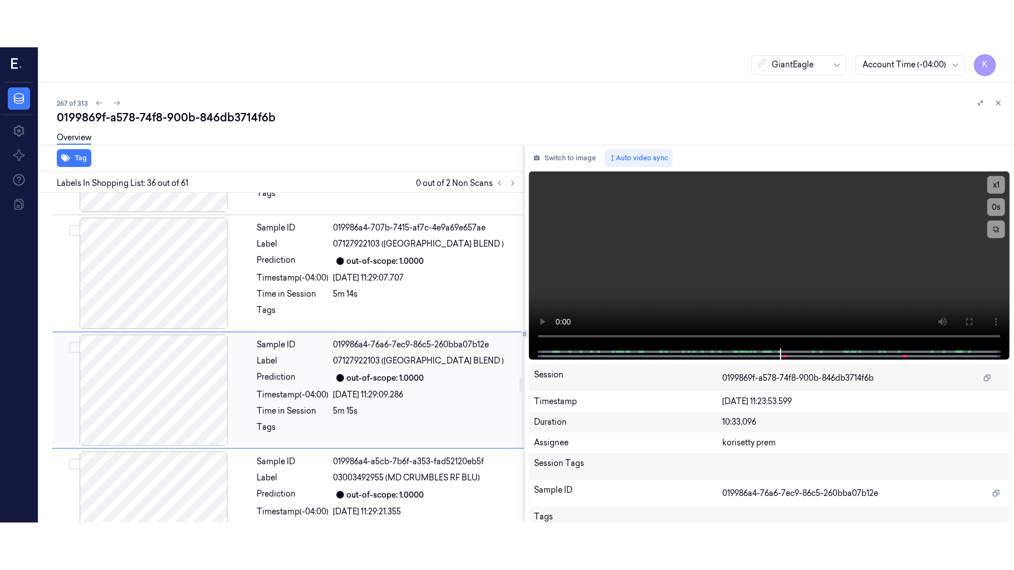
scroll to position [3999, 0]
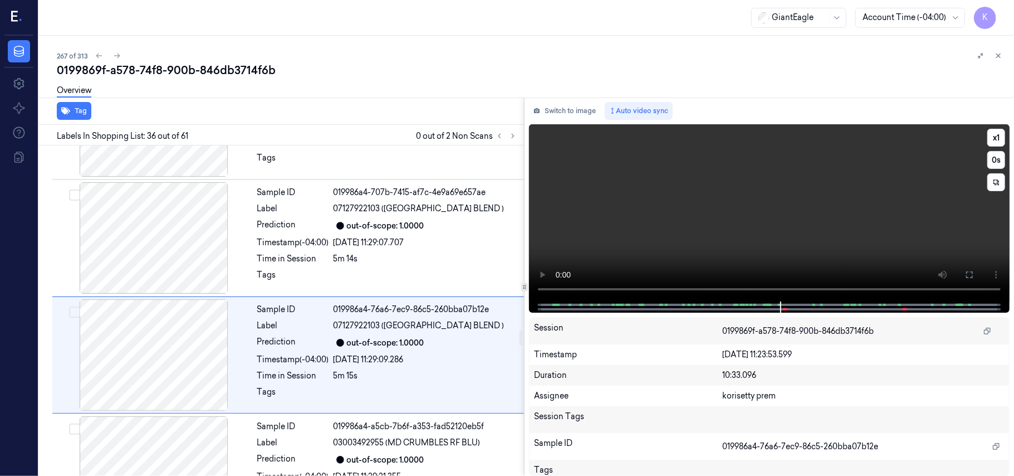
click at [742, 222] on video at bounding box center [769, 212] width 481 height 177
click at [975, 278] on button at bounding box center [970, 275] width 18 height 18
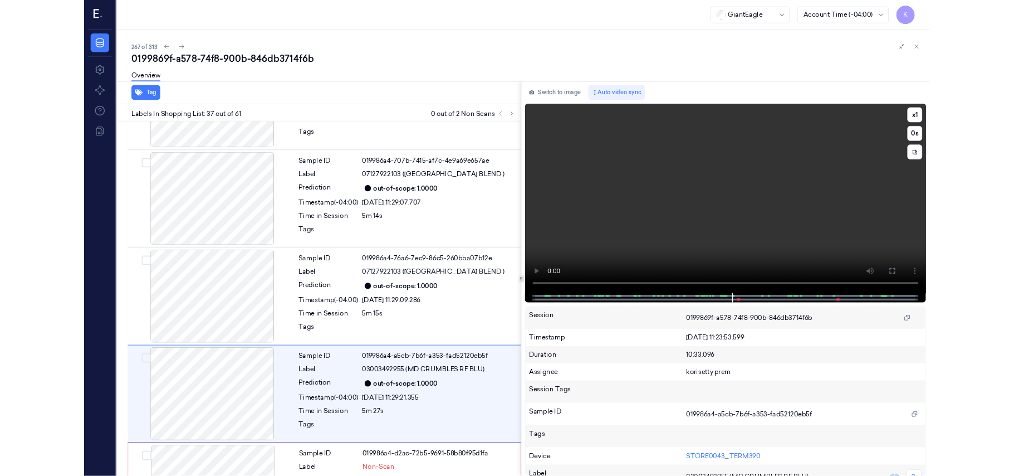
scroll to position [4069, 0]
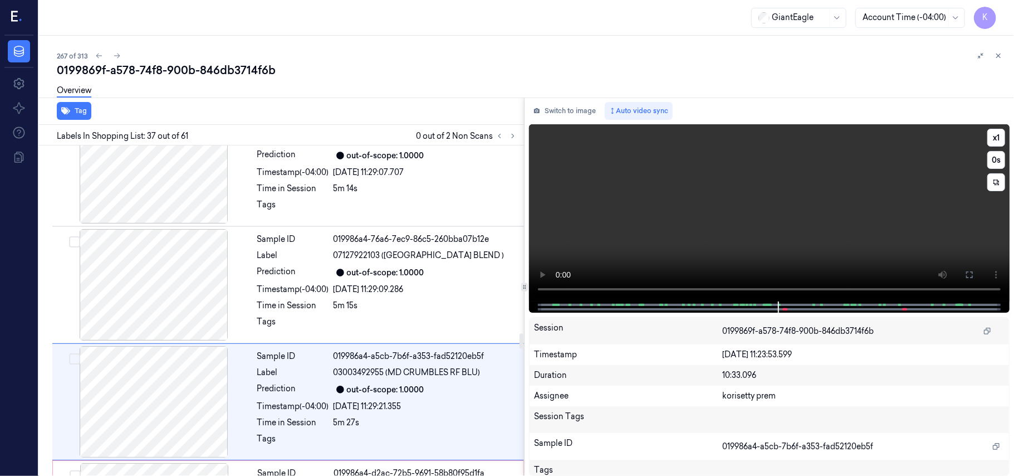
click at [603, 254] on video at bounding box center [769, 212] width 481 height 177
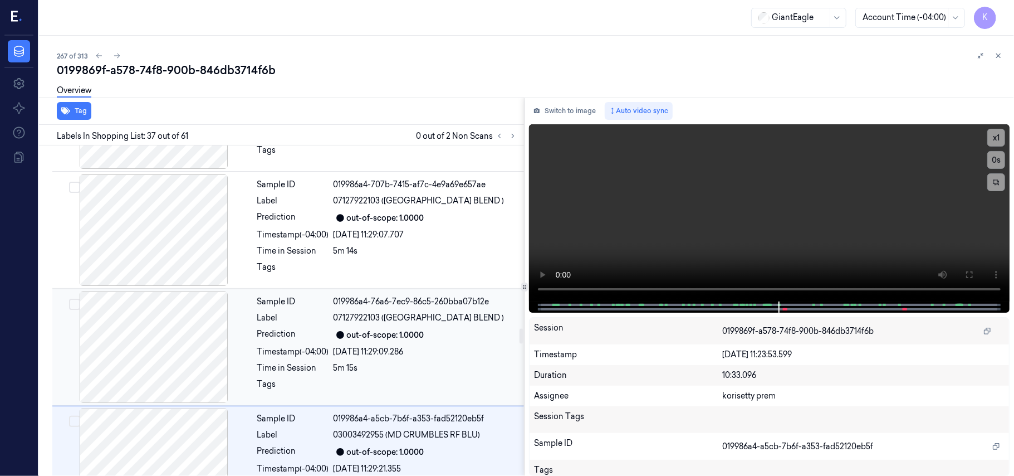
scroll to position [4042, 0]
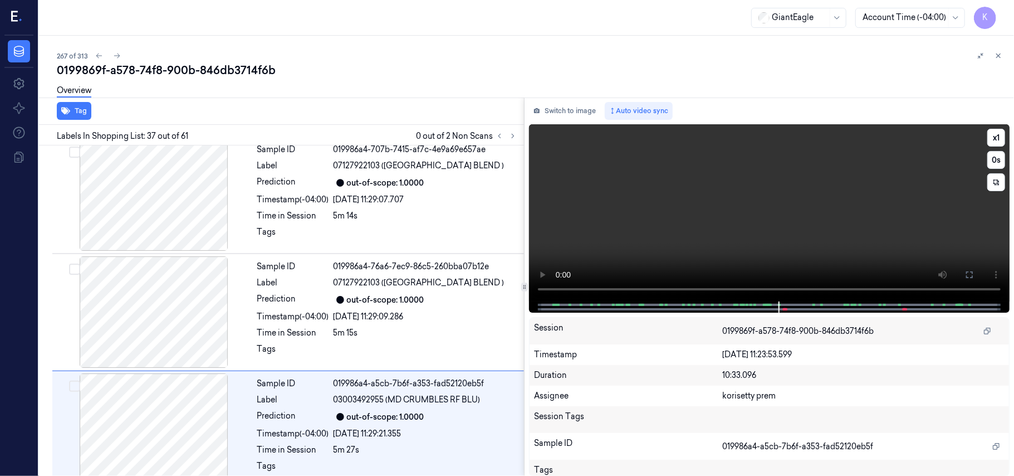
click at [658, 217] on video at bounding box center [769, 212] width 481 height 177
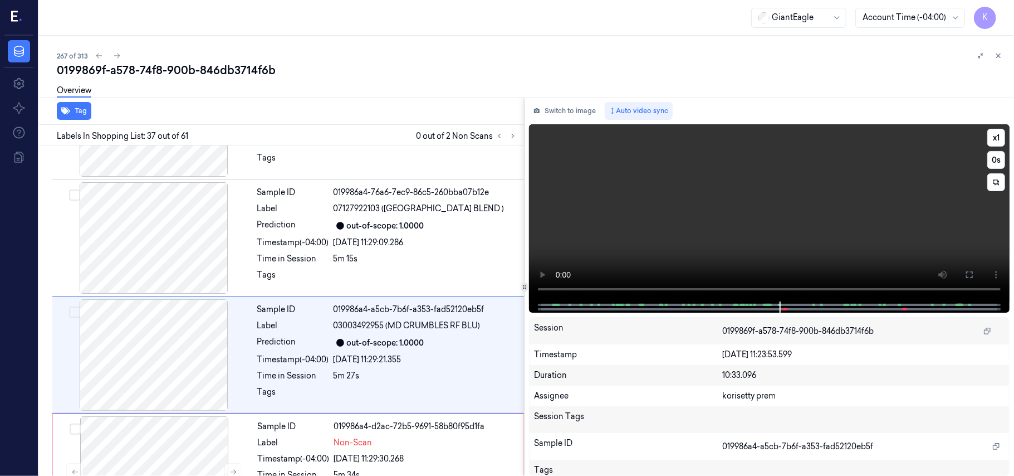
click at [725, 208] on video at bounding box center [769, 212] width 481 height 177
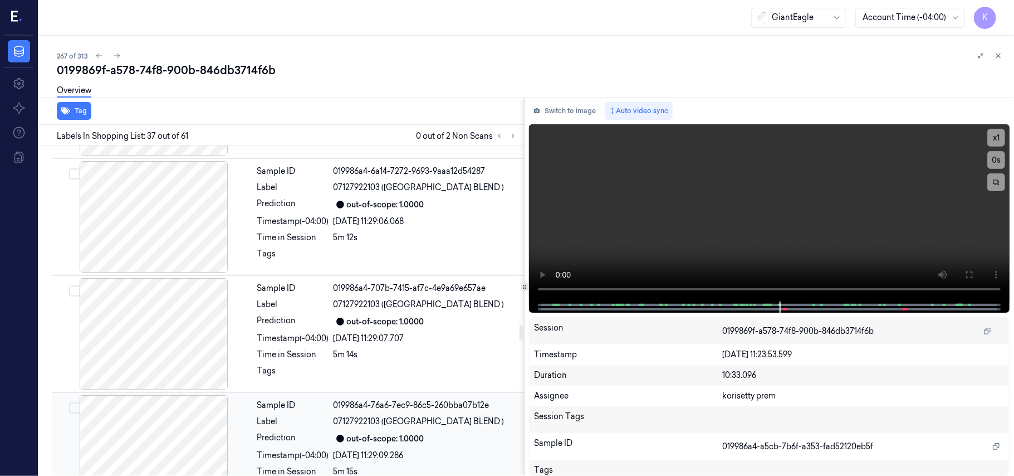
scroll to position [3893, 0]
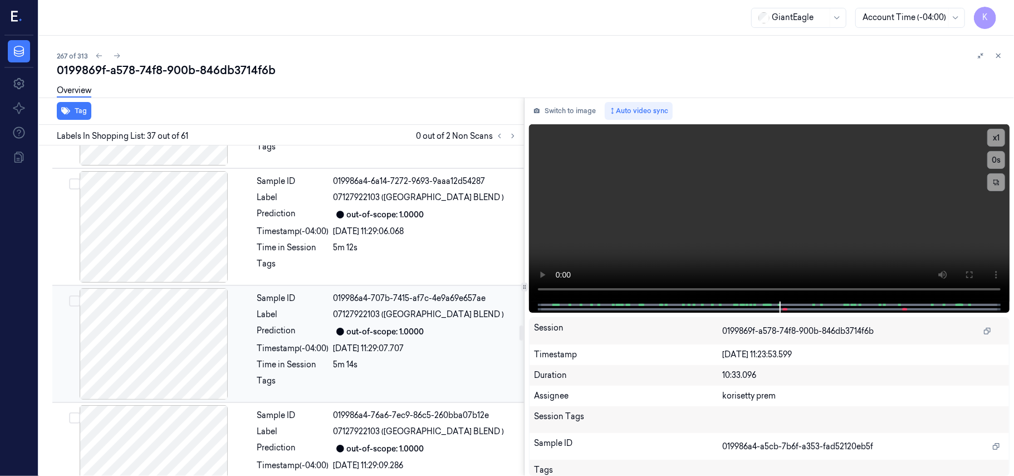
click at [408, 309] on span "07127922103 ([GEOGRAPHIC_DATA] BLEND )" at bounding box center [419, 315] width 171 height 12
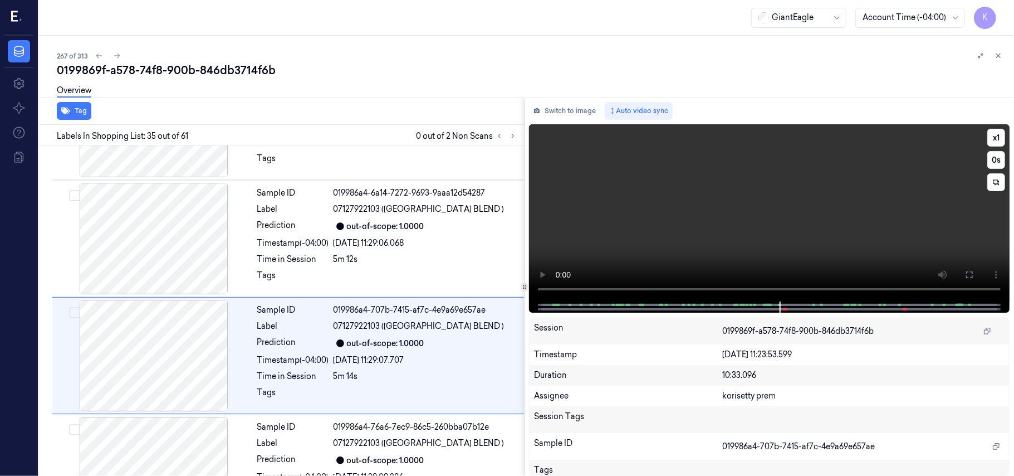
click at [752, 192] on video at bounding box center [769, 212] width 481 height 177
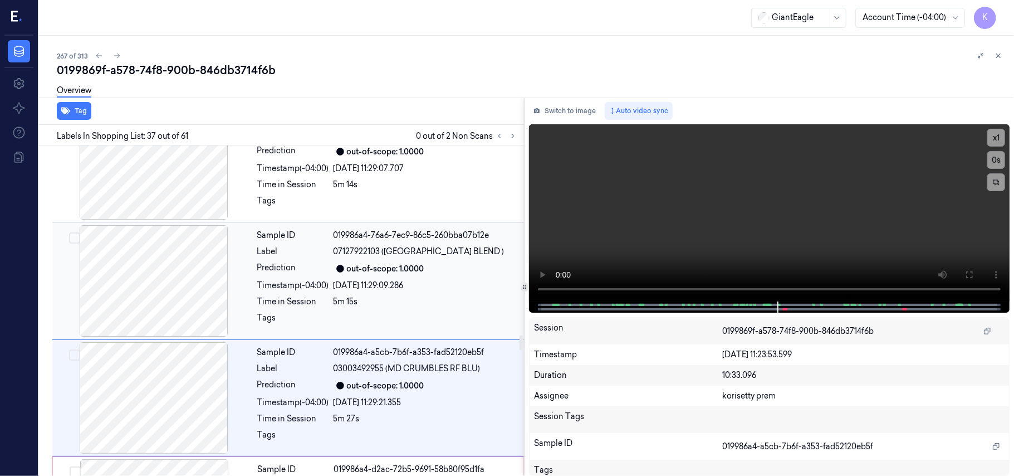
scroll to position [4116, 0]
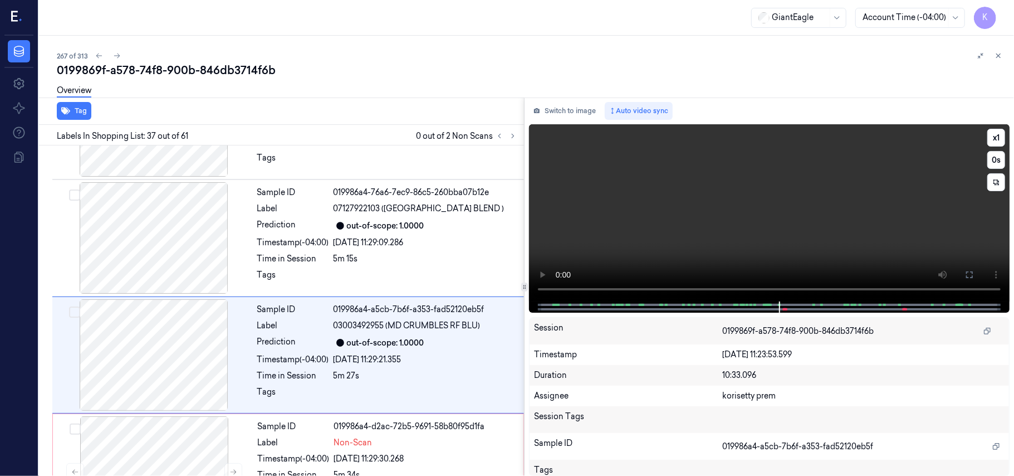
click at [680, 234] on video at bounding box center [769, 212] width 481 height 177
click at [449, 354] on div "[DATE] 11:29:21.355" at bounding box center [426, 360] width 184 height 12
click at [785, 178] on video at bounding box center [769, 212] width 481 height 177
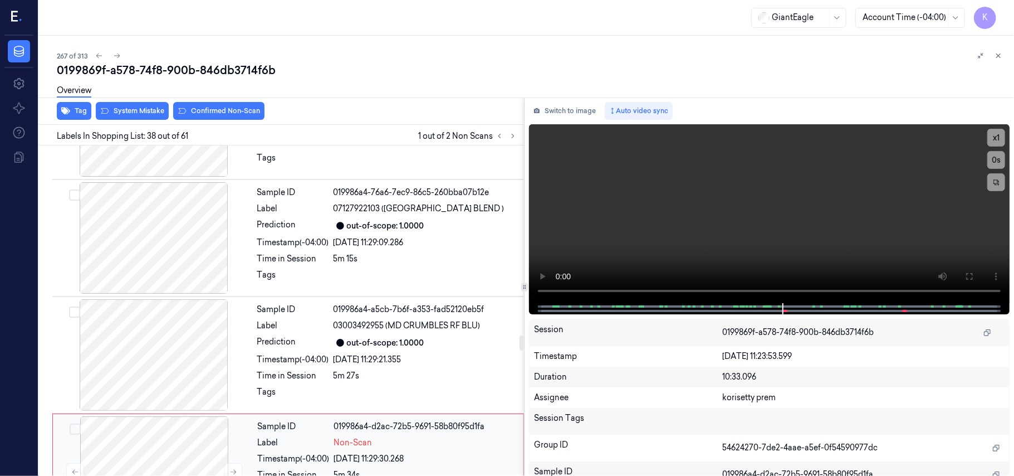
scroll to position [4234, 0]
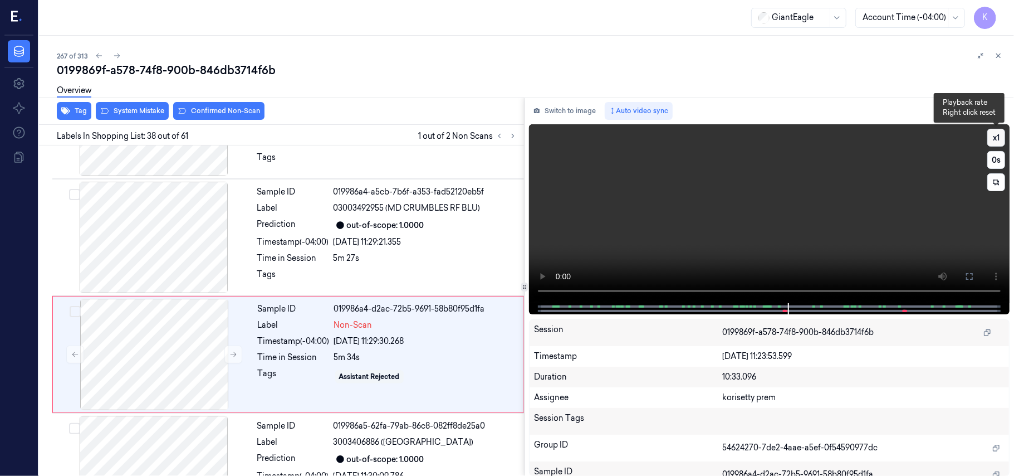
click at [990, 145] on button "x 1" at bounding box center [997, 138] width 18 height 18
click at [749, 208] on video at bounding box center [769, 213] width 481 height 179
click at [996, 139] on button "x 2" at bounding box center [997, 138] width 18 height 18
click at [996, 139] on button "x 4" at bounding box center [997, 138] width 18 height 18
click at [705, 223] on video at bounding box center [769, 213] width 481 height 179
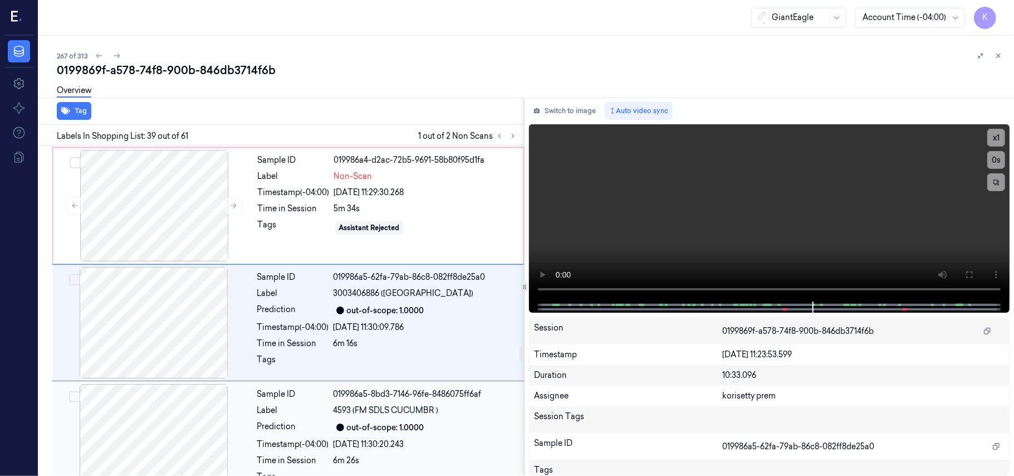
scroll to position [4351, 0]
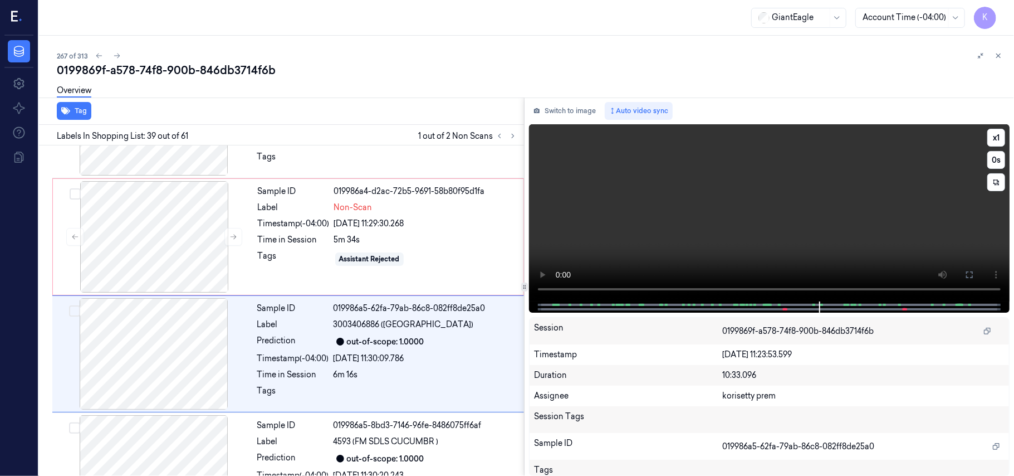
click at [843, 223] on video at bounding box center [769, 212] width 481 height 177
click at [412, 453] on div "out-of-scope: 1.0000" at bounding box center [385, 459] width 77 height 12
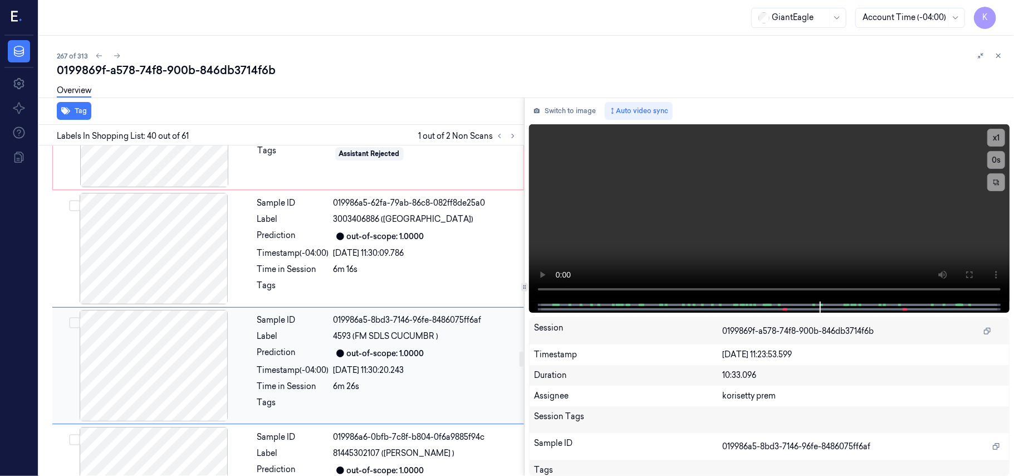
scroll to position [4468, 0]
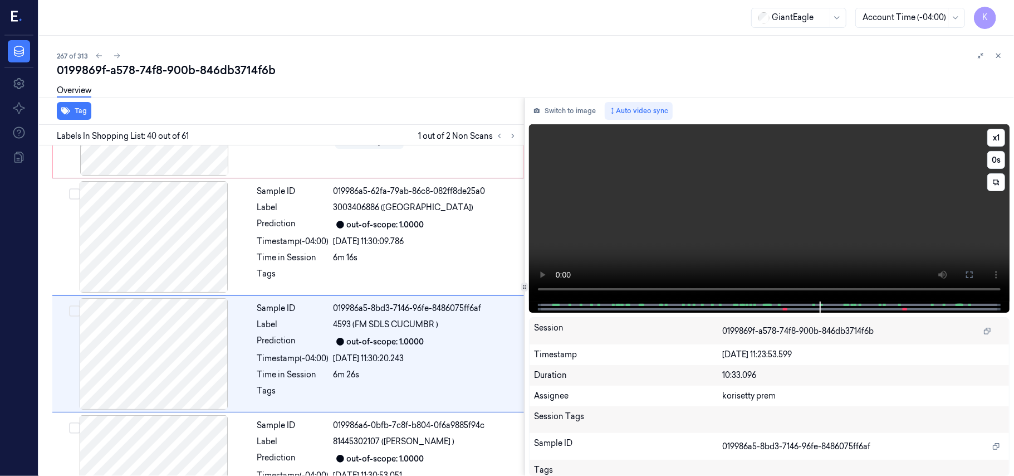
click at [673, 250] on video at bounding box center [769, 212] width 481 height 177
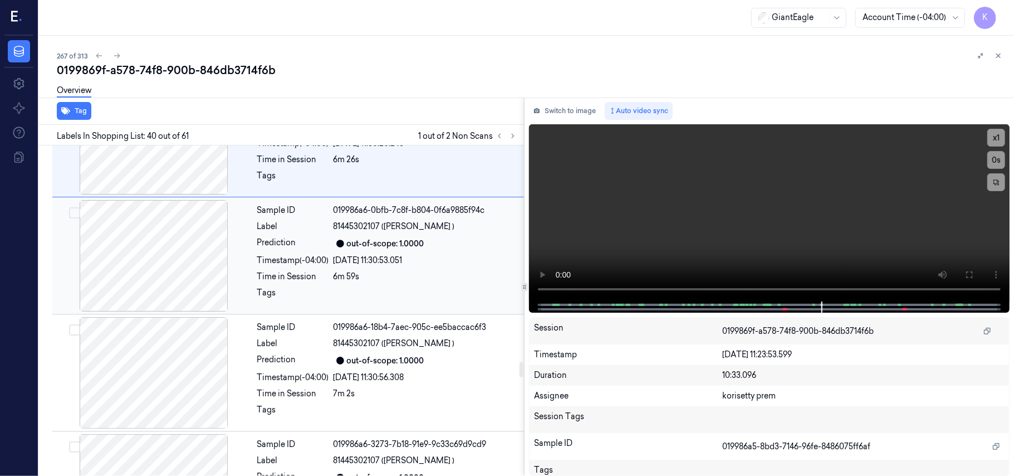
scroll to position [4691, 0]
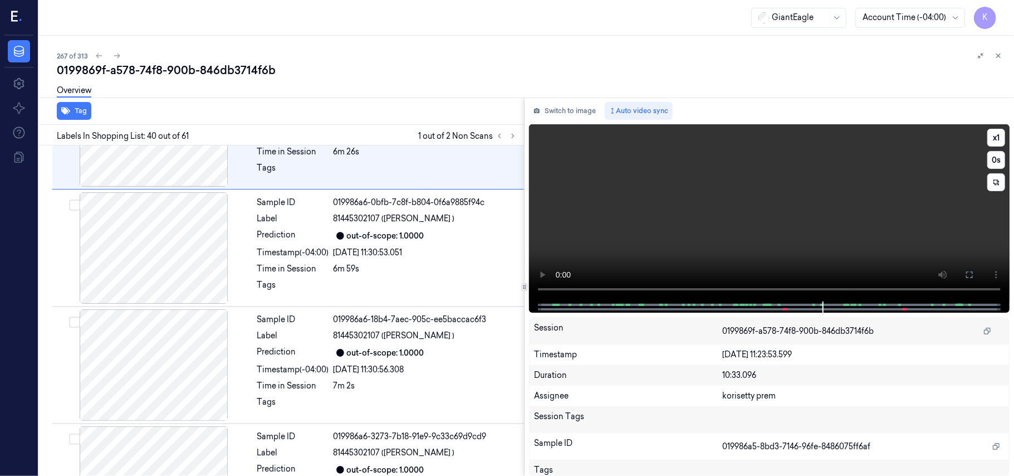
click at [693, 207] on video at bounding box center [769, 212] width 481 height 177
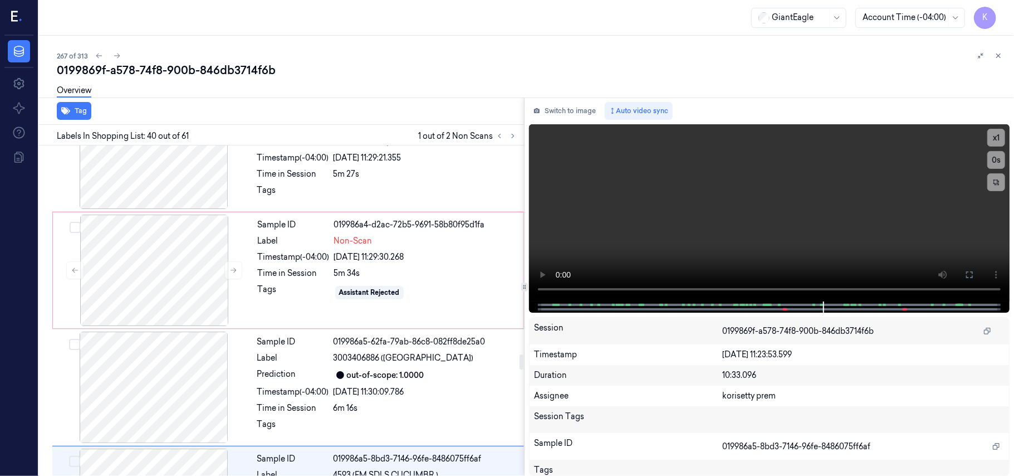
scroll to position [4243, 0]
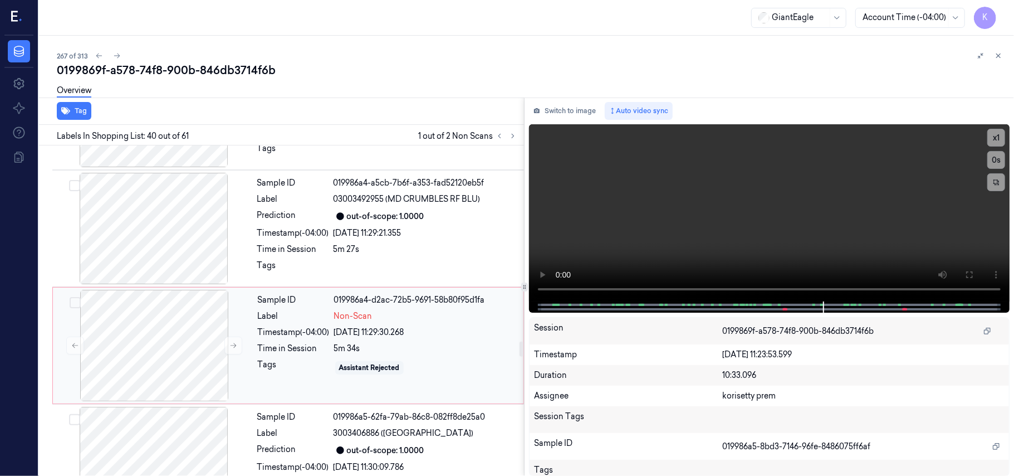
click at [407, 310] on div "Non-Scan" at bounding box center [425, 316] width 183 height 12
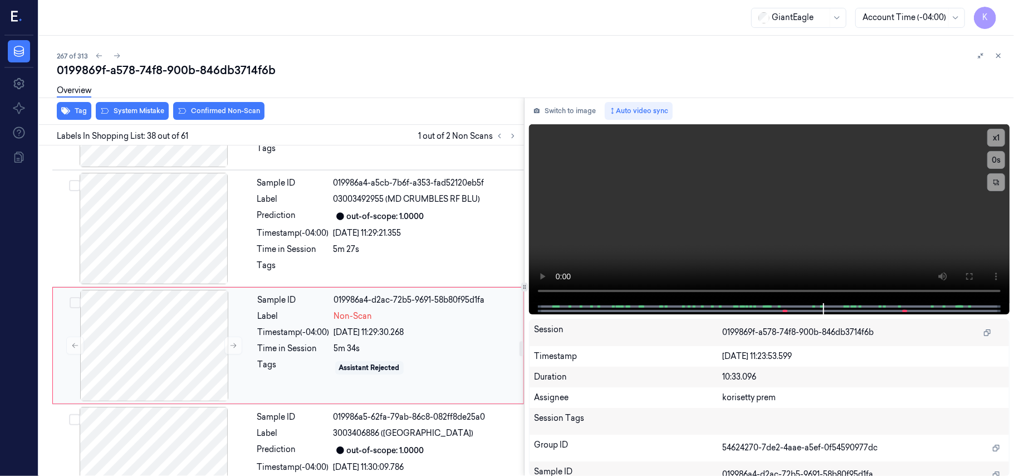
scroll to position [4234, 0]
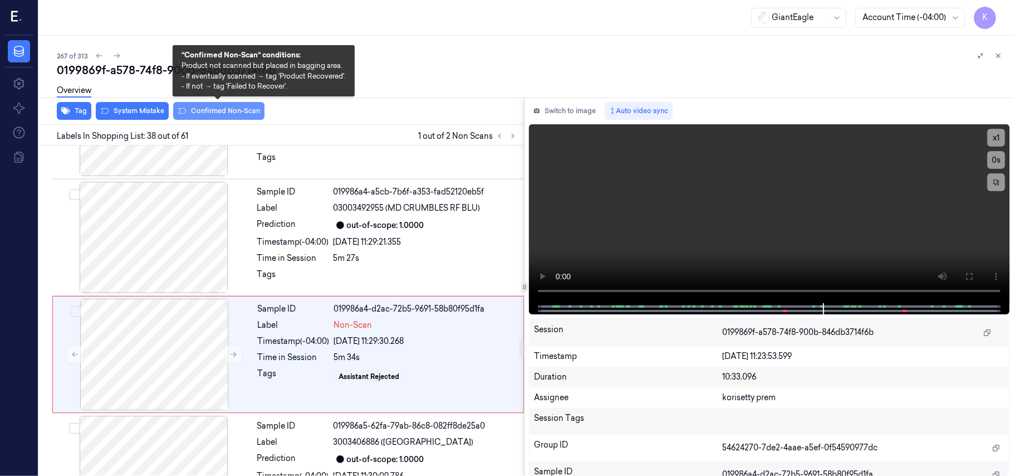
click at [241, 110] on button "Confirmed Non-Scan" at bounding box center [218, 111] width 91 height 18
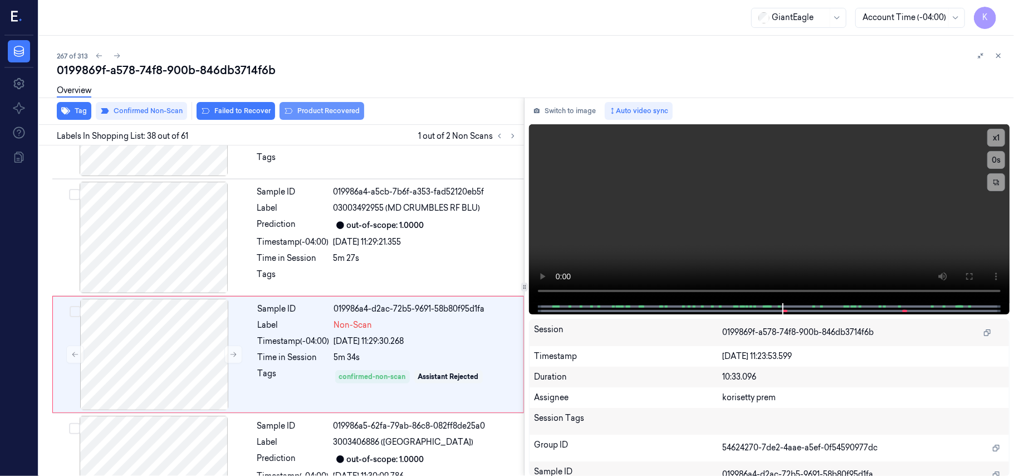
click at [295, 108] on button "Product Recovered" at bounding box center [322, 111] width 85 height 18
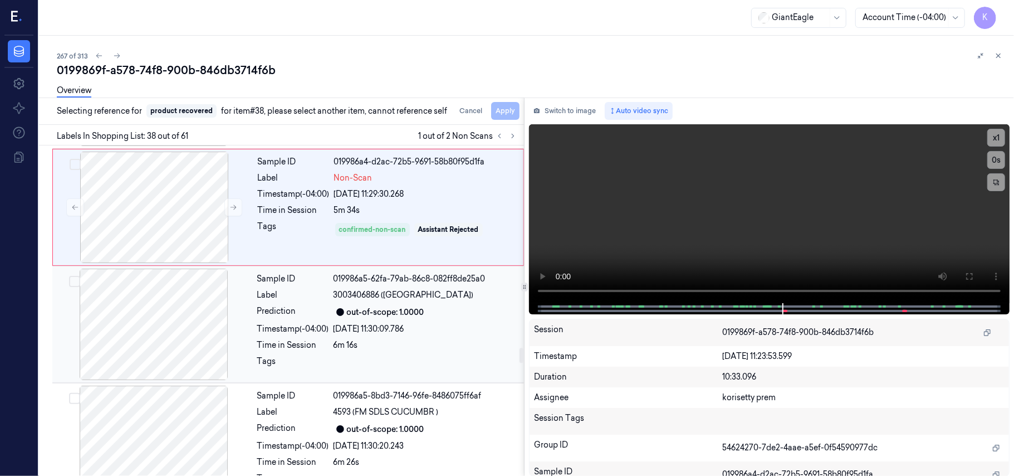
scroll to position [4382, 0]
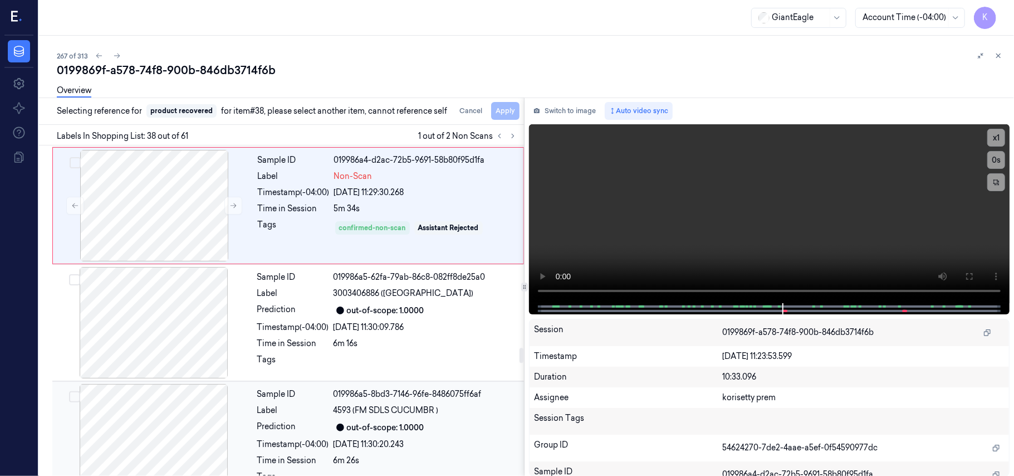
click at [418, 384] on div "Sample ID 019986a5-8bd3-7146-96fe-8486075ff6af Label 4593 (FM SDLS CUCUMBR ) Pr…" at bounding box center [387, 439] width 269 height 111
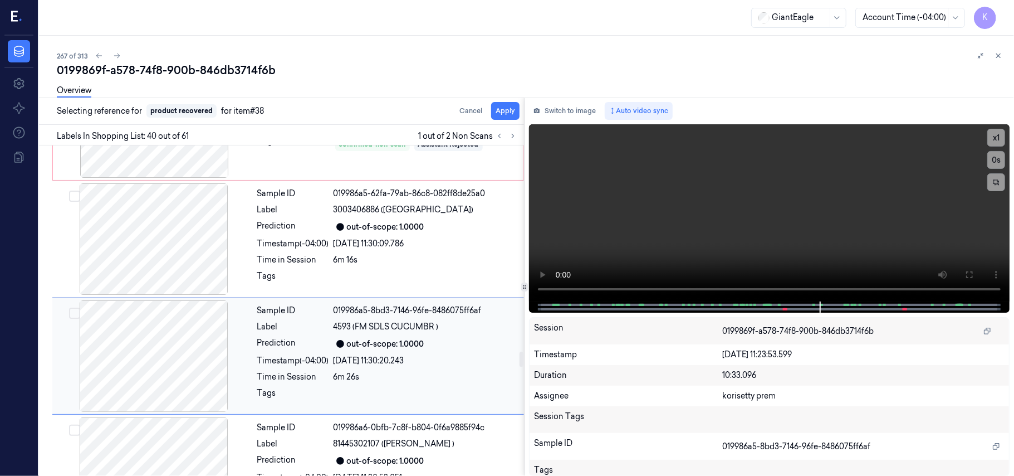
scroll to position [4468, 0]
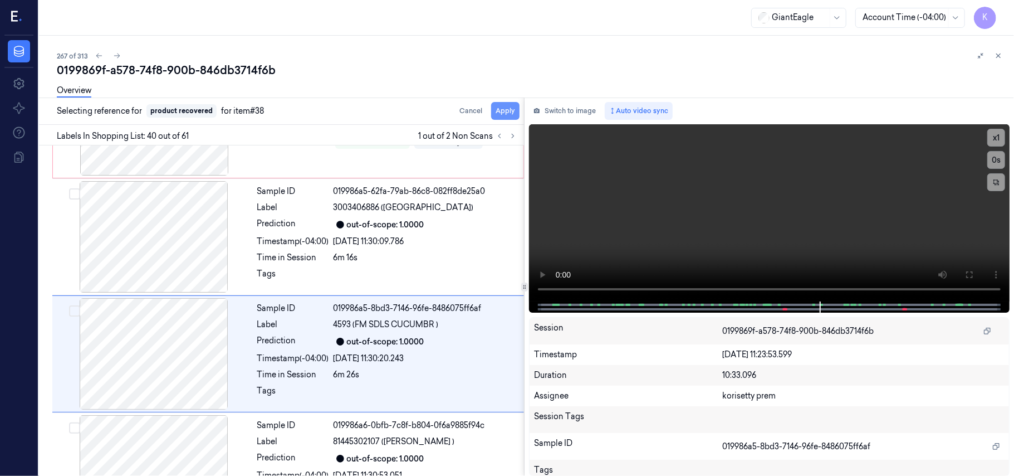
click at [506, 108] on button "Apply" at bounding box center [505, 111] width 28 height 18
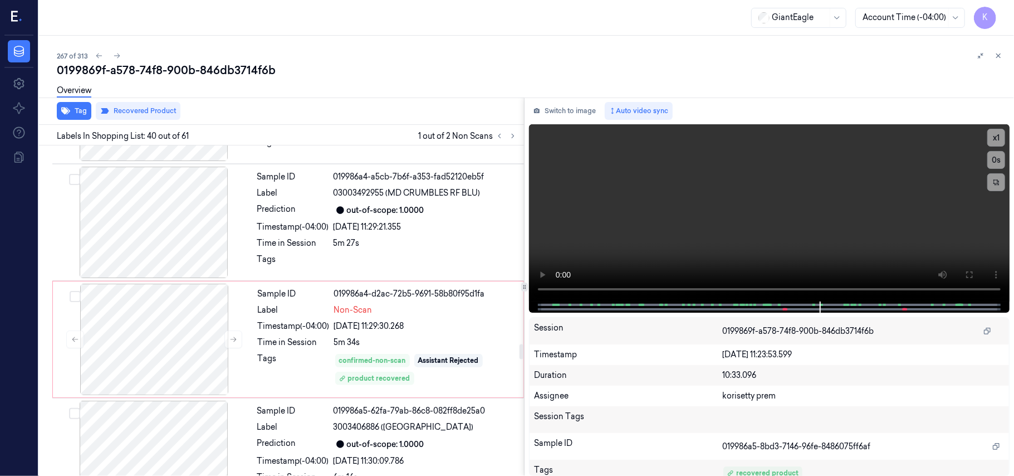
scroll to position [4245, 0]
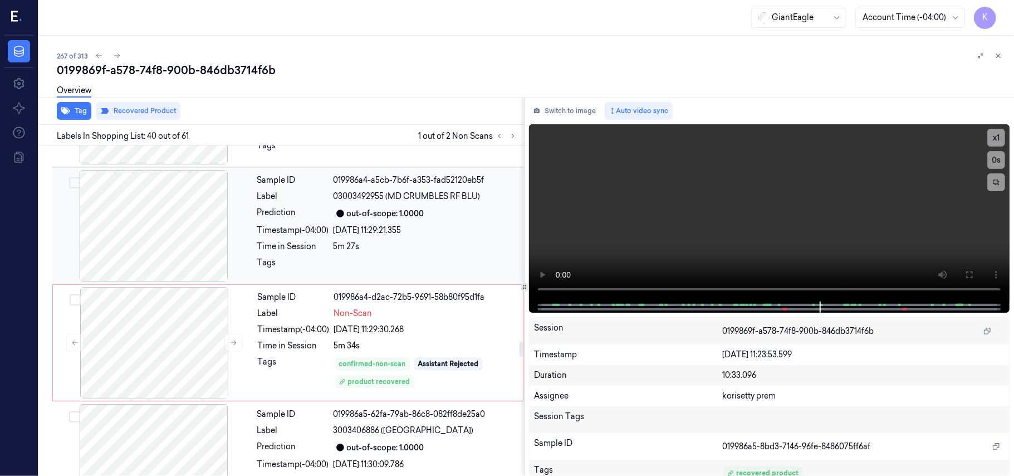
click at [382, 177] on div "Sample ID 019986a4-a5cb-7b6f-a353-fad52120eb5f Label 03003492955 (MD CRUMBLES R…" at bounding box center [387, 225] width 269 height 111
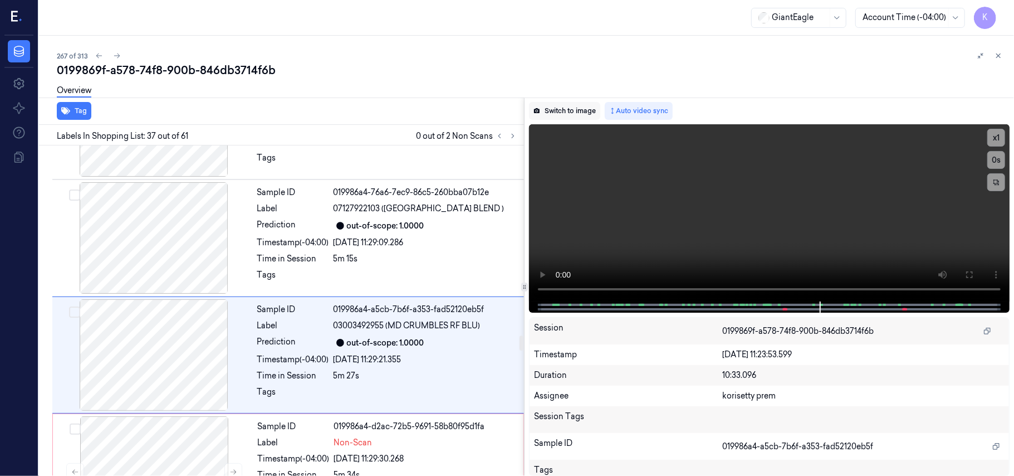
click at [569, 105] on button "Switch to image" at bounding box center [564, 111] width 71 height 18
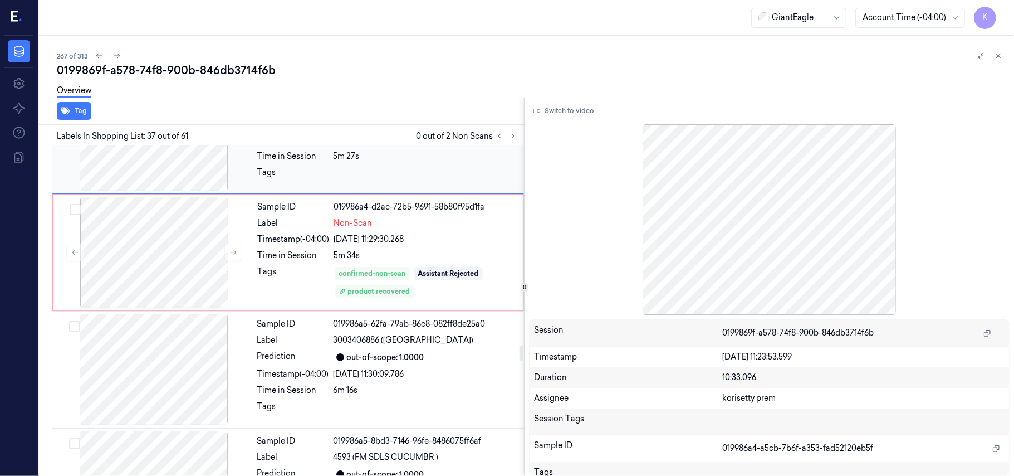
scroll to position [4339, 0]
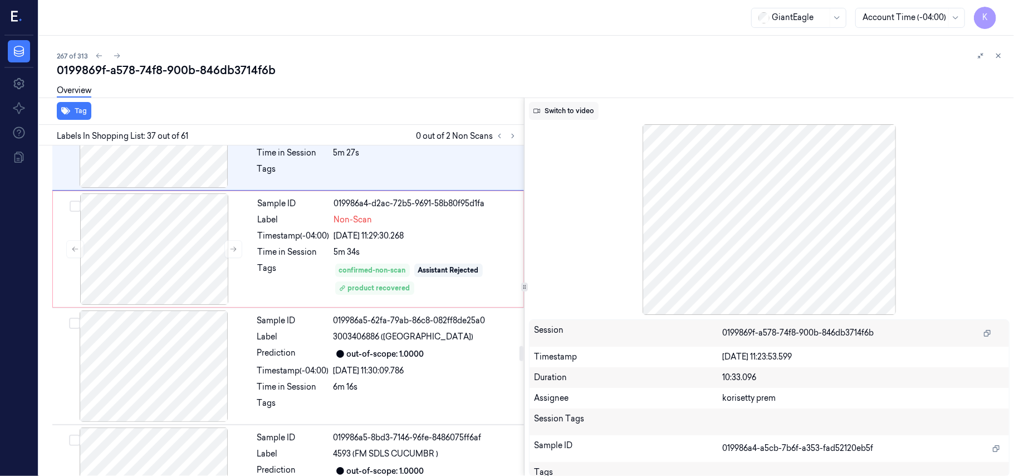
click at [573, 106] on button "Switch to video" at bounding box center [564, 111] width 70 height 18
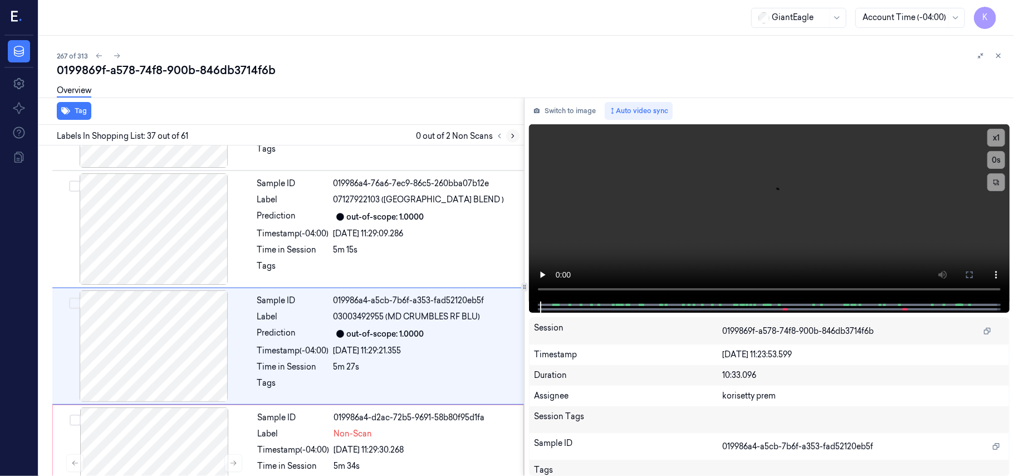
scroll to position [4116, 0]
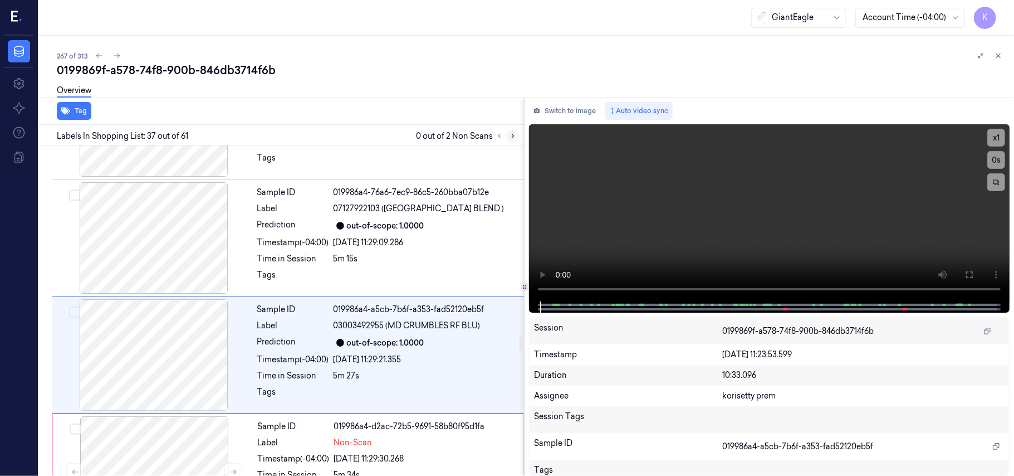
click at [512, 135] on icon at bounding box center [513, 136] width 8 height 8
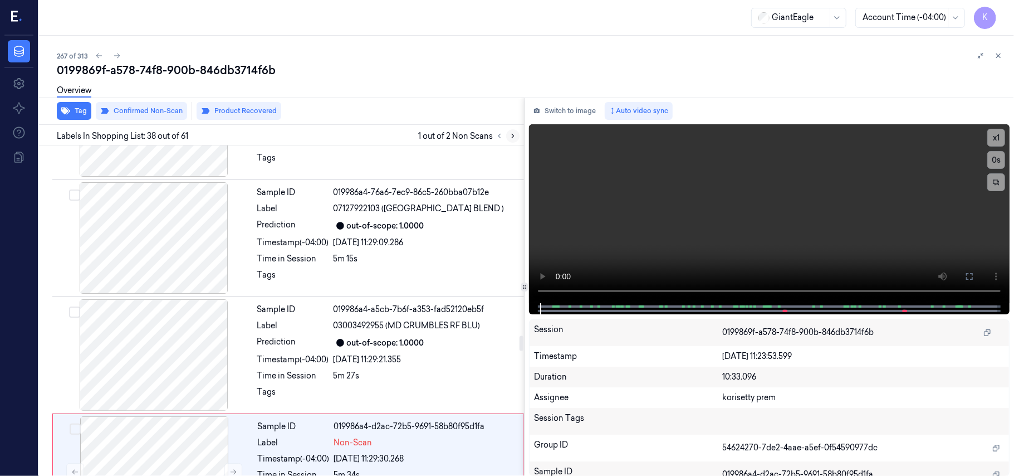
scroll to position [4234, 0]
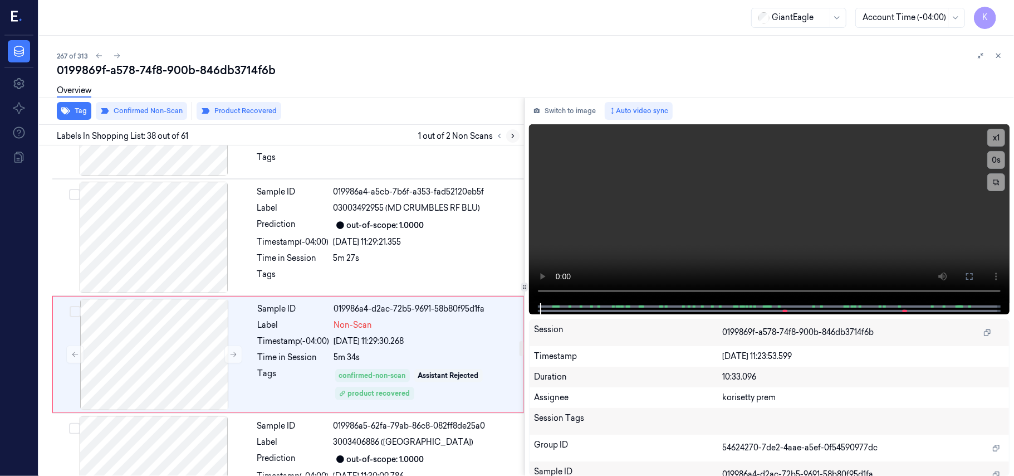
click at [515, 132] on icon at bounding box center [513, 136] width 8 height 8
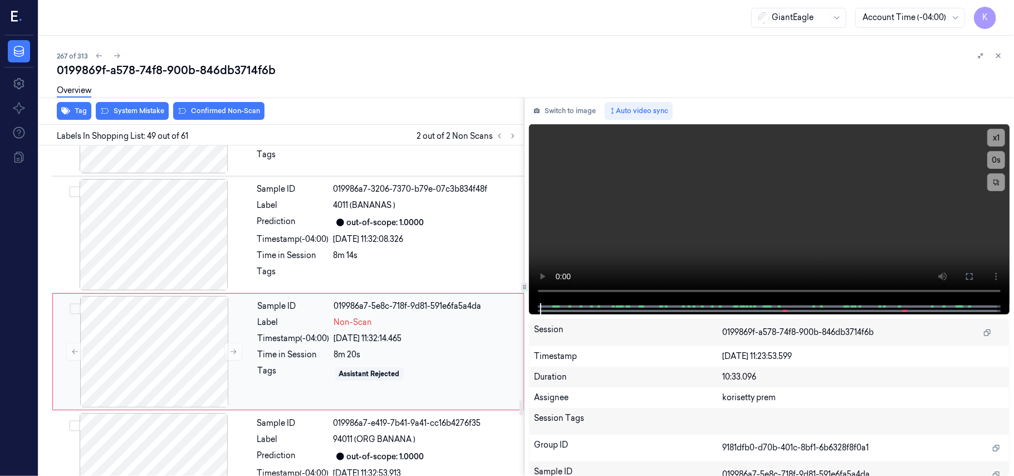
scroll to position [5524, 0]
click at [237, 346] on icon at bounding box center [233, 350] width 8 height 8
click at [234, 348] on icon at bounding box center [234, 350] width 6 height 5
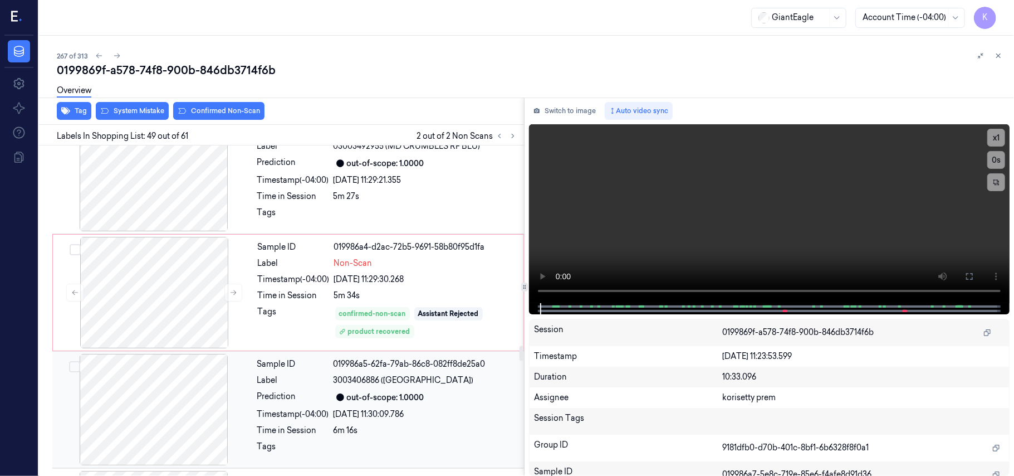
scroll to position [4336, 0]
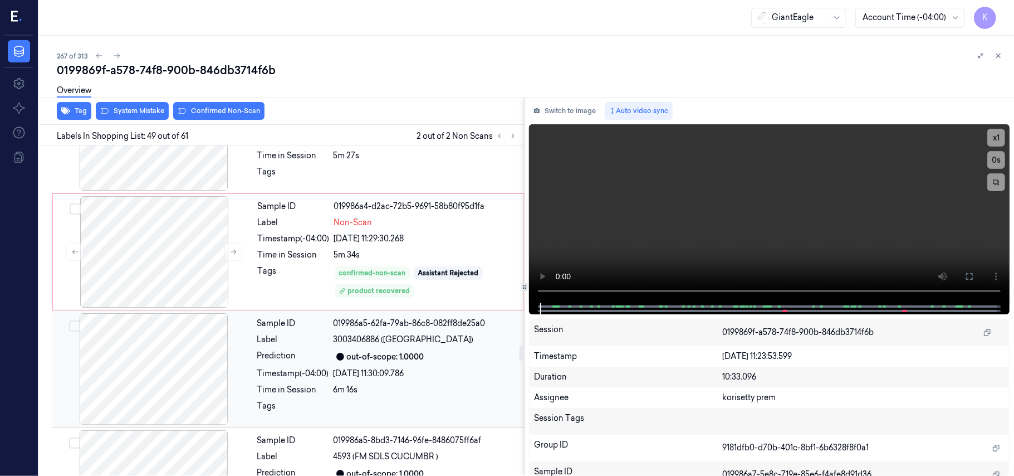
click at [346, 368] on div "[DATE] 11:30:09.786" at bounding box center [426, 374] width 184 height 12
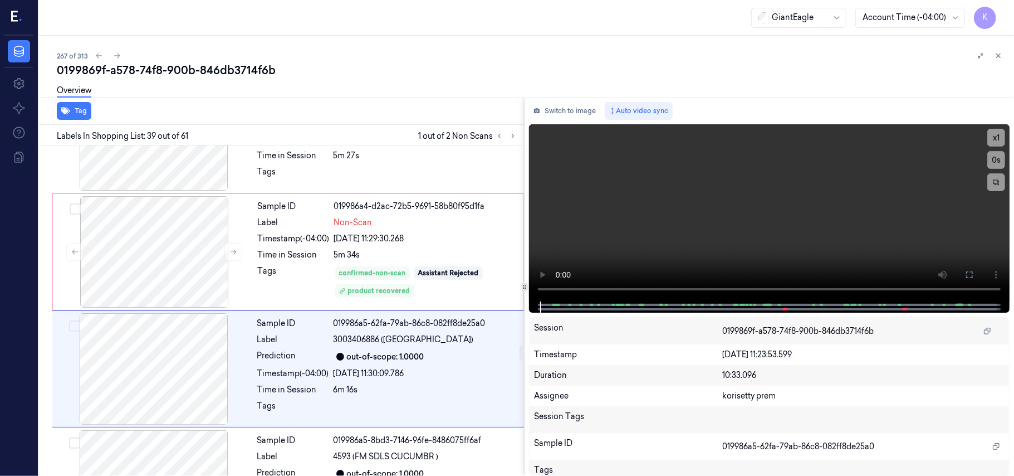
scroll to position [4351, 0]
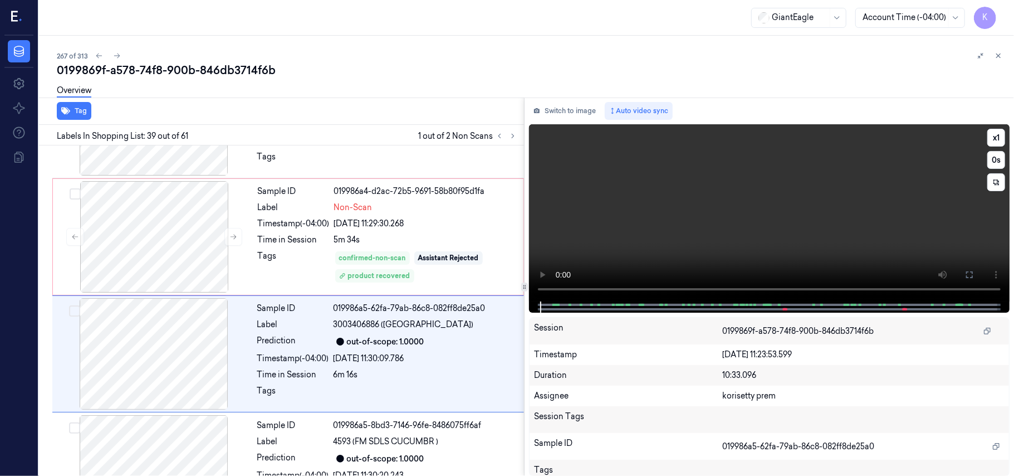
click at [835, 226] on video at bounding box center [769, 212] width 481 height 177
click at [999, 136] on button "x 1" at bounding box center [997, 138] width 18 height 18
click at [558, 236] on video at bounding box center [769, 212] width 481 height 177
click at [735, 209] on video at bounding box center [769, 212] width 481 height 177
click at [817, 246] on video at bounding box center [769, 212] width 481 height 177
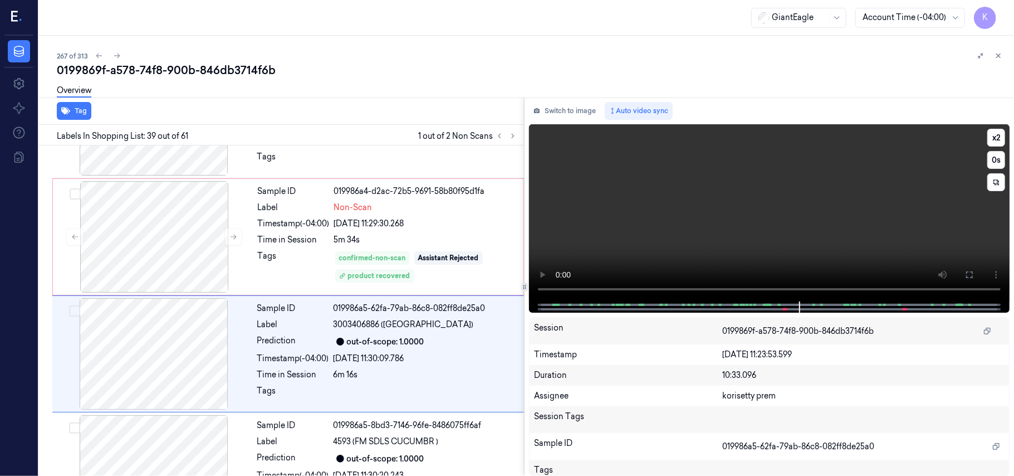
click at [817, 246] on video at bounding box center [769, 212] width 481 height 177
click at [410, 424] on div "Sample ID 019986a5-8bd3-7146-96fe-8486075ff6af Label 4593 (FM SDLS CUCUMBR ) Pr…" at bounding box center [387, 470] width 269 height 111
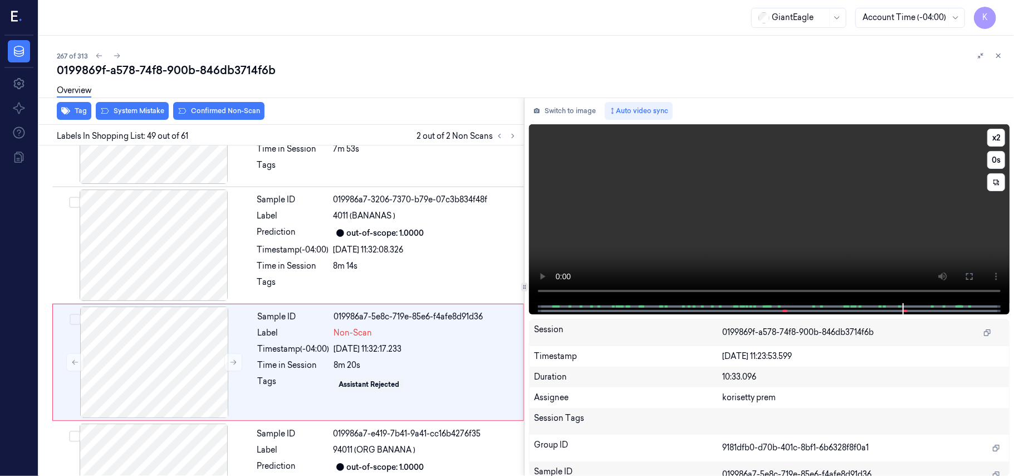
scroll to position [5524, 0]
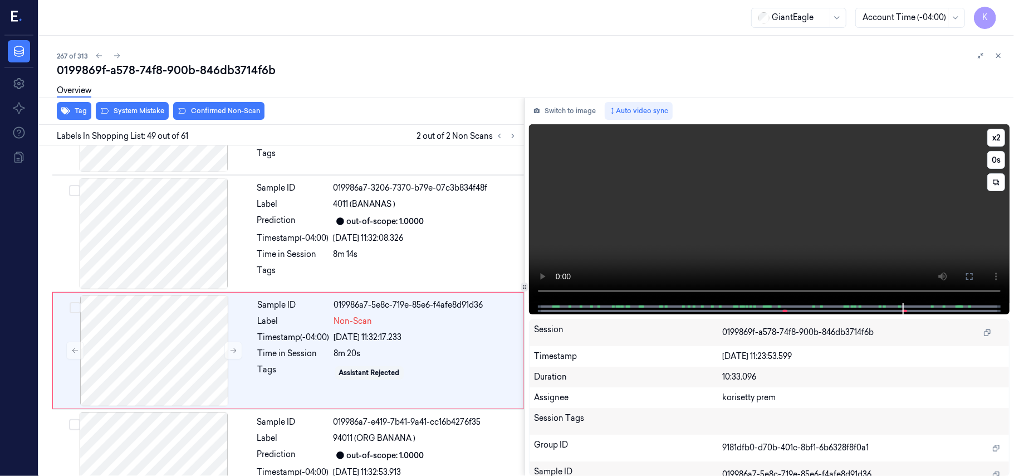
click at [771, 201] on video at bounding box center [769, 213] width 481 height 179
click at [758, 236] on video at bounding box center [769, 213] width 481 height 179
click at [780, 227] on video at bounding box center [769, 213] width 481 height 179
click at [779, 194] on video at bounding box center [769, 213] width 481 height 179
click at [767, 186] on video at bounding box center [769, 213] width 481 height 179
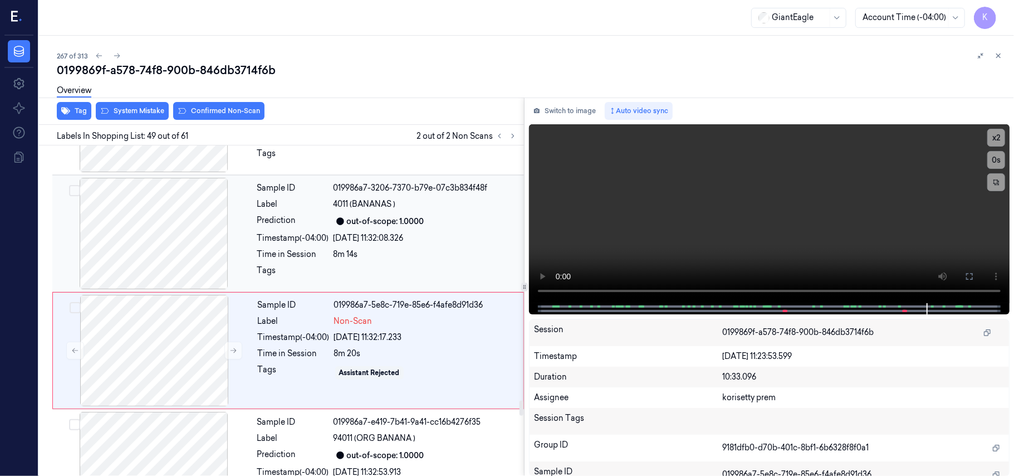
click at [354, 248] on div "8m 14s" at bounding box center [426, 254] width 184 height 12
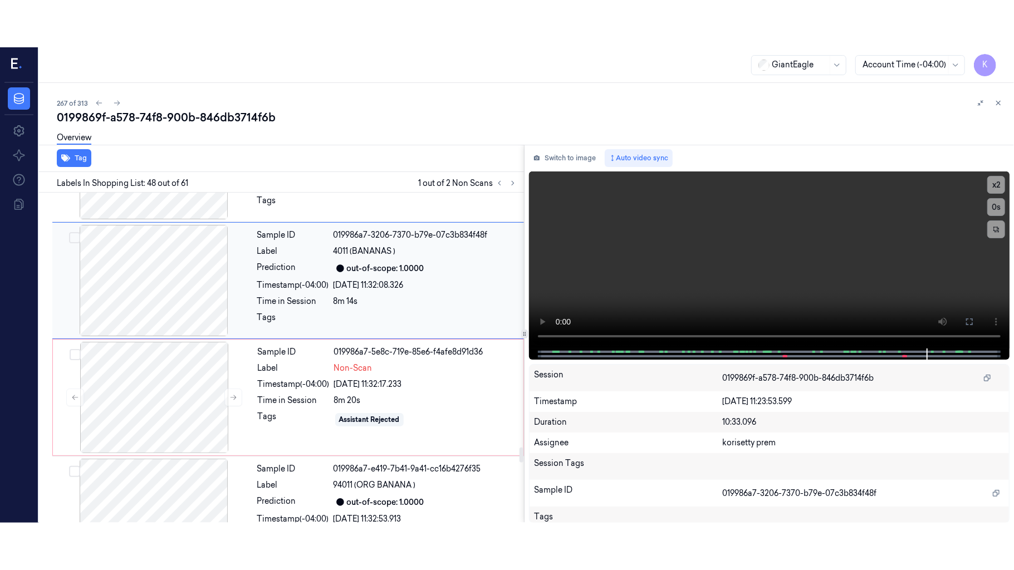
scroll to position [5407, 0]
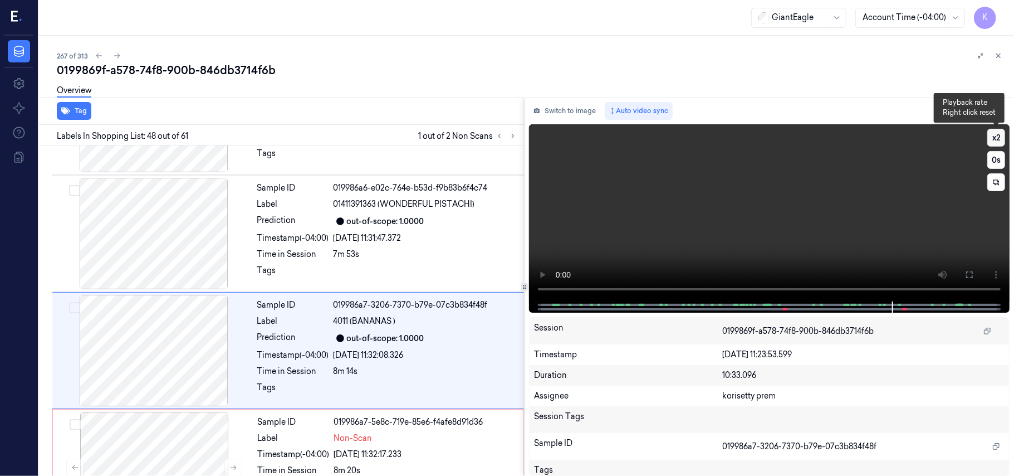
click at [997, 136] on button "x 2" at bounding box center [997, 138] width 18 height 18
click at [997, 136] on button "x 4" at bounding box center [997, 138] width 18 height 18
click at [976, 275] on button at bounding box center [970, 275] width 18 height 18
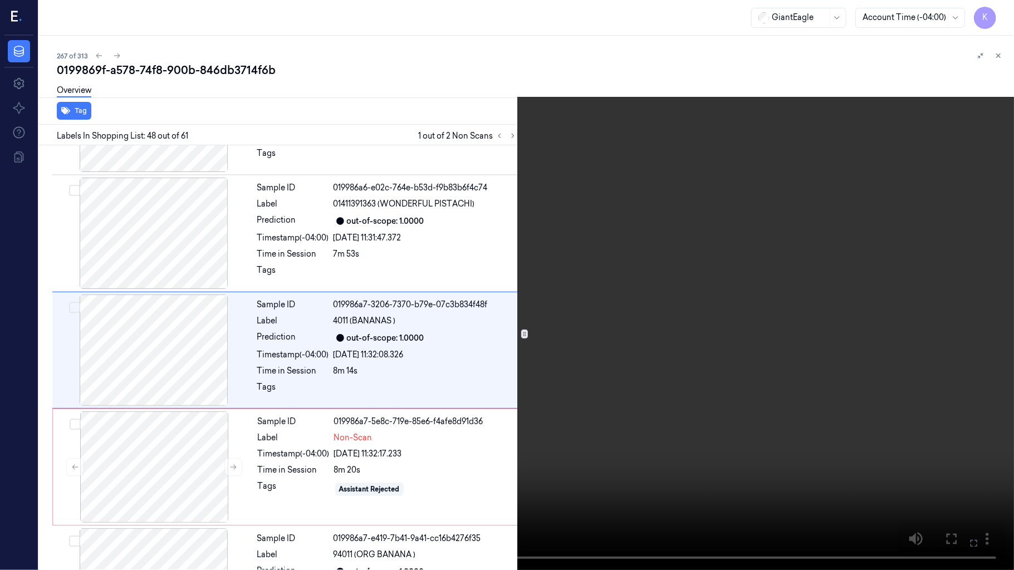
click at [520, 333] on video at bounding box center [507, 285] width 1014 height 570
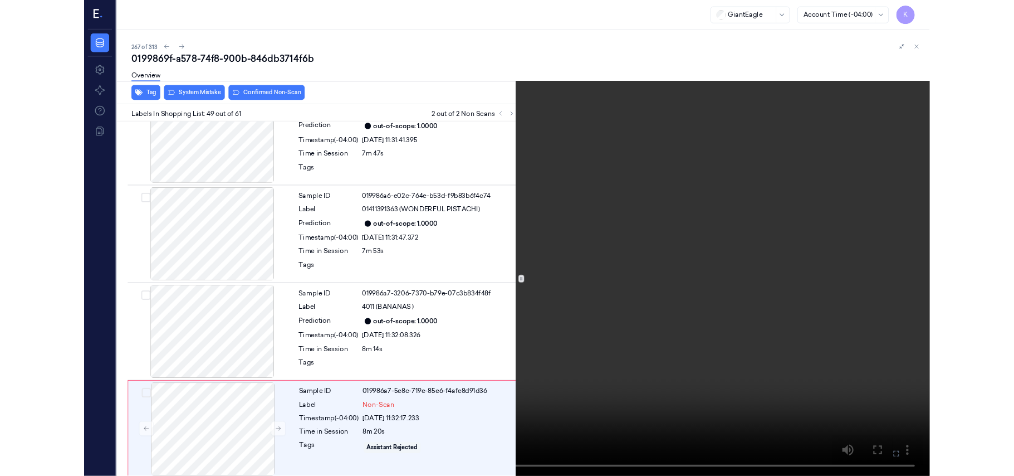
scroll to position [5477, 0]
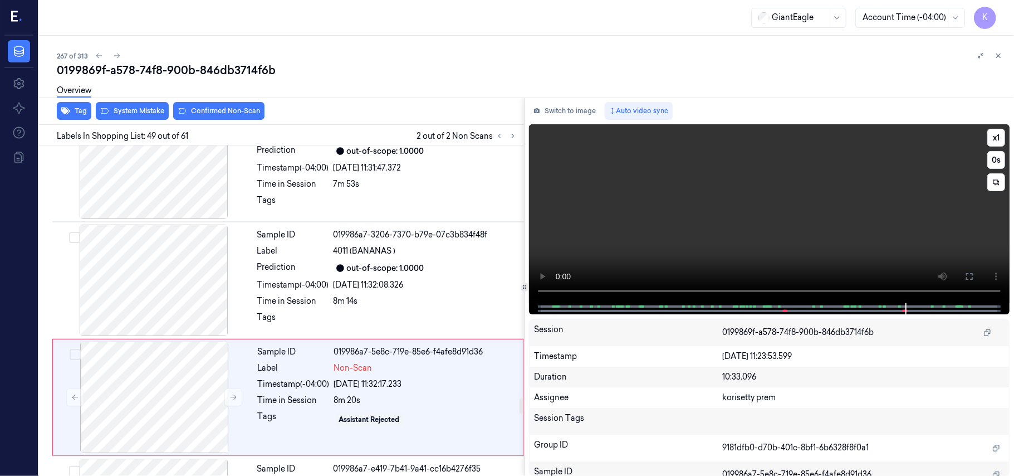
click at [703, 194] on video at bounding box center [769, 213] width 481 height 179
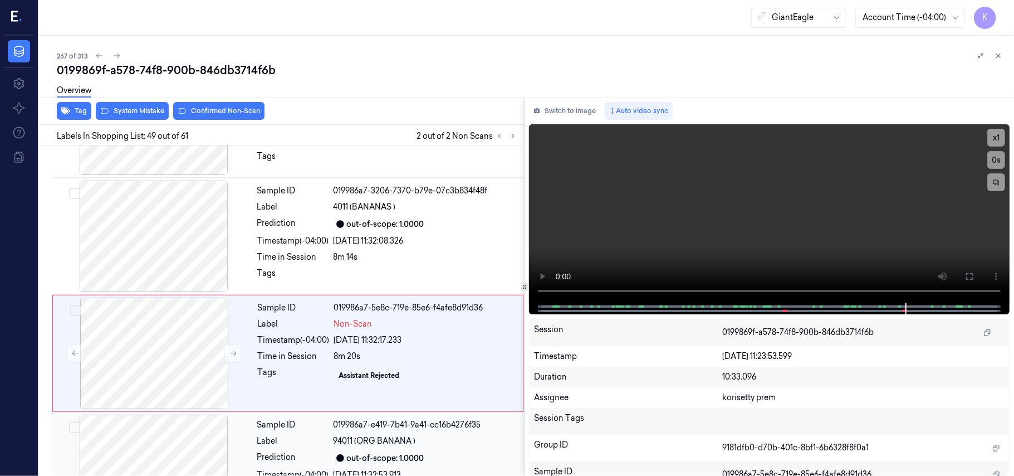
scroll to position [5524, 0]
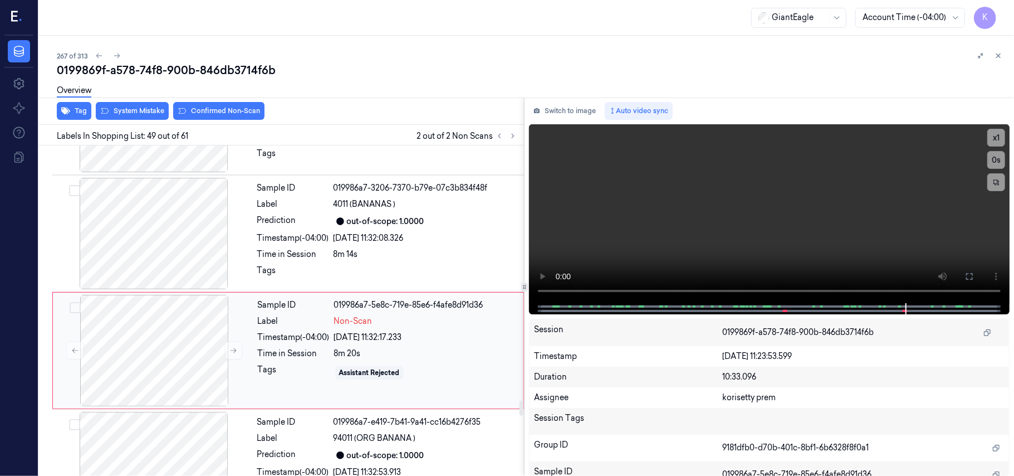
click at [423, 307] on div "Sample ID 019986a7-5e8c-719e-85e6-f4afe8d91d36 Label Non-Scan Timestamp (-04:00…" at bounding box center [387, 350] width 268 height 111
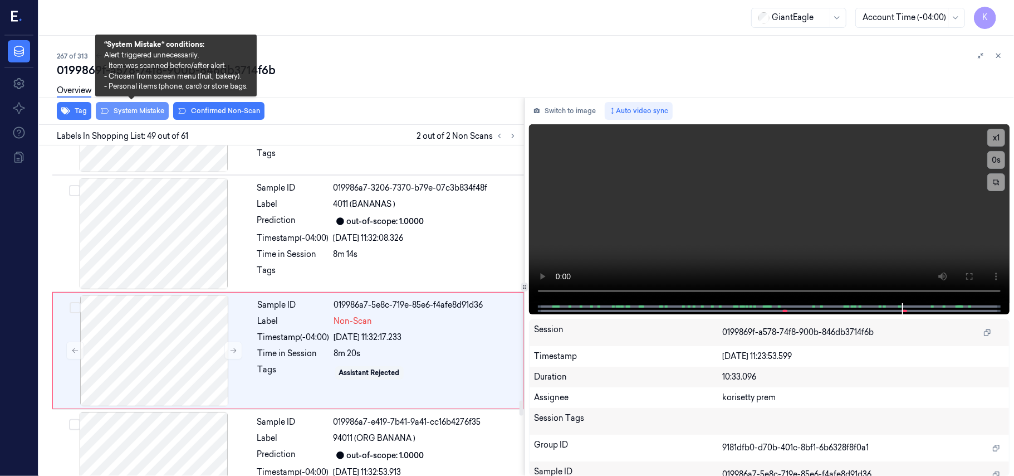
click at [146, 114] on button "System Mistake" at bounding box center [132, 111] width 73 height 18
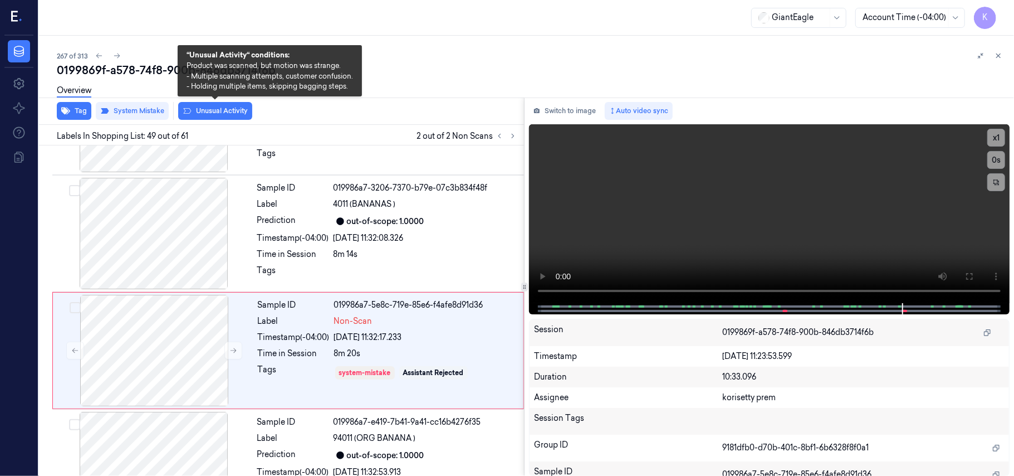
click at [230, 114] on button "Unusual Activity" at bounding box center [215, 111] width 74 height 18
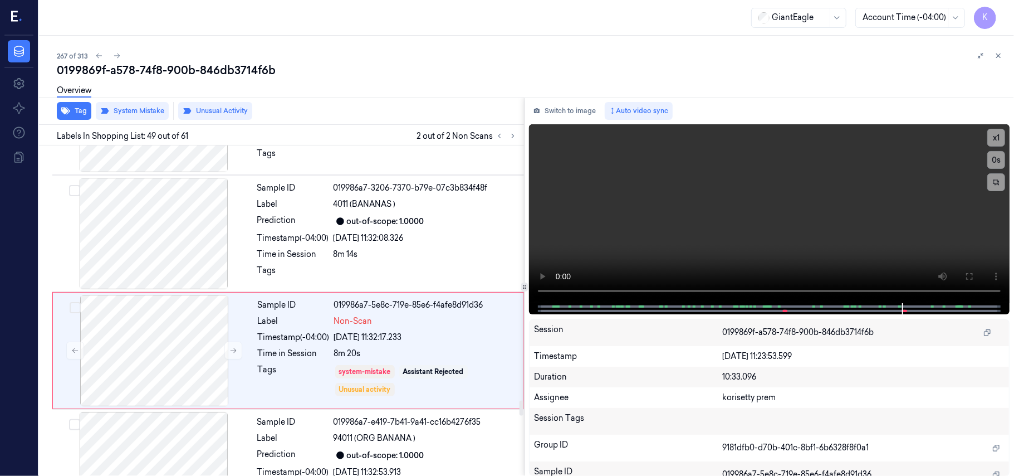
click at [493, 139] on div at bounding box center [506, 135] width 27 height 13
click at [502, 137] on icon at bounding box center [500, 136] width 8 height 8
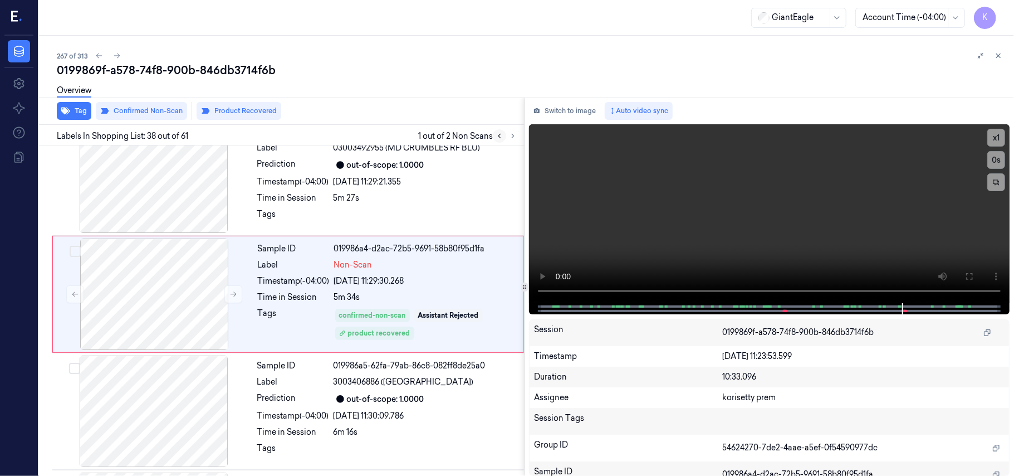
scroll to position [4234, 0]
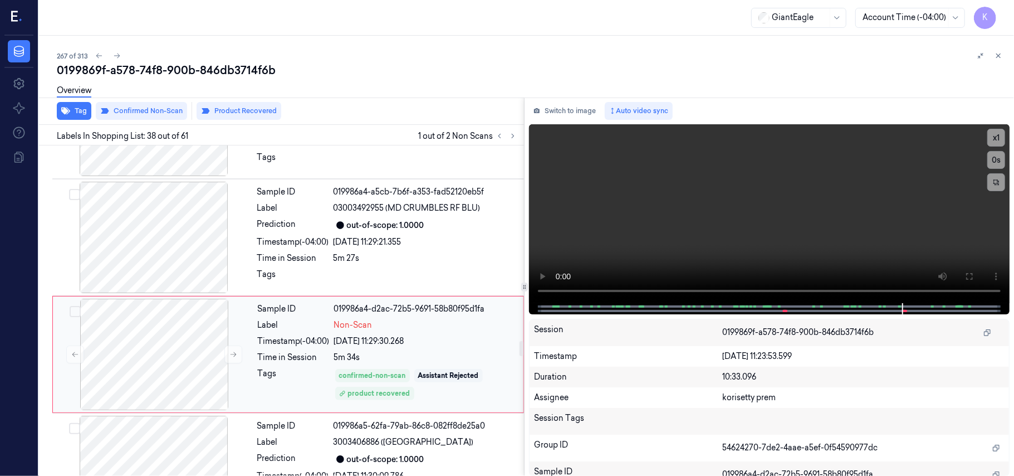
click at [423, 299] on div "Sample ID 019986a4-d2ac-72b5-9691-58b80f95d1fa Label Non-Scan Timestamp (-04:00…" at bounding box center [387, 354] width 268 height 111
click at [333, 218] on div "Prediction out-of-scope: 1.0000" at bounding box center [387, 224] width 260 height 13
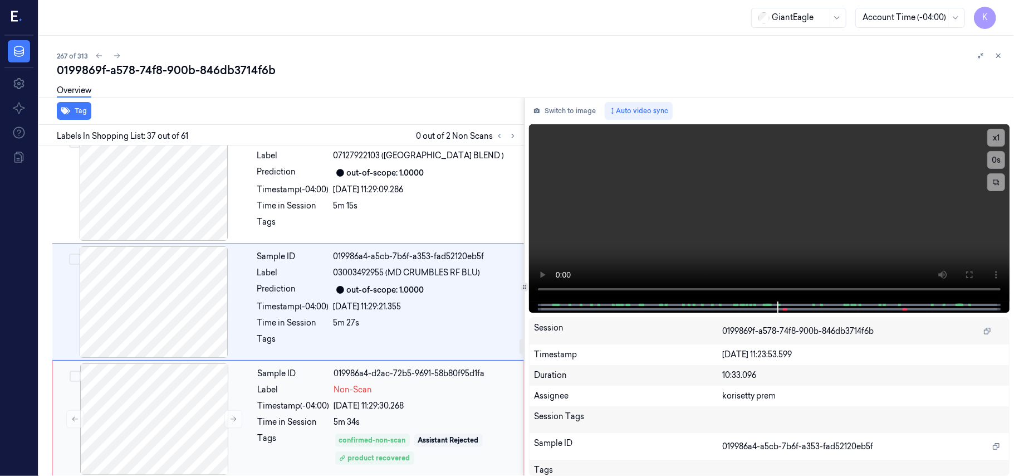
scroll to position [4191, 0]
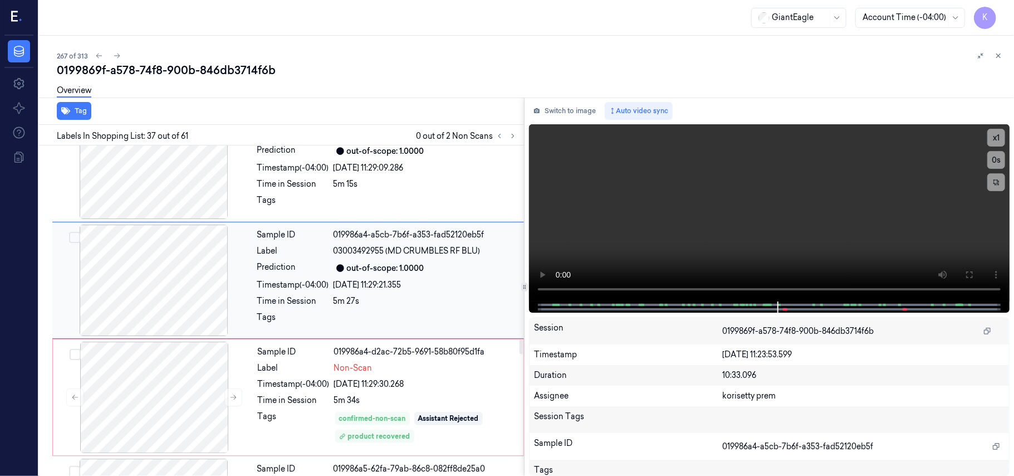
click at [398, 261] on div "out-of-scope: 1.0000" at bounding box center [426, 267] width 184 height 13
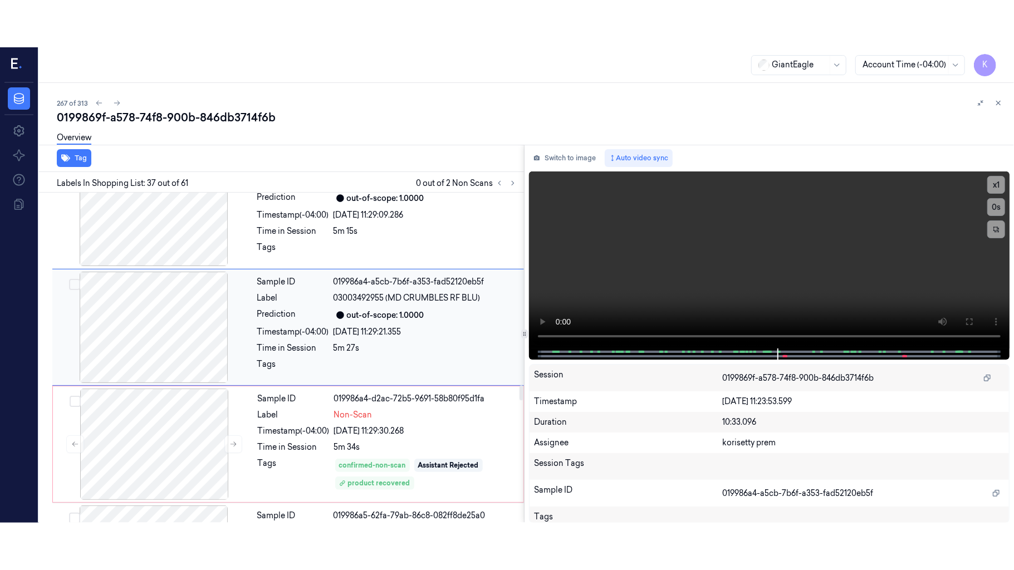
scroll to position [4116, 0]
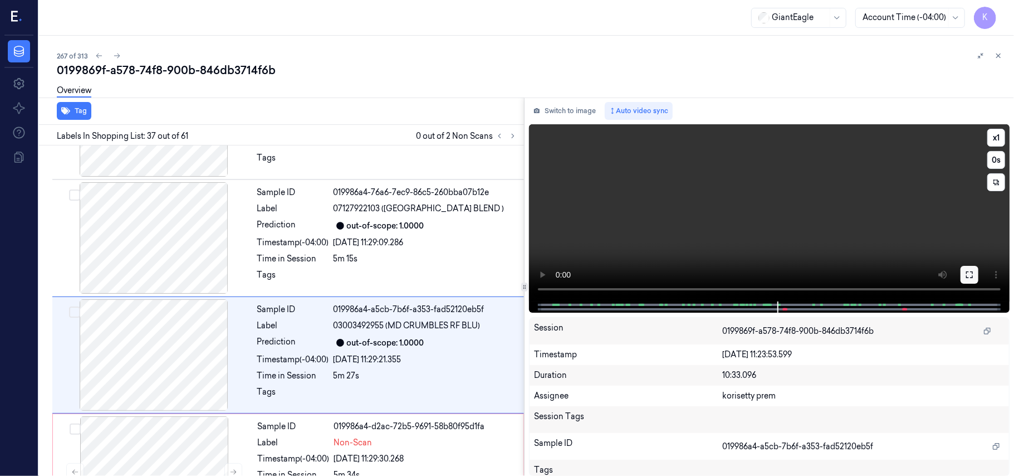
click at [965, 275] on button at bounding box center [970, 275] width 18 height 18
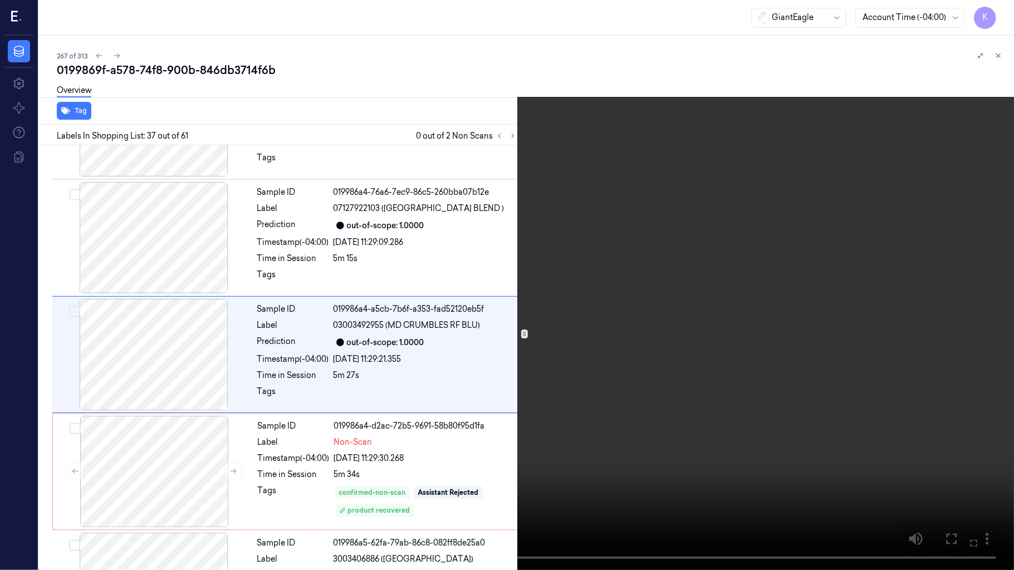
click at [694, 363] on video at bounding box center [507, 285] width 1014 height 570
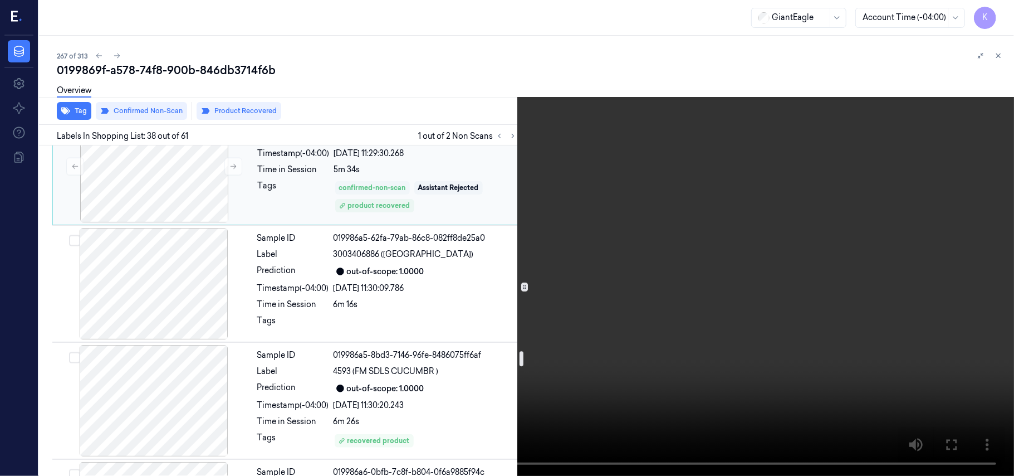
scroll to position [4234, 0]
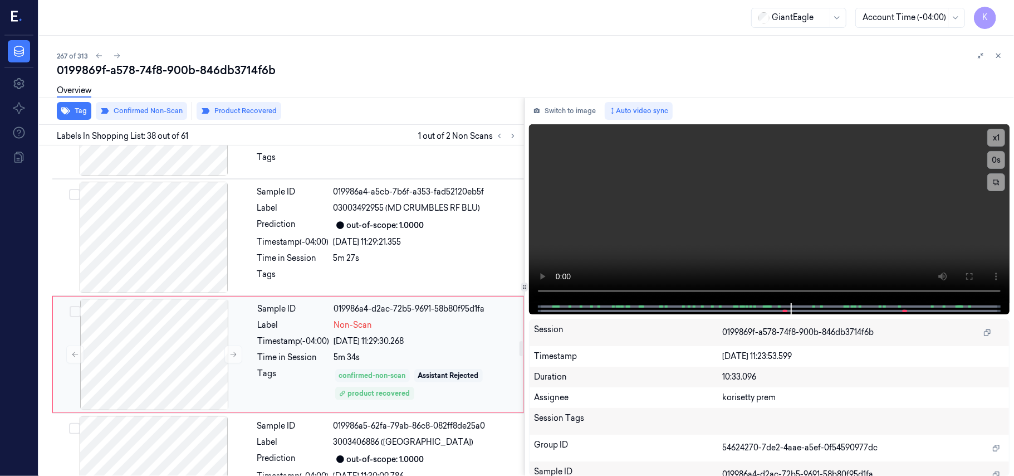
click at [357, 370] on div "confirmed-non-scan" at bounding box center [372, 375] width 67 height 10
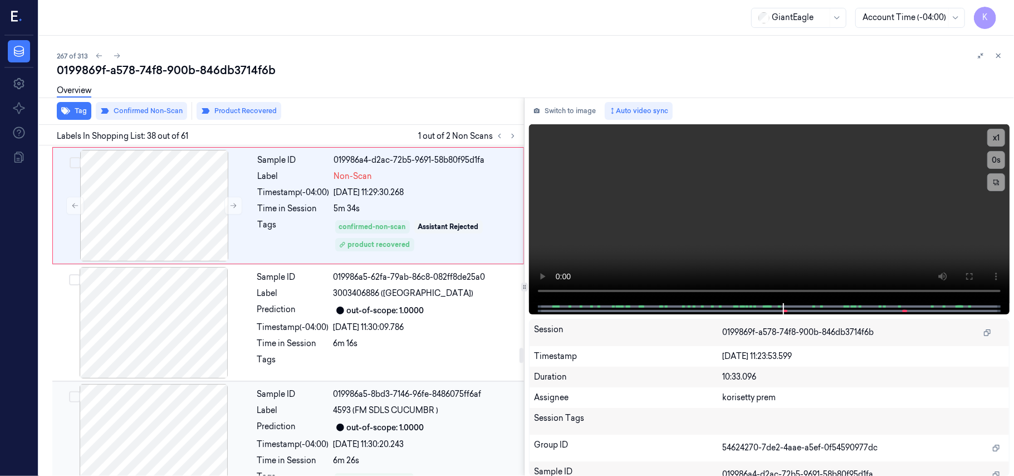
click at [395, 422] on div "out-of-scope: 1.0000" at bounding box center [385, 428] width 77 height 12
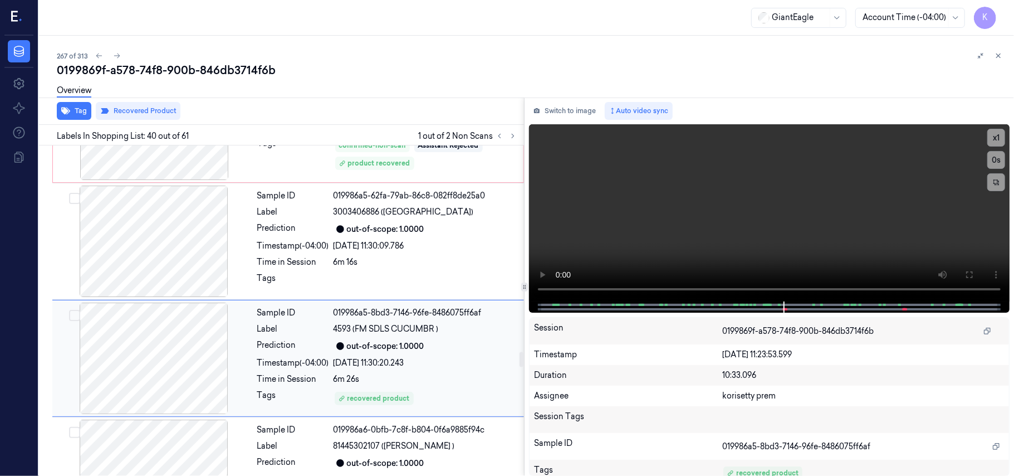
scroll to position [4468, 0]
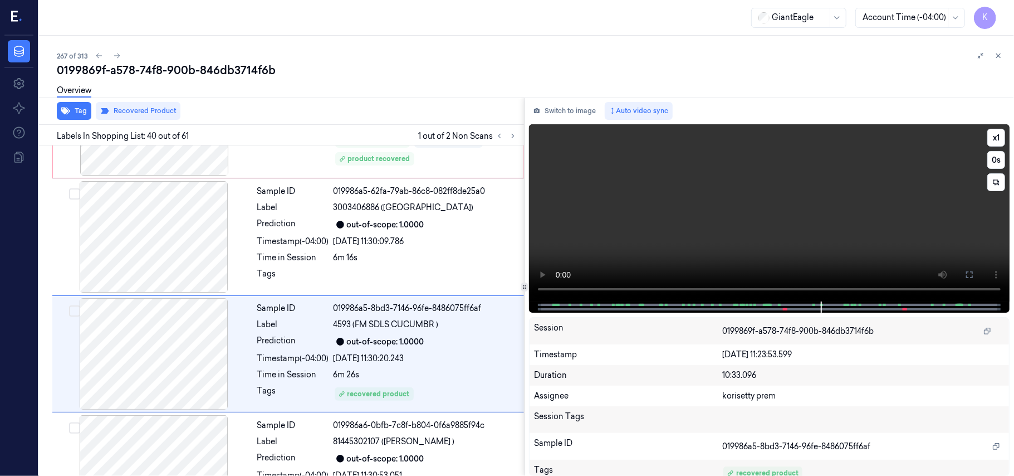
click at [778, 203] on video at bounding box center [769, 212] width 481 height 177
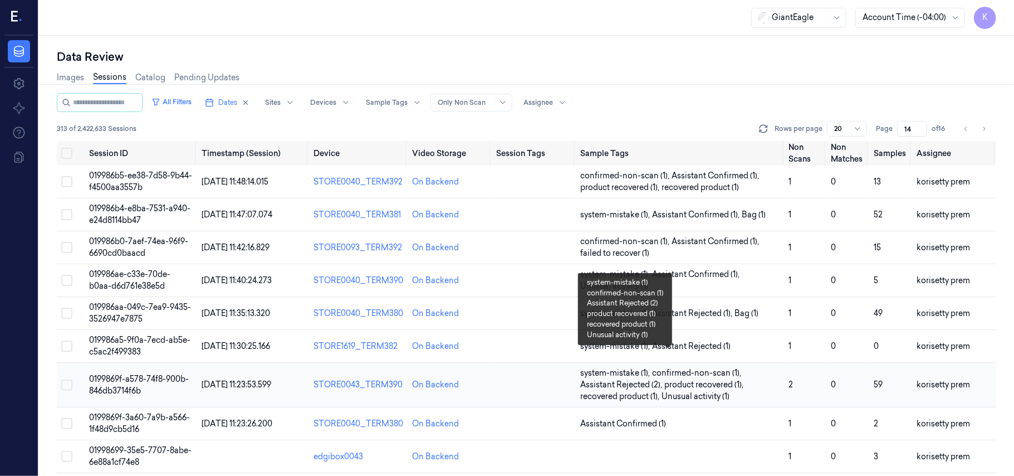
scroll to position [74, 0]
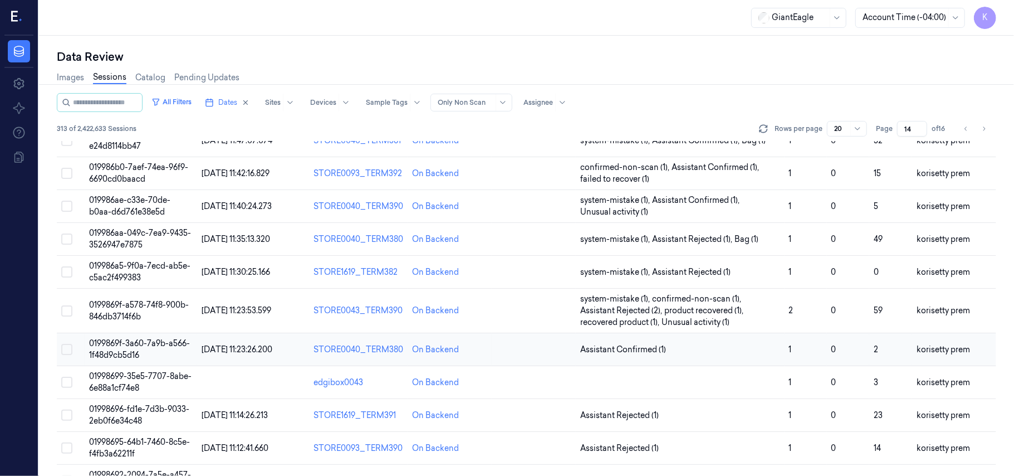
click at [126, 342] on span "0199869f-3a60-7a9b-a566-1f48d9cb5d16" at bounding box center [139, 349] width 101 height 22
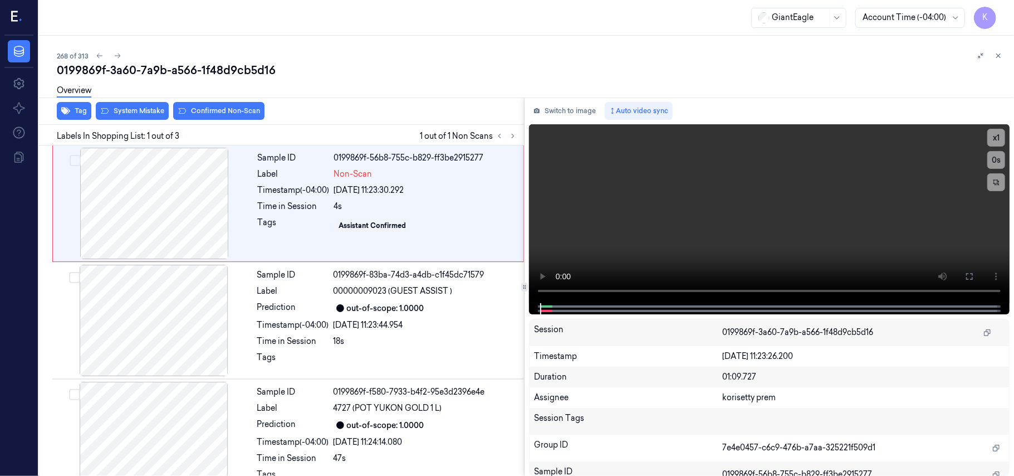
click at [447, 74] on div "0199869f-3a60-7a9b-a566-1f48d9cb5d16" at bounding box center [531, 70] width 949 height 16
click at [680, 206] on video at bounding box center [769, 213] width 481 height 179
click at [762, 222] on video at bounding box center [769, 213] width 481 height 179
click at [188, 207] on div at bounding box center [154, 203] width 198 height 111
click at [127, 104] on div "Overview" at bounding box center [531, 92] width 949 height 28
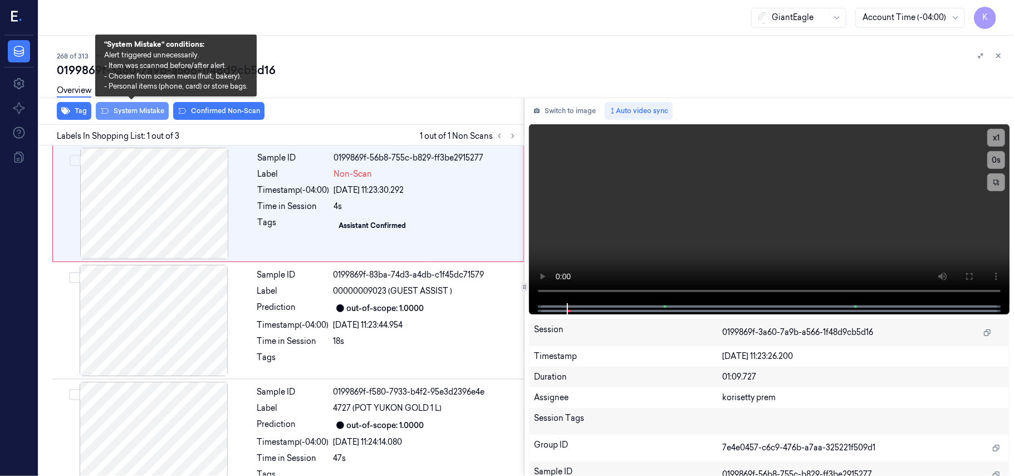
click at [129, 113] on button "System Mistake" at bounding box center [132, 111] width 73 height 18
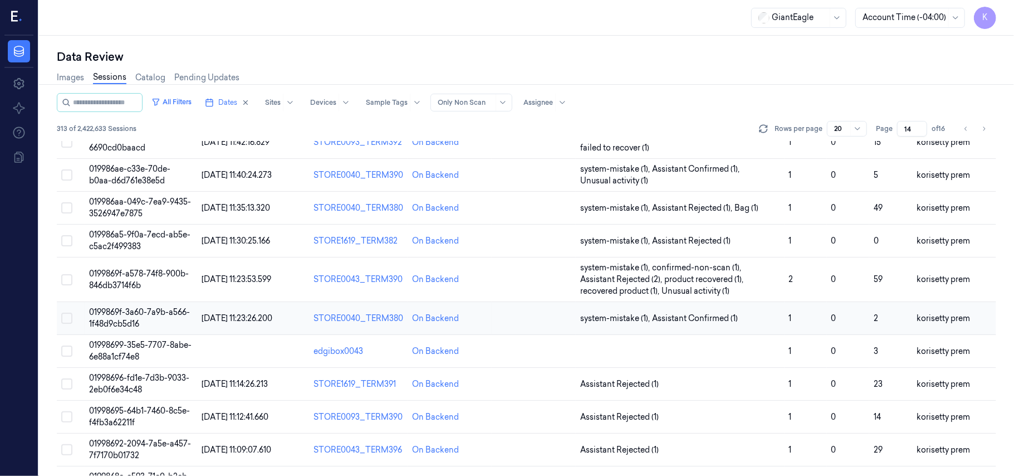
scroll to position [148, 0]
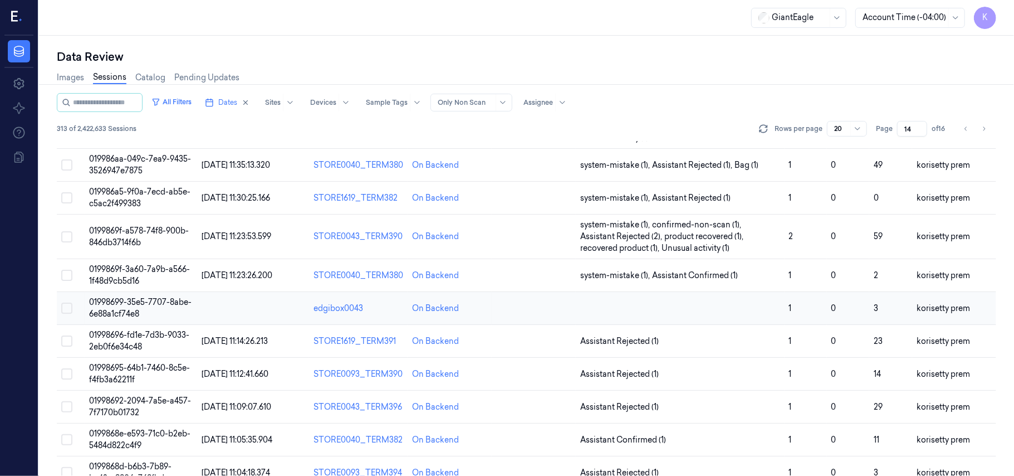
click at [141, 304] on span "01998699-35e5-7707-8abe-6e88a1cf74e8" at bounding box center [140, 308] width 102 height 22
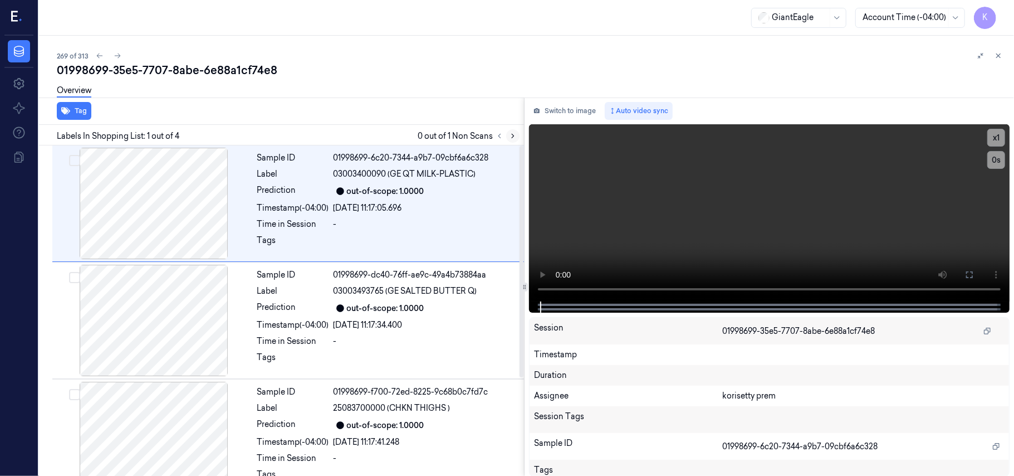
click at [512, 136] on icon at bounding box center [513, 136] width 8 height 8
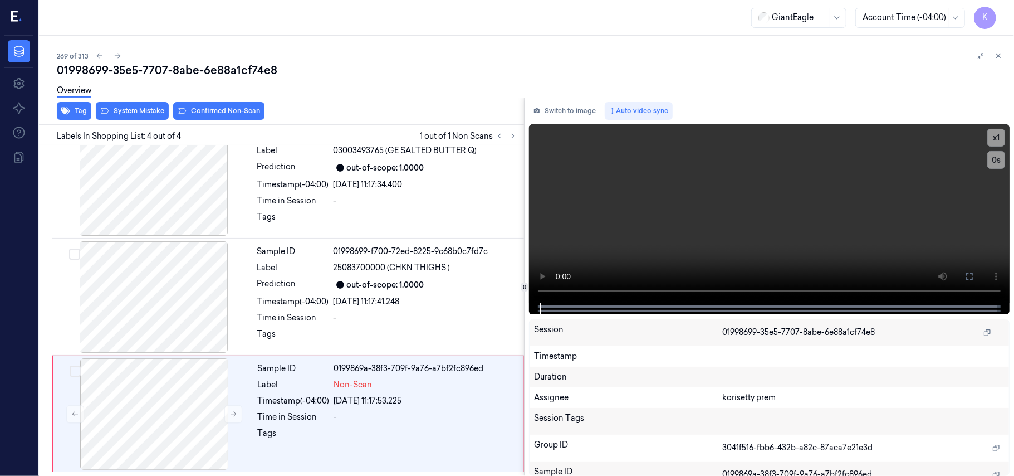
scroll to position [141, 0]
click at [348, 270] on span "25083700000 (CHKN THIGHS )" at bounding box center [392, 268] width 117 height 12
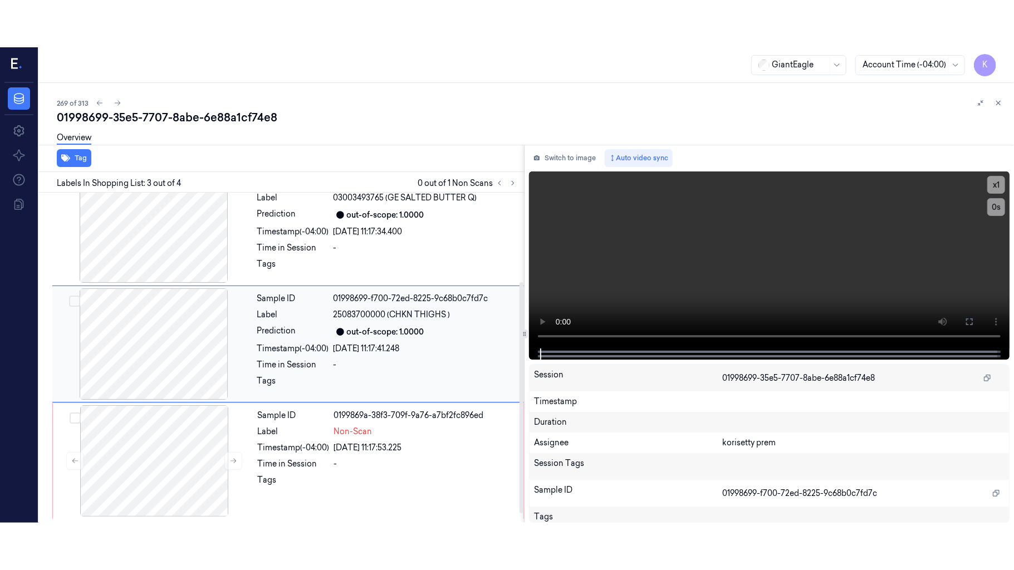
scroll to position [127, 0]
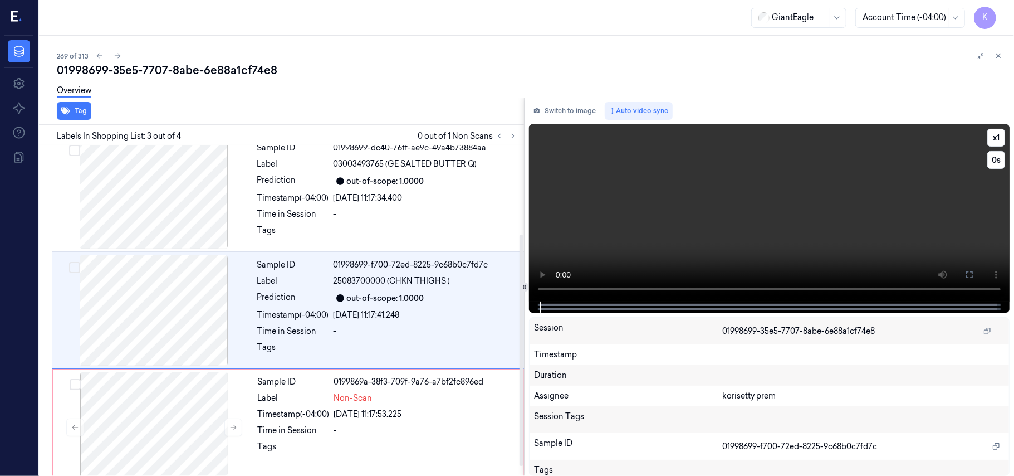
click at [767, 208] on video at bounding box center [769, 212] width 481 height 177
click at [976, 274] on button at bounding box center [970, 275] width 18 height 18
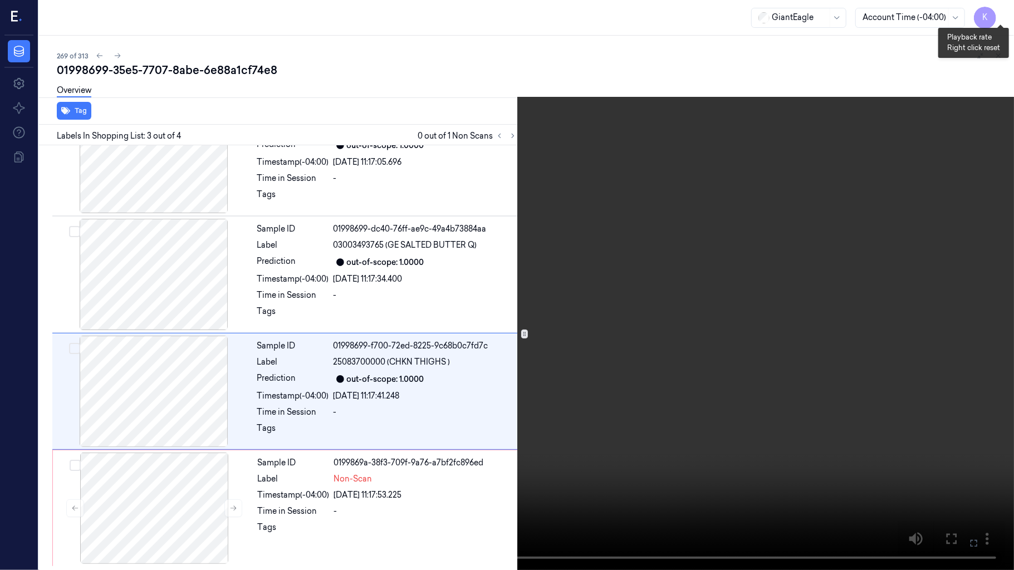
click at [1005, 14] on button "x 1" at bounding box center [1001, 13] width 18 height 18
click at [0, 0] on icon at bounding box center [0, 0] width 0 height 0
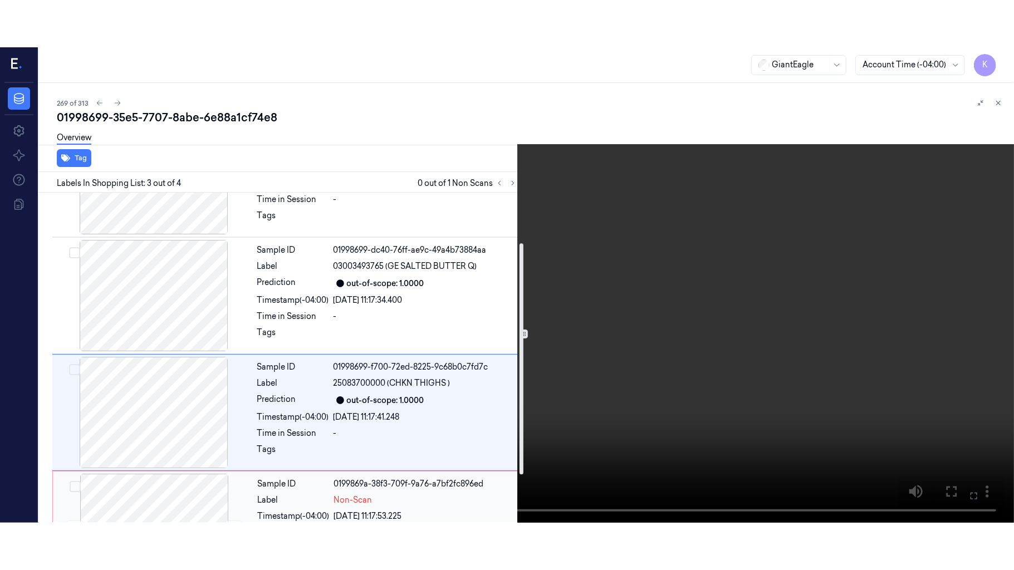
scroll to position [141, 0]
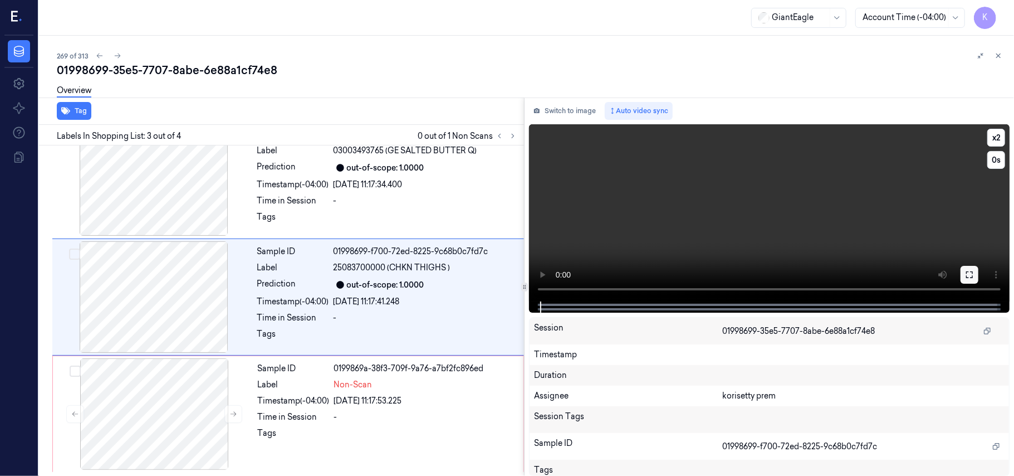
click at [971, 277] on icon at bounding box center [969, 274] width 9 height 9
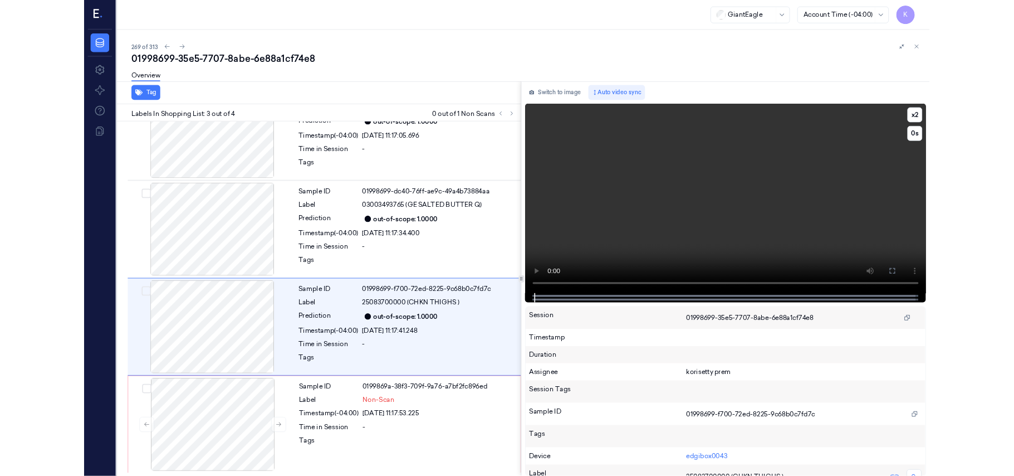
scroll to position [47, 0]
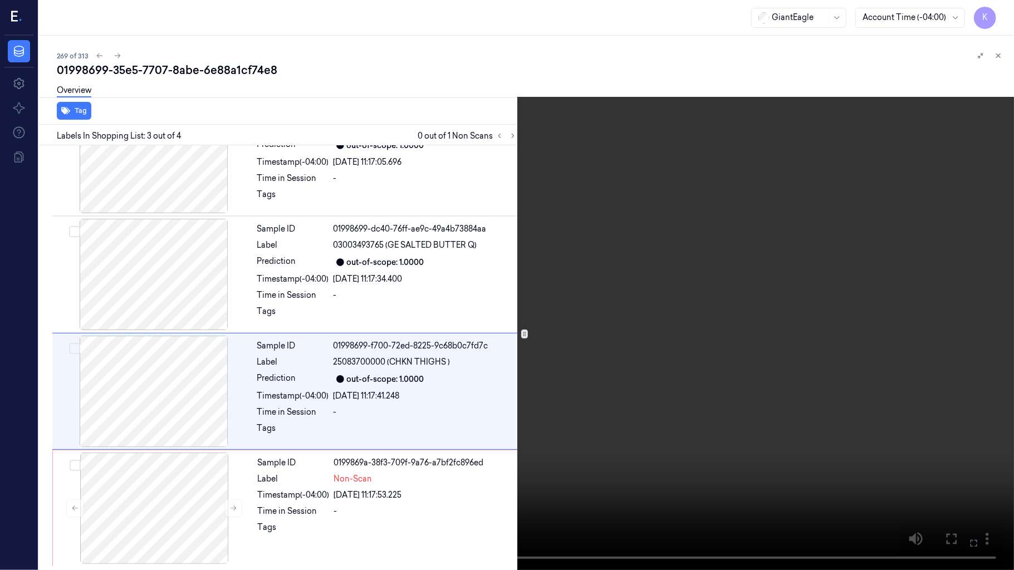
click at [0, 0] on icon at bounding box center [0, 0] width 0 height 0
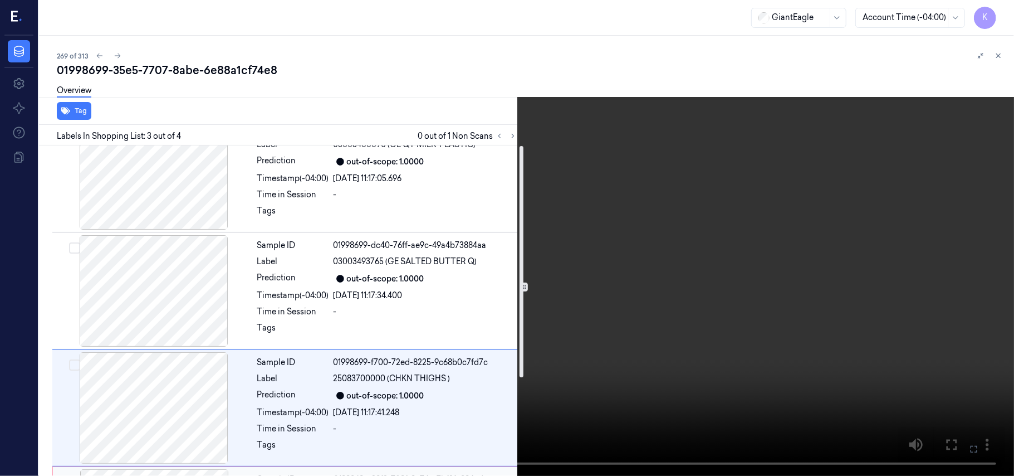
scroll to position [0, 0]
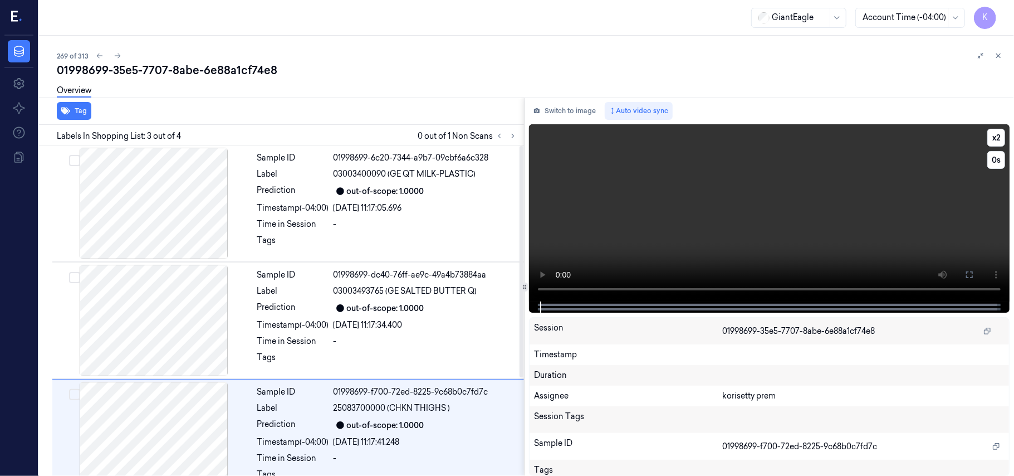
click at [712, 199] on video at bounding box center [769, 212] width 481 height 177
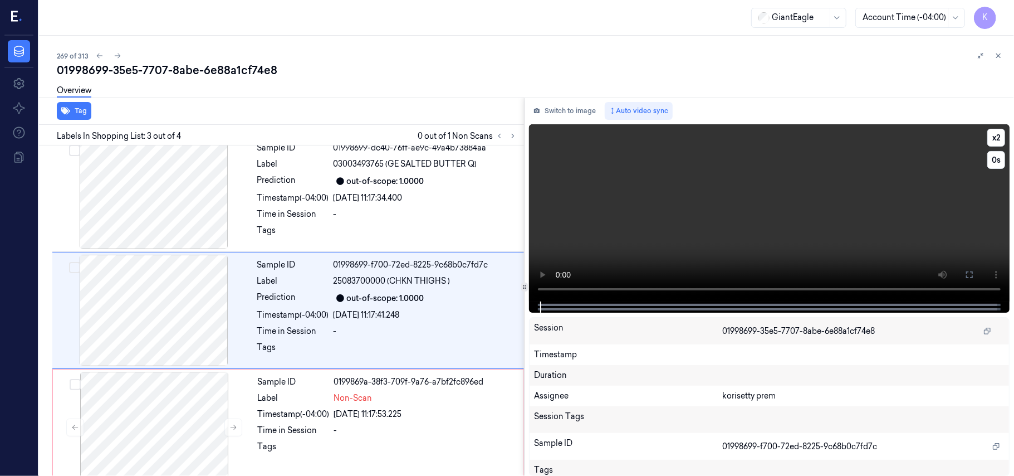
click at [872, 202] on video at bounding box center [769, 212] width 481 height 177
click at [749, 226] on video at bounding box center [769, 212] width 481 height 177
click at [768, 224] on video at bounding box center [769, 212] width 481 height 177
click at [345, 432] on div "-" at bounding box center [425, 430] width 183 height 12
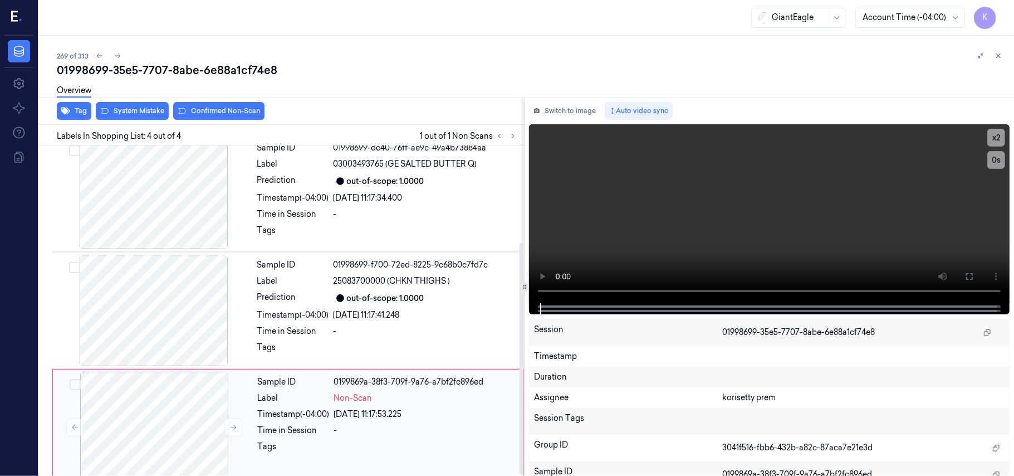
scroll to position [141, 0]
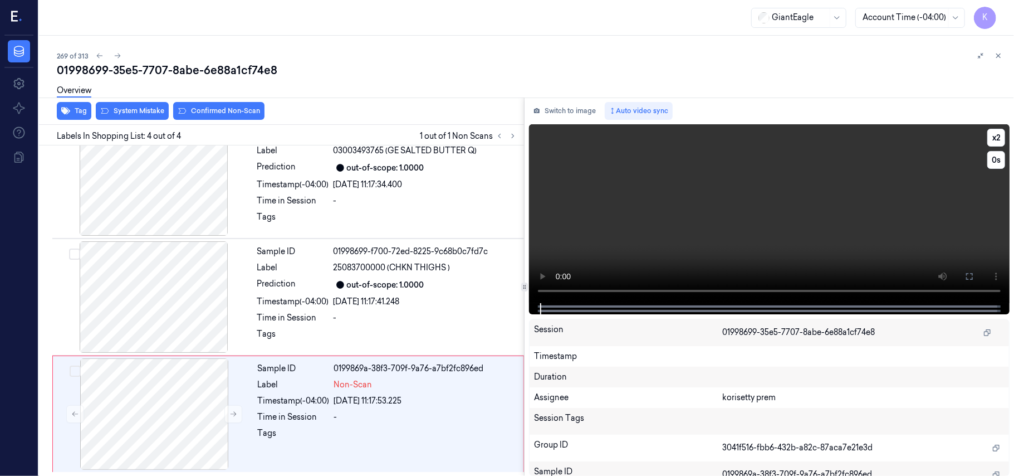
click at [687, 237] on video at bounding box center [769, 213] width 481 height 179
click at [896, 222] on video at bounding box center [769, 213] width 481 height 179
click at [388, 401] on div "[DATE] 11:17:53.225" at bounding box center [425, 401] width 183 height 12
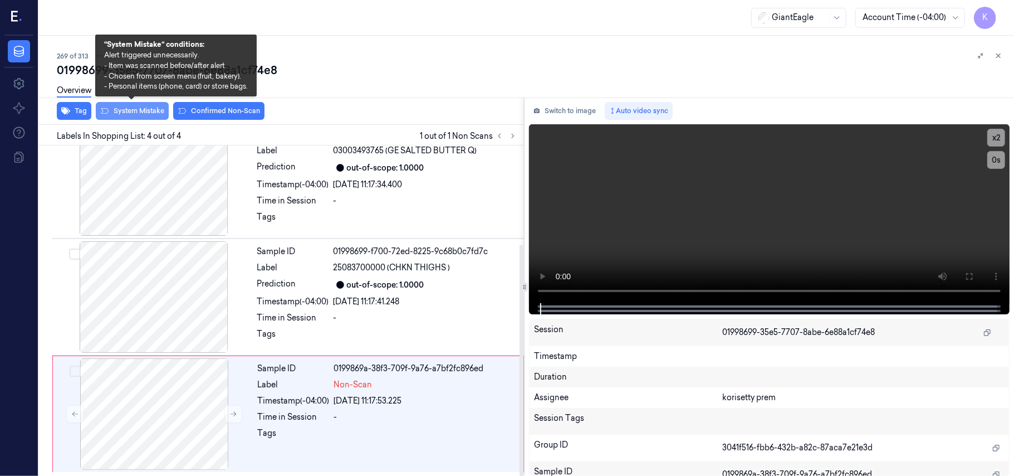
click at [145, 106] on button "System Mistake" at bounding box center [132, 111] width 73 height 18
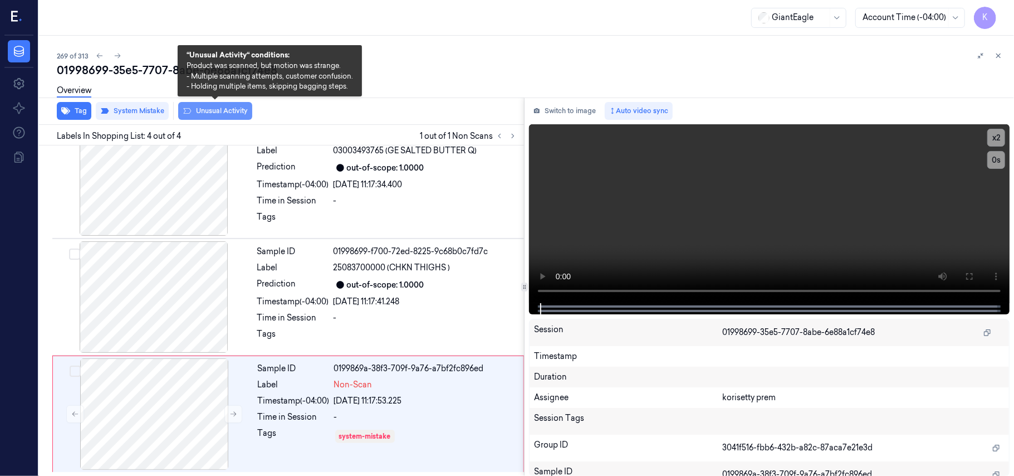
click at [207, 110] on button "Unusual Activity" at bounding box center [215, 111] width 74 height 18
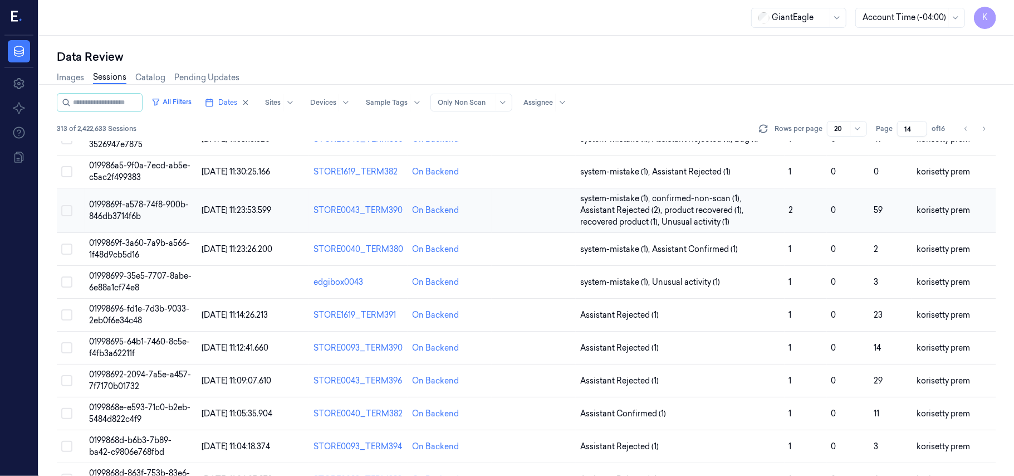
scroll to position [223, 0]
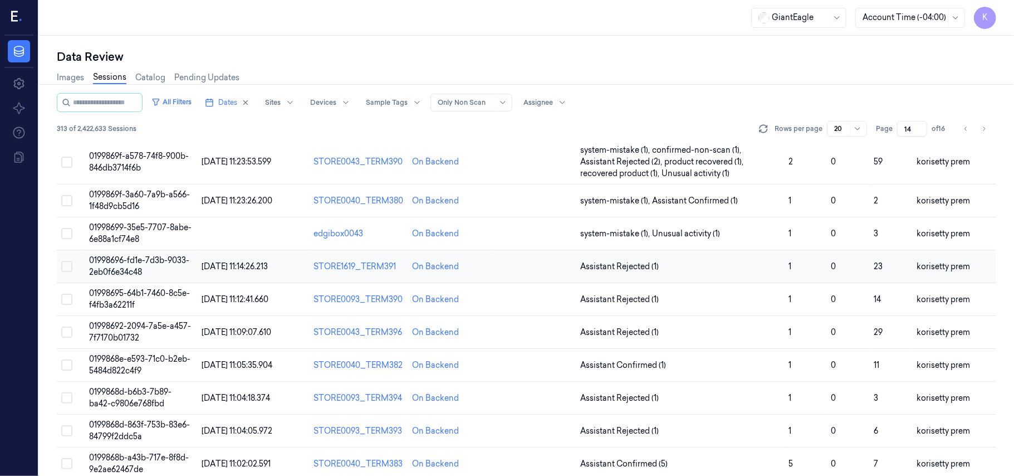
click at [128, 262] on span "01998696-fd1e-7d3b-9033-2eb0f6e34c48" at bounding box center [139, 266] width 100 height 22
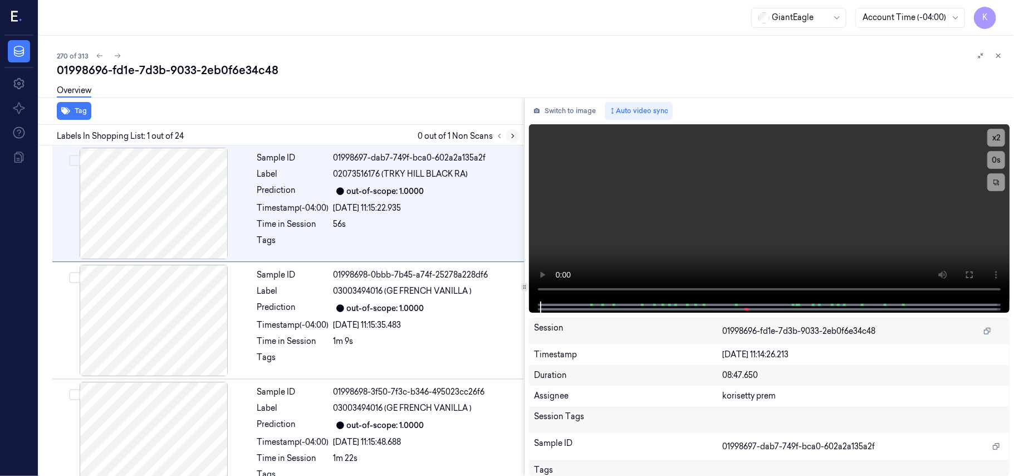
click at [513, 134] on icon at bounding box center [513, 136] width 2 height 4
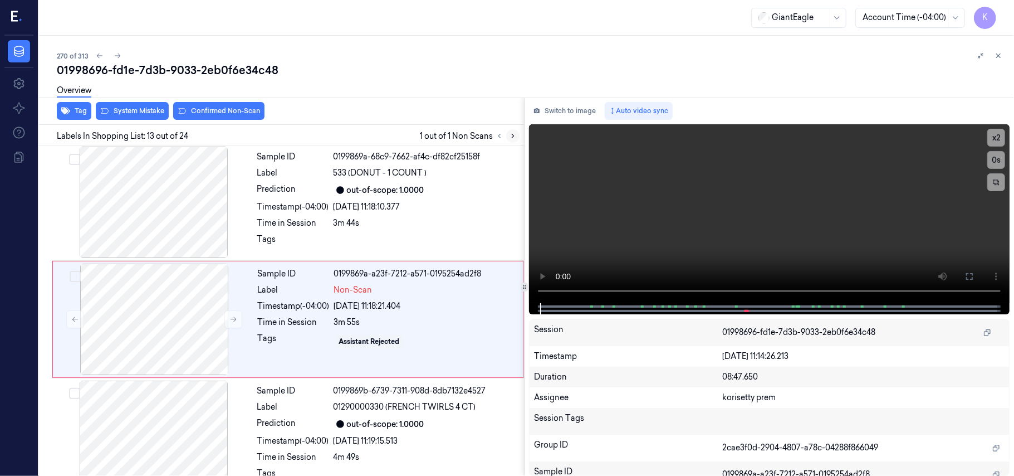
scroll to position [1300, 0]
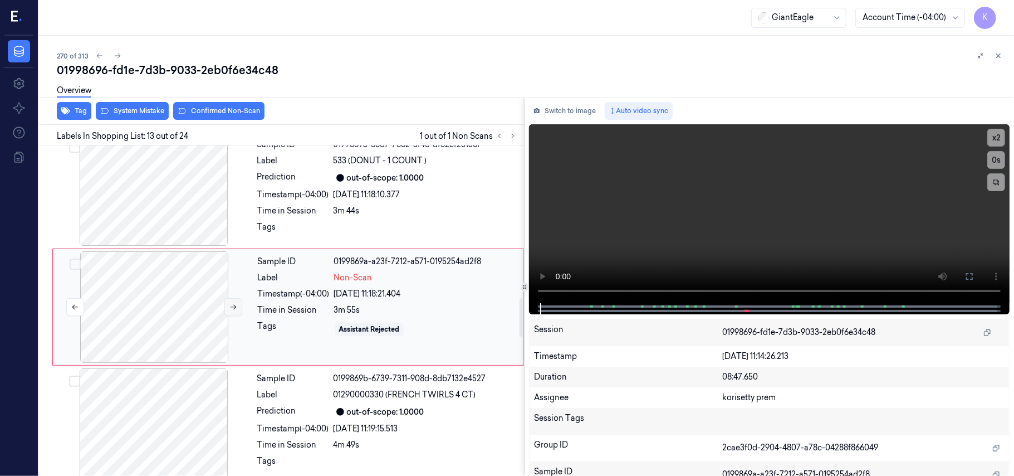
click at [232, 311] on icon at bounding box center [233, 307] width 8 height 8
click at [368, 188] on div "Sample ID 0199869a-68c9-7662-af4c-df82cf25158f Label 533 (DONUT - 1 COUNT ) Pre…" at bounding box center [387, 189] width 269 height 111
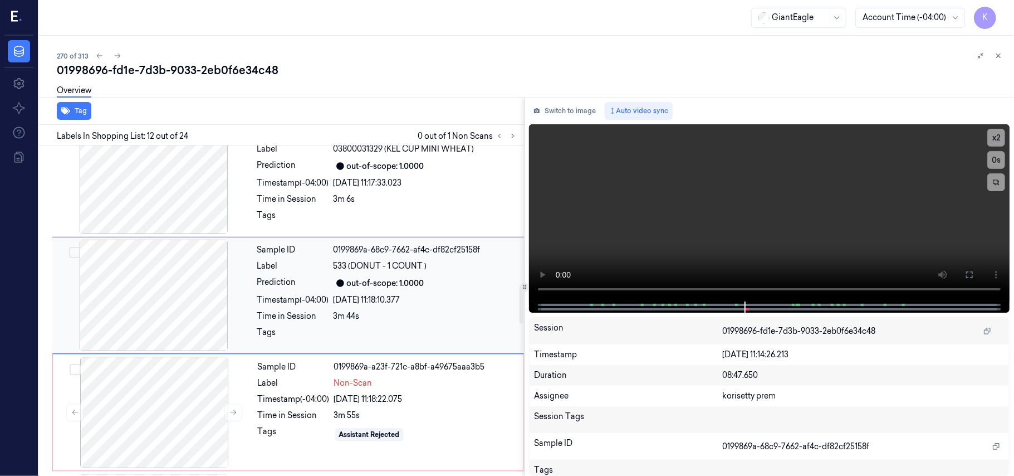
scroll to position [1183, 0]
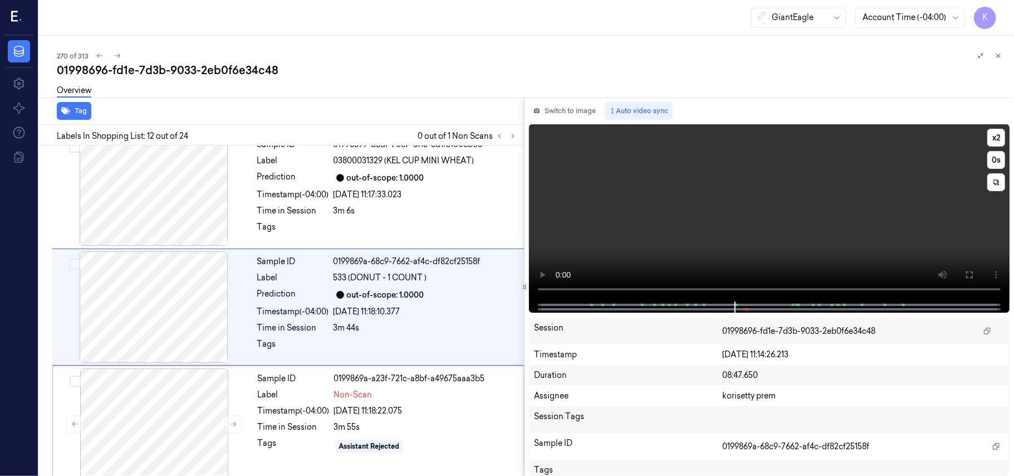
click at [854, 192] on video at bounding box center [769, 212] width 481 height 177
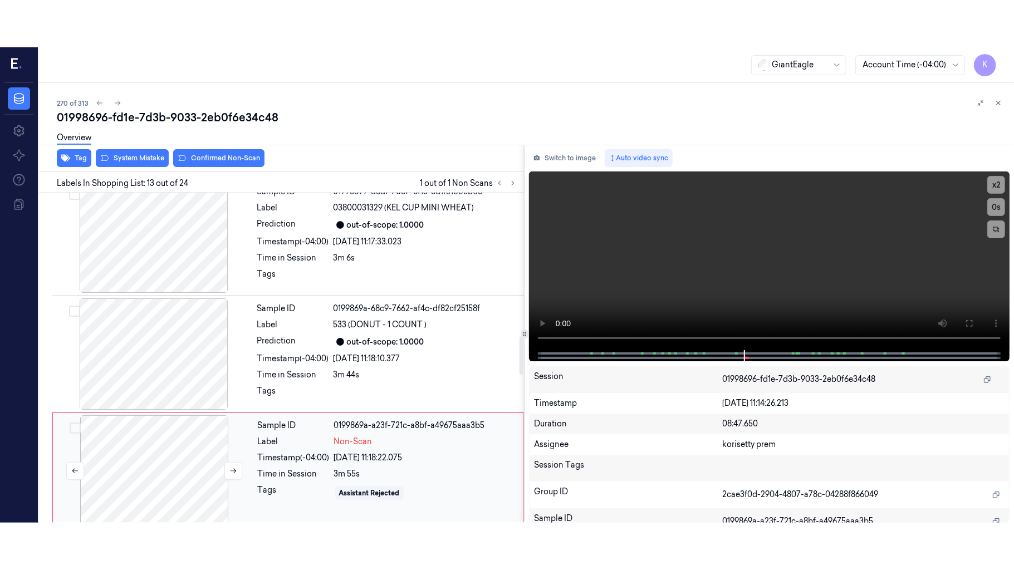
scroll to position [1300, 0]
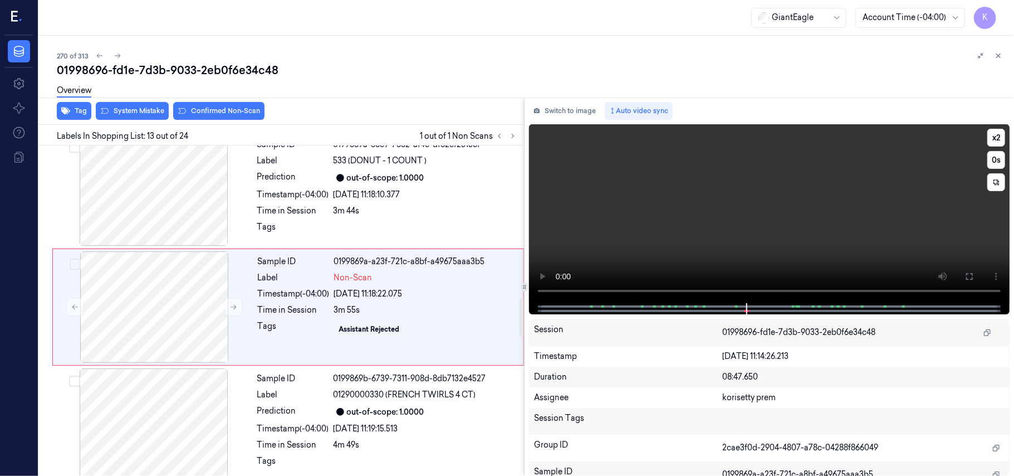
click at [749, 218] on video at bounding box center [769, 213] width 481 height 179
click at [994, 136] on button "x 2" at bounding box center [997, 138] width 18 height 18
click at [994, 136] on button "x 4" at bounding box center [997, 138] width 18 height 18
click at [892, 197] on video at bounding box center [769, 213] width 481 height 179
click at [970, 274] on icon at bounding box center [969, 276] width 9 height 9
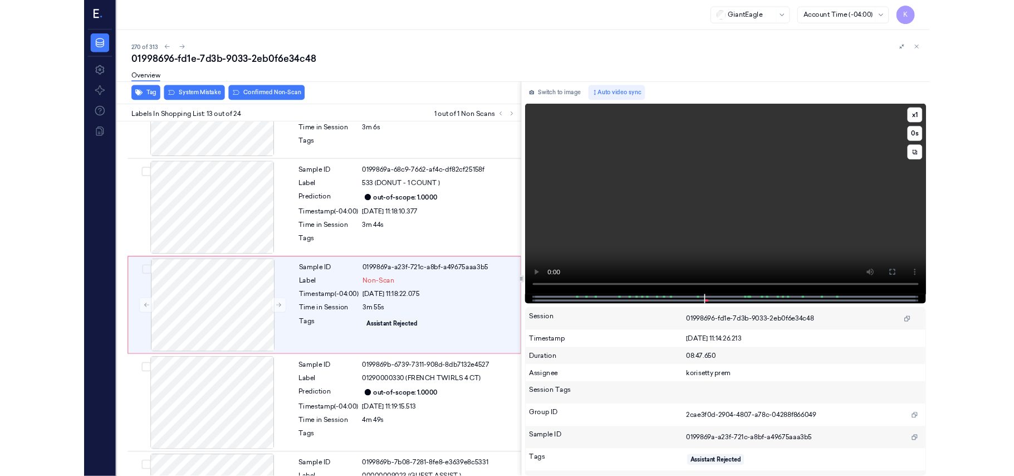
scroll to position [1253, 0]
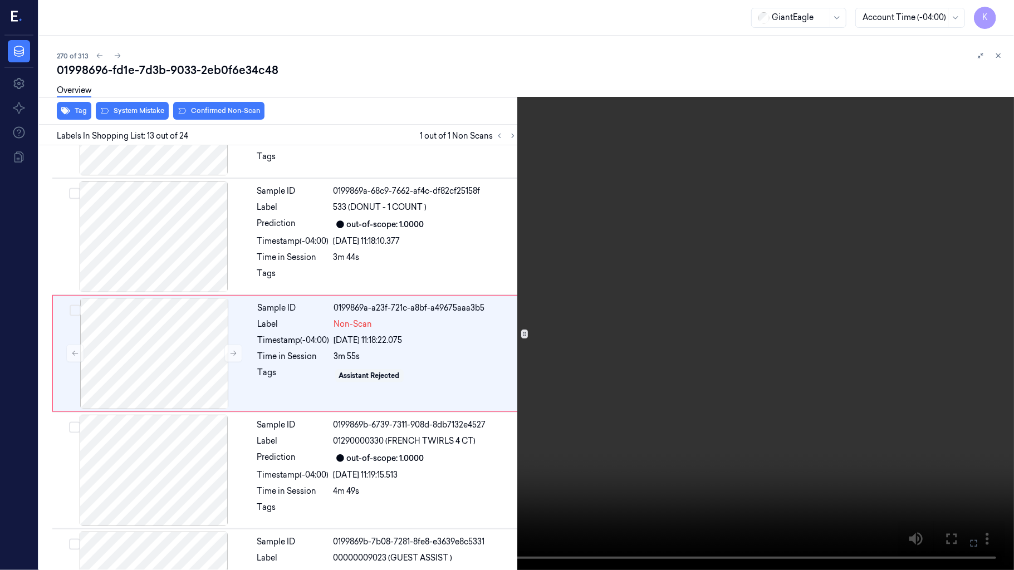
click at [726, 339] on video at bounding box center [507, 285] width 1014 height 570
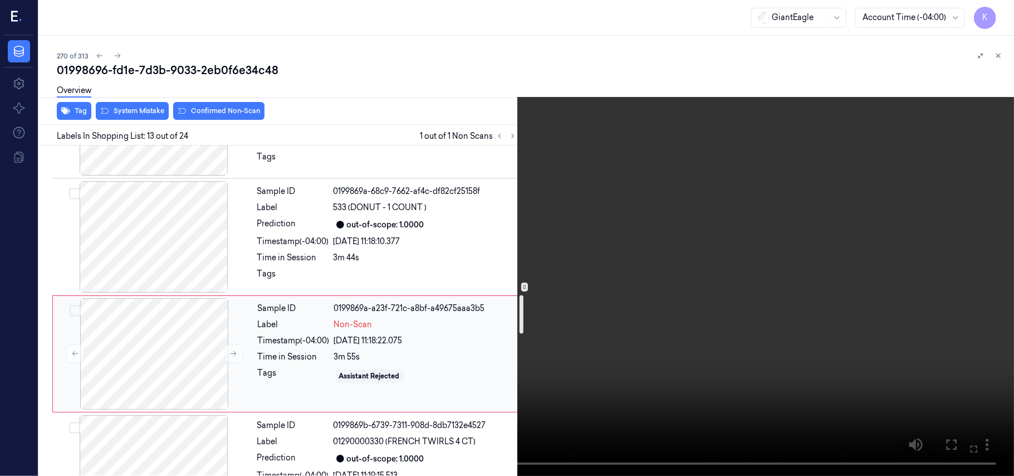
scroll to position [1328, 0]
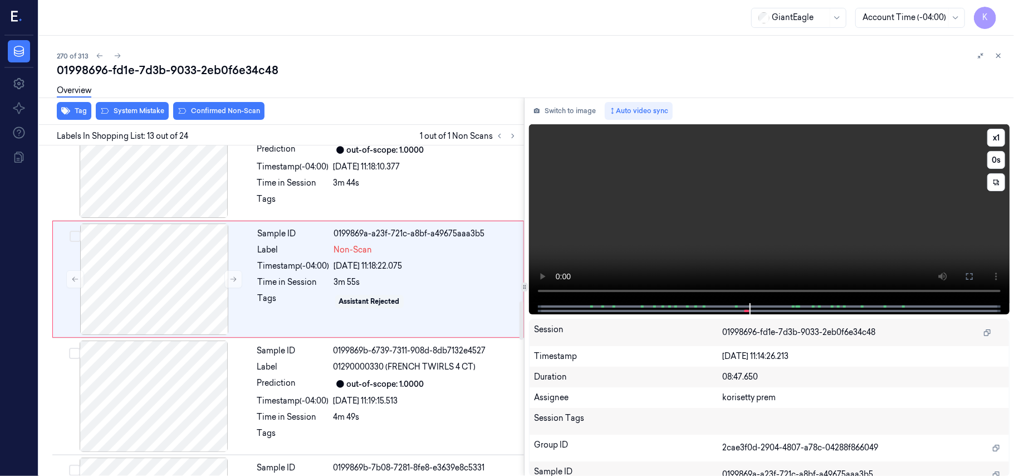
click at [703, 218] on video at bounding box center [769, 213] width 481 height 179
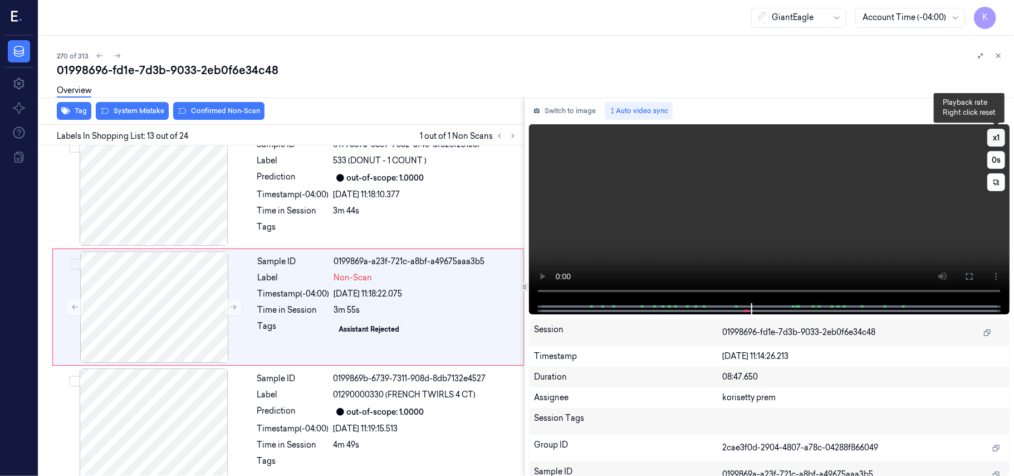
click at [999, 139] on button "x 1" at bounding box center [997, 138] width 18 height 18
click at [873, 209] on video at bounding box center [769, 213] width 481 height 179
click at [994, 141] on button "x 2" at bounding box center [997, 138] width 18 height 18
click at [994, 141] on button "x 4" at bounding box center [997, 138] width 18 height 18
click at [916, 185] on video at bounding box center [769, 213] width 481 height 179
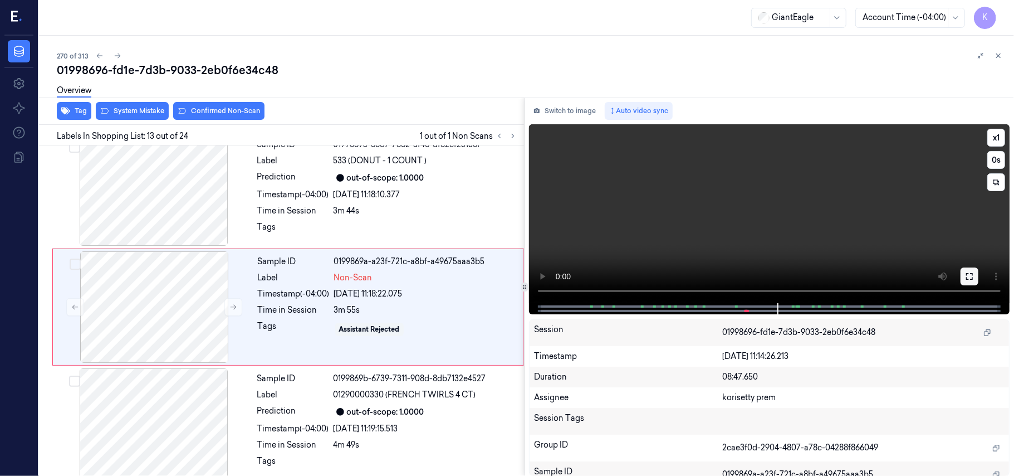
click at [965, 272] on icon at bounding box center [969, 276] width 9 height 9
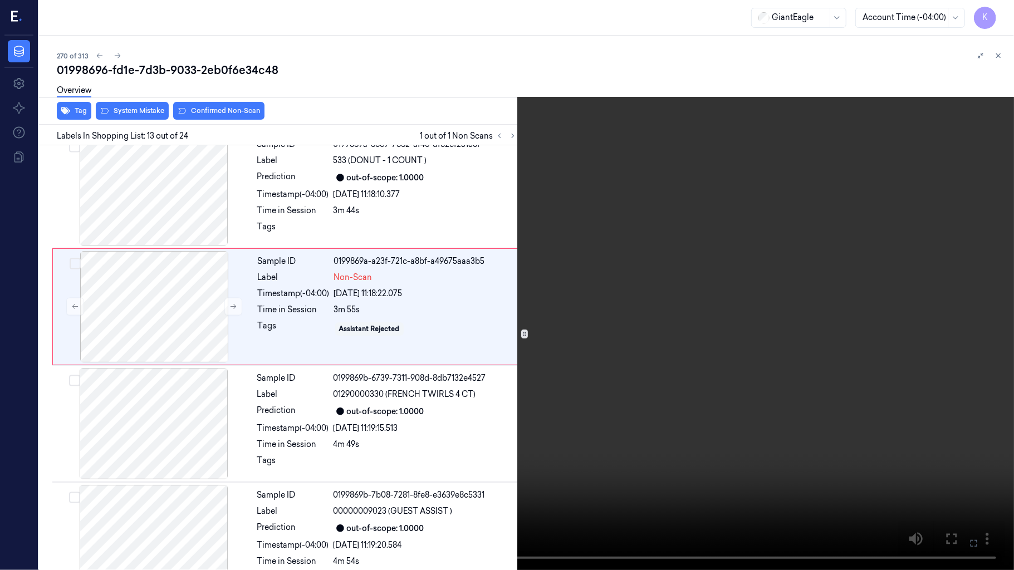
click at [0, 0] on icon at bounding box center [0, 0] width 0 height 0
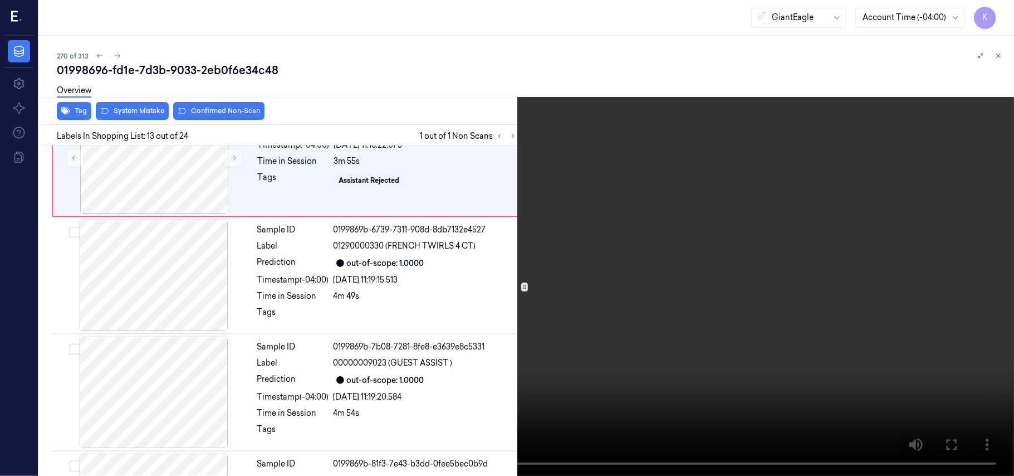
scroll to position [1418, 0]
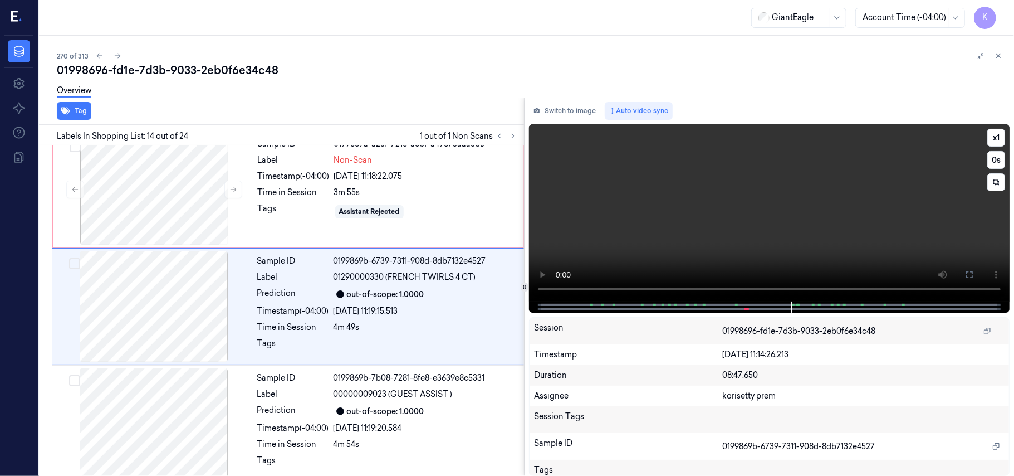
click at [763, 218] on video at bounding box center [769, 212] width 481 height 177
click at [516, 290] on div "Sample ID 0199869b-6739-7311-908d-8db7132e4527 Label 01290000330 (FRENCH TWIRLS…" at bounding box center [387, 306] width 269 height 111
click at [431, 295] on div "out-of-scope: 1.0000" at bounding box center [426, 293] width 184 height 13
click at [305, 189] on div "Sample ID 0199869a-a23f-721c-a8bf-a49675aaa3b5 Label Non-Scan Timestamp (-04:00…" at bounding box center [387, 189] width 268 height 111
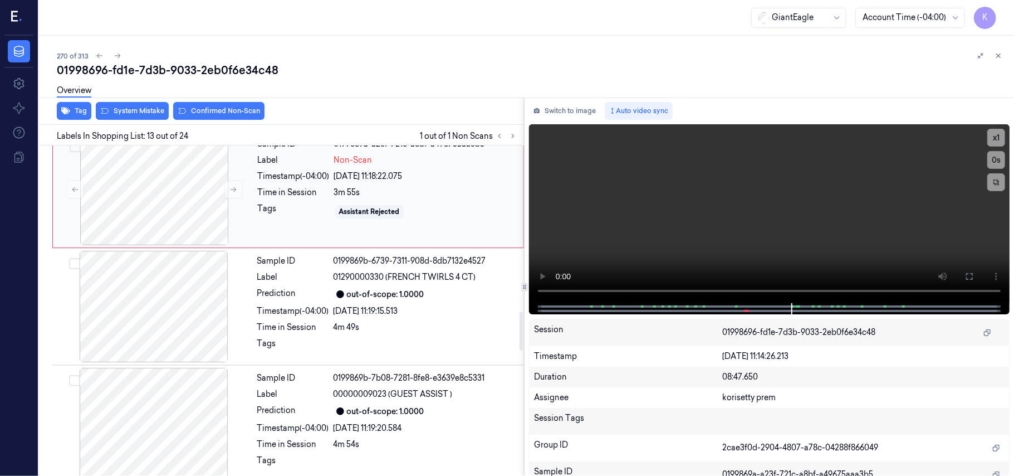
scroll to position [1300, 0]
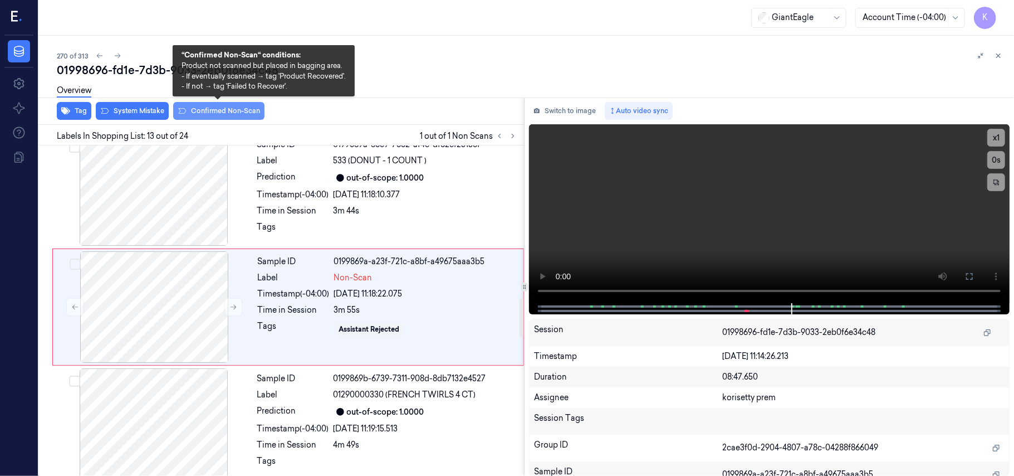
click at [228, 113] on button "Confirmed Non-Scan" at bounding box center [218, 111] width 91 height 18
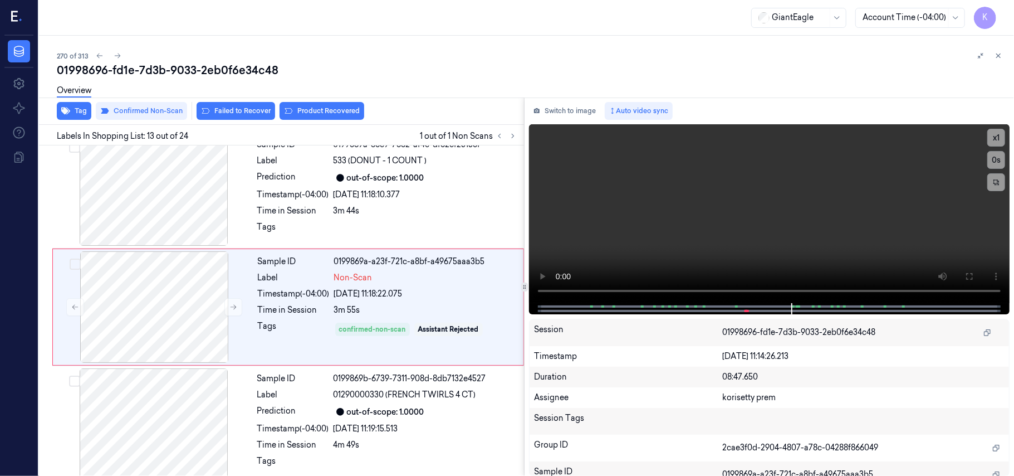
scroll to position [1342, 0]
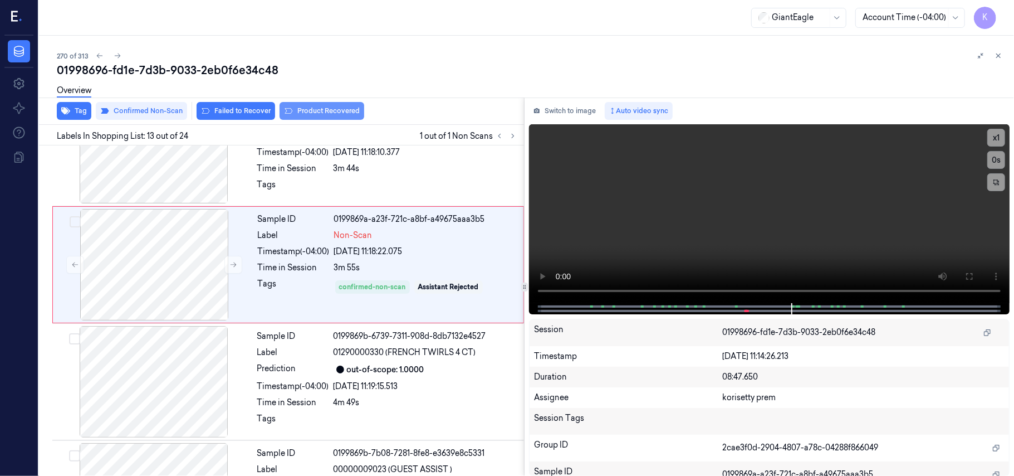
click at [299, 115] on button "Product Recovered" at bounding box center [322, 111] width 85 height 18
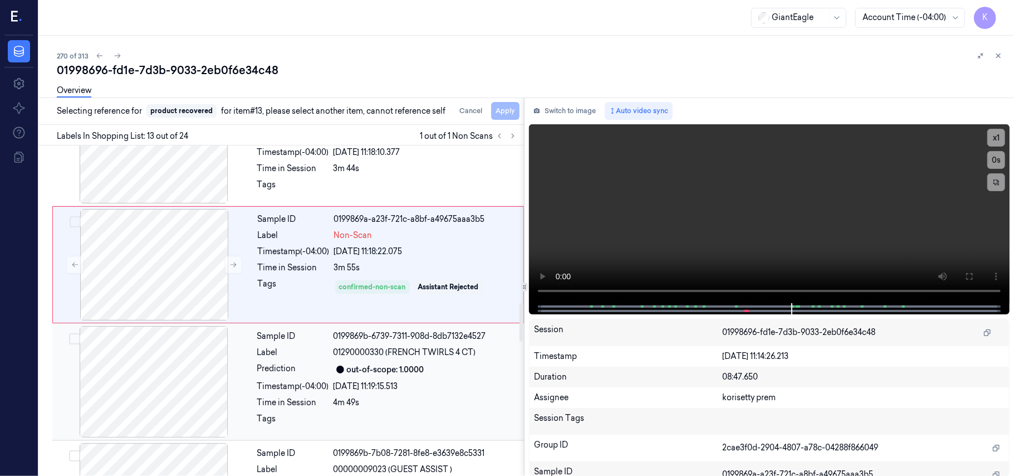
click at [368, 403] on div "4m 49s" at bounding box center [426, 403] width 184 height 12
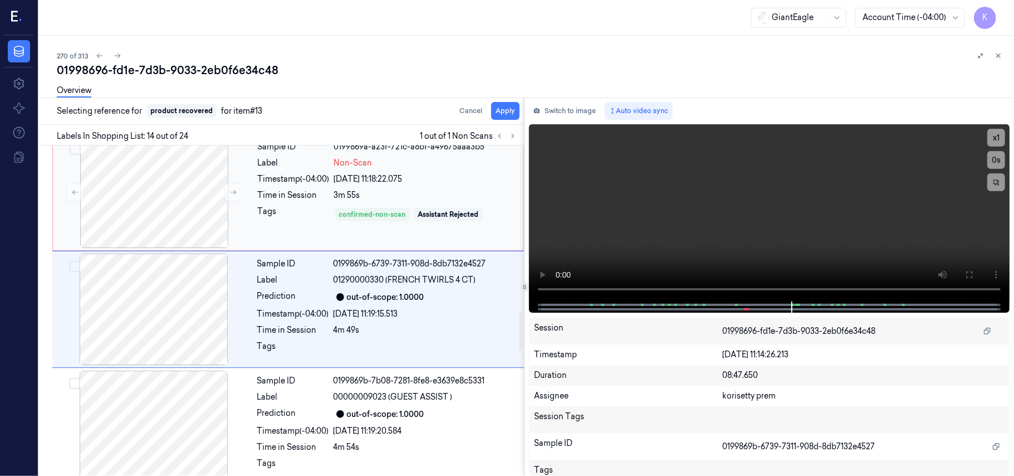
scroll to position [1418, 0]
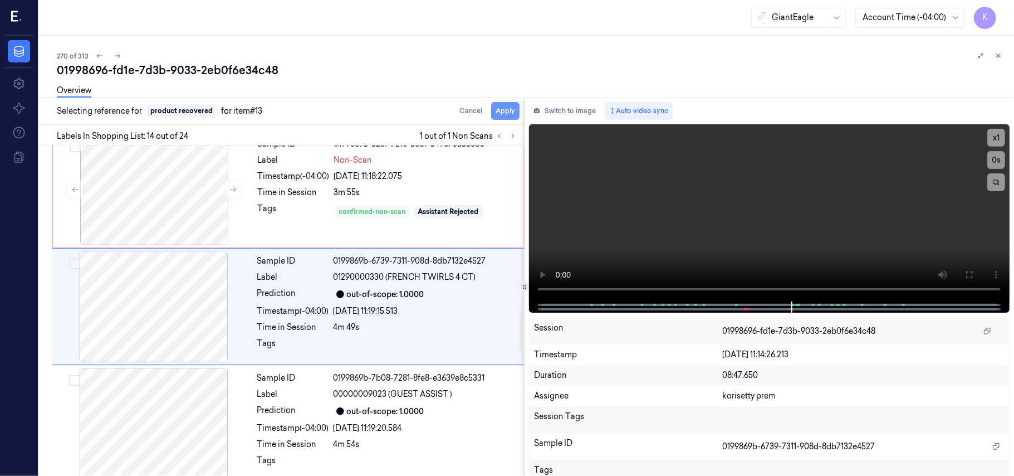
click at [504, 116] on button "Apply" at bounding box center [505, 111] width 28 height 18
